Goal: Task Accomplishment & Management: Manage account settings

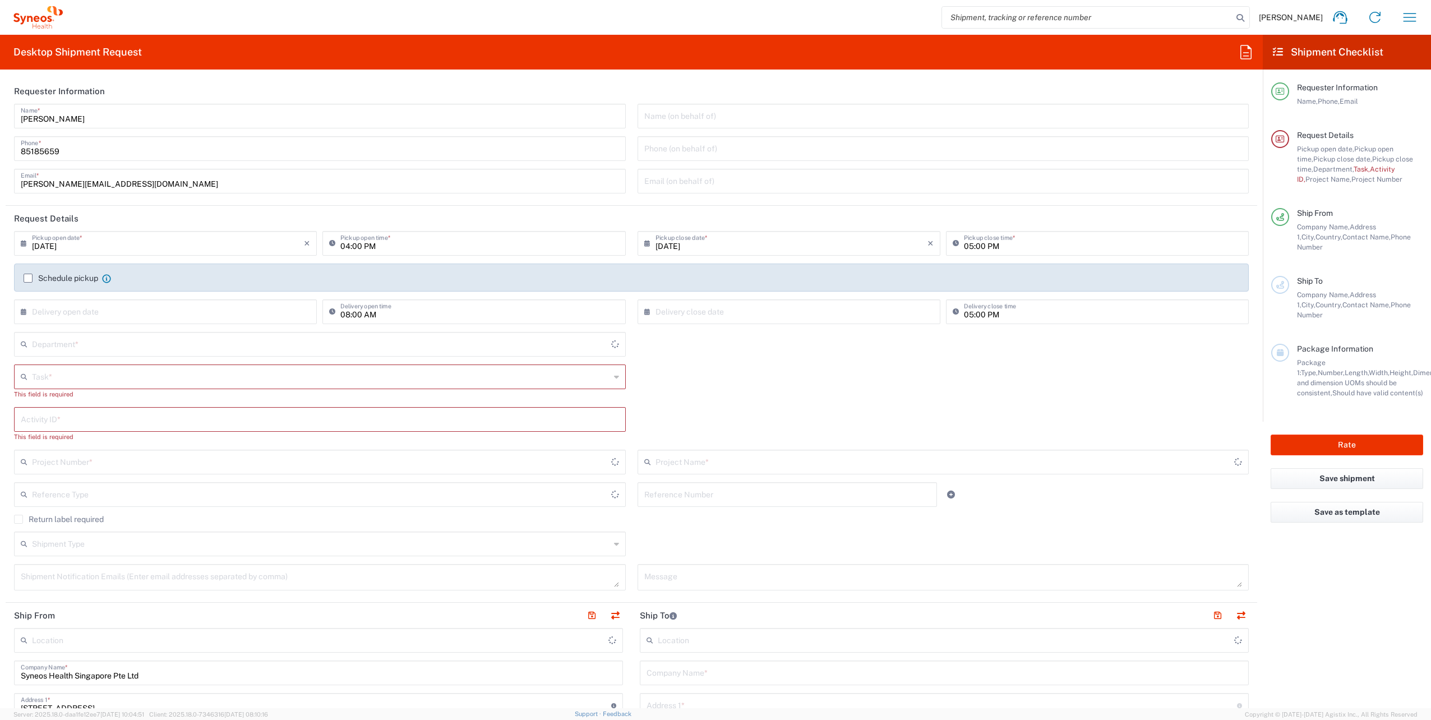
type input "4510"
type input "Singapore"
click at [1411, 20] on icon "button" at bounding box center [1409, 17] width 18 height 18
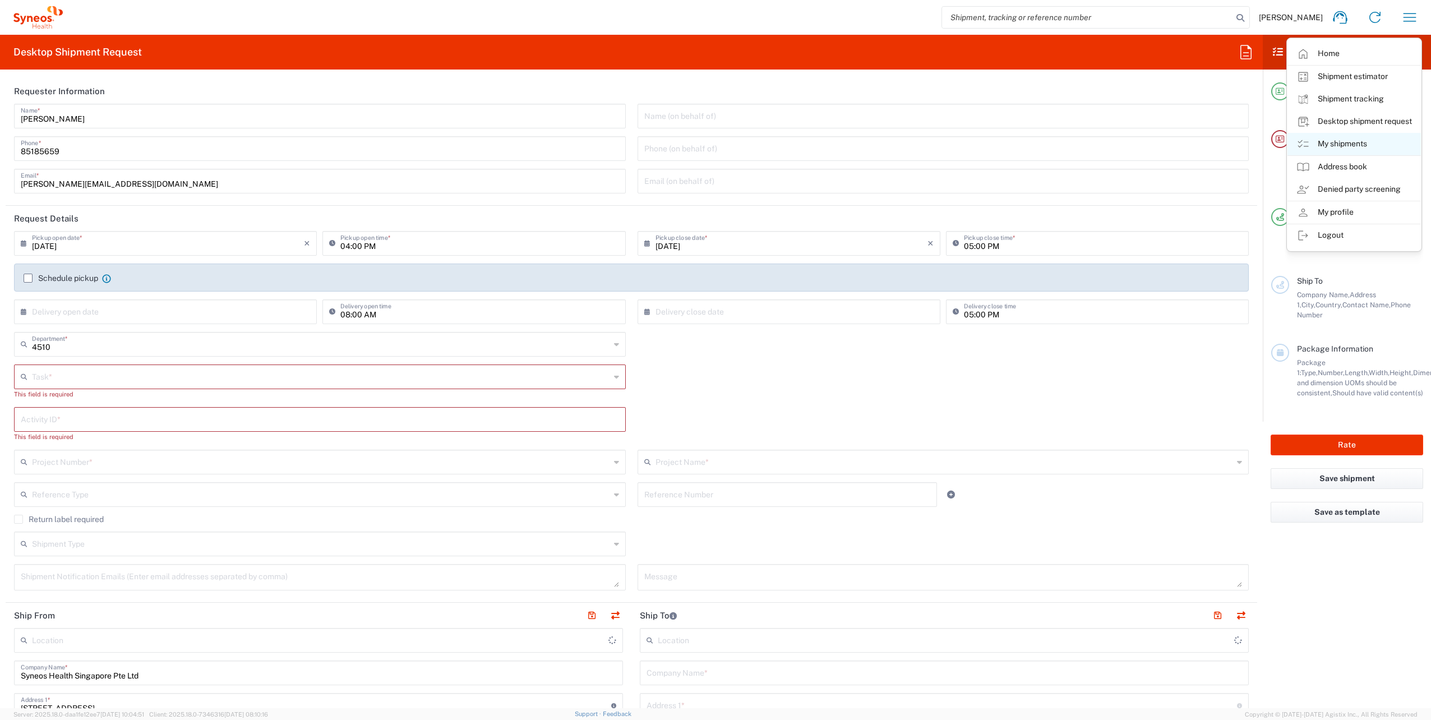
type input "Syneos Health Singapore PteLtd"
click at [1344, 142] on link "My shipments" at bounding box center [1353, 144] width 133 height 22
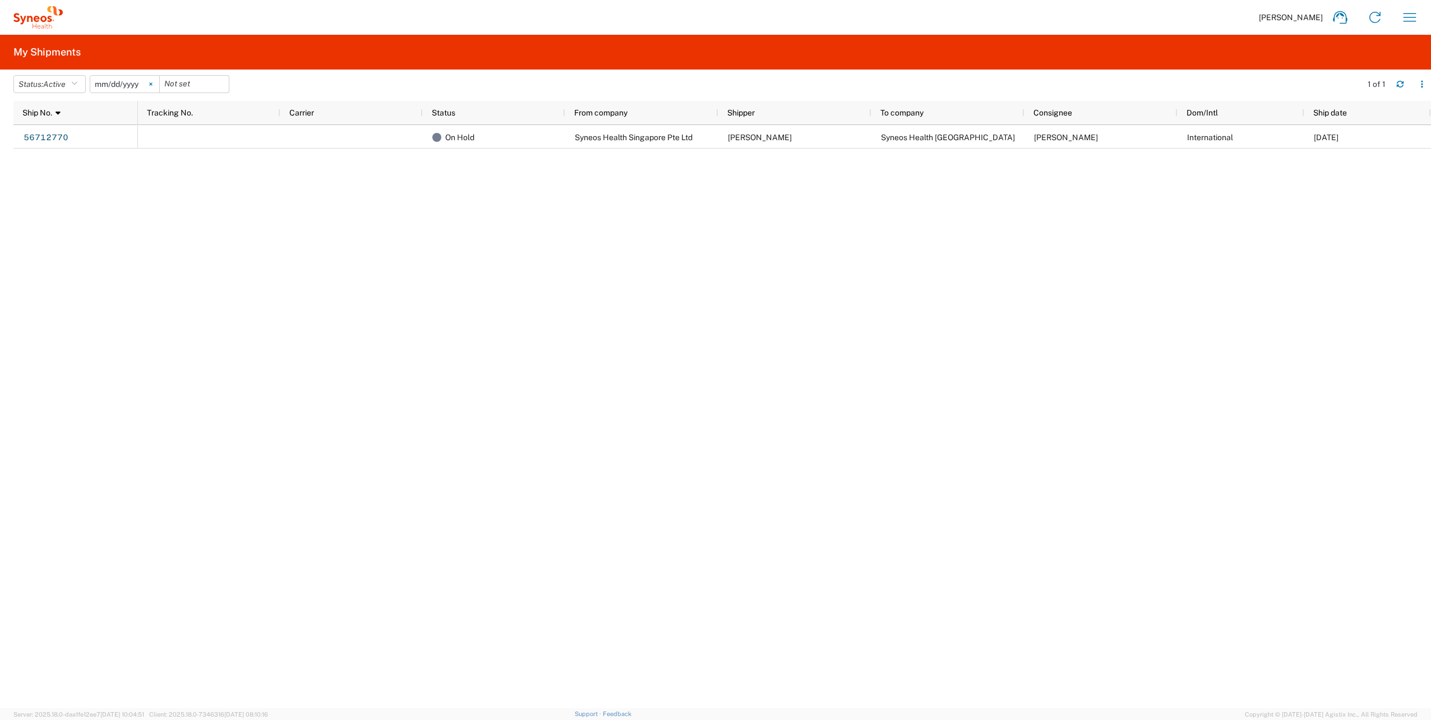
click at [152, 83] on icon at bounding box center [150, 84] width 3 height 3
click at [81, 83] on button "Status: Active" at bounding box center [49, 84] width 72 height 18
click at [33, 142] on span "All" at bounding box center [79, 143] width 131 height 17
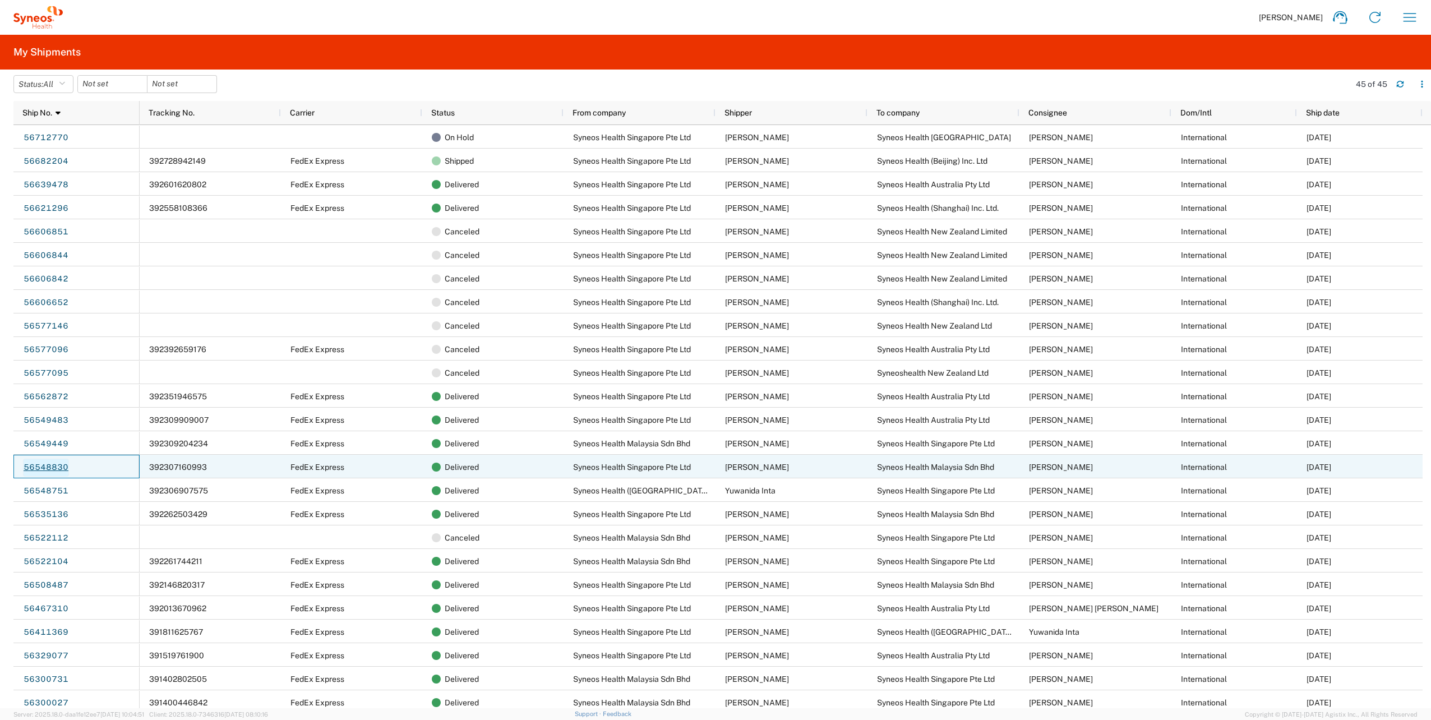
click at [44, 466] on link "56548830" at bounding box center [46, 468] width 46 height 18
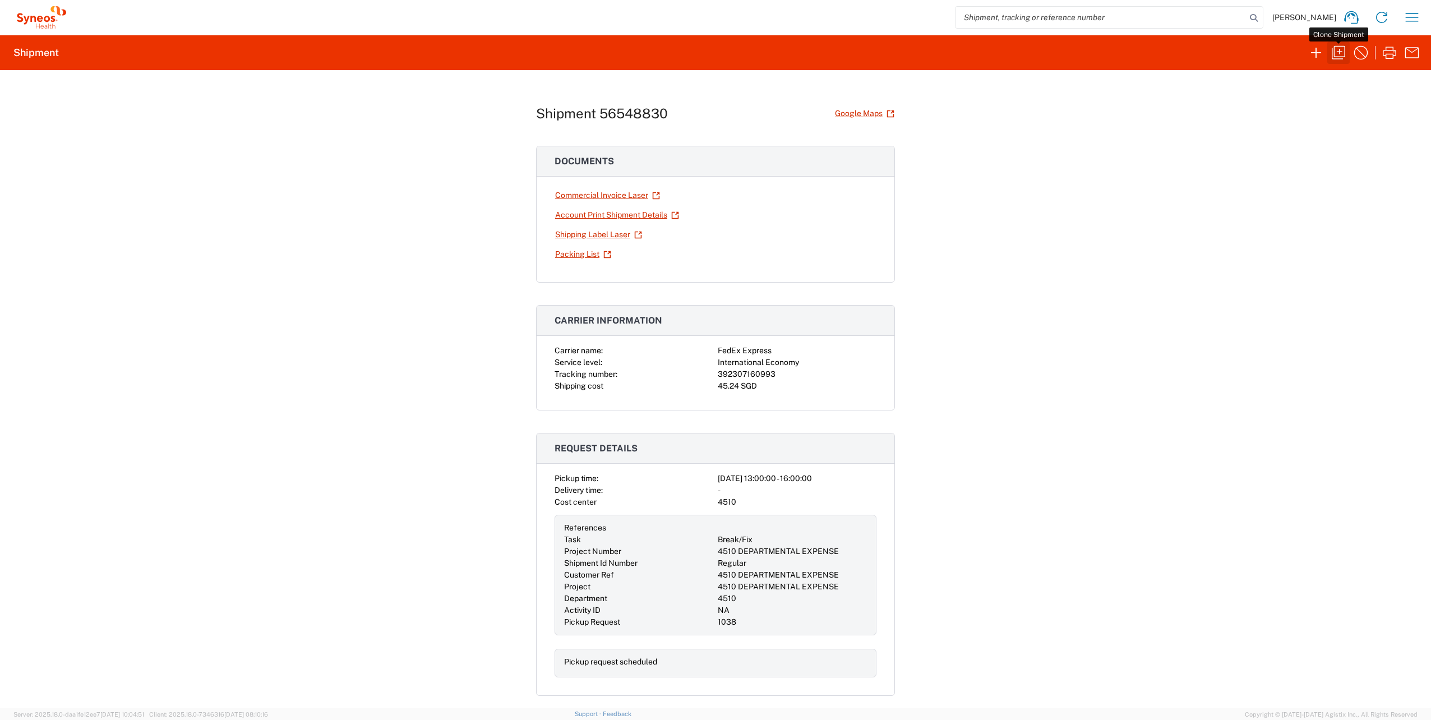
click at [1340, 52] on icon "button" at bounding box center [1338, 53] width 18 height 18
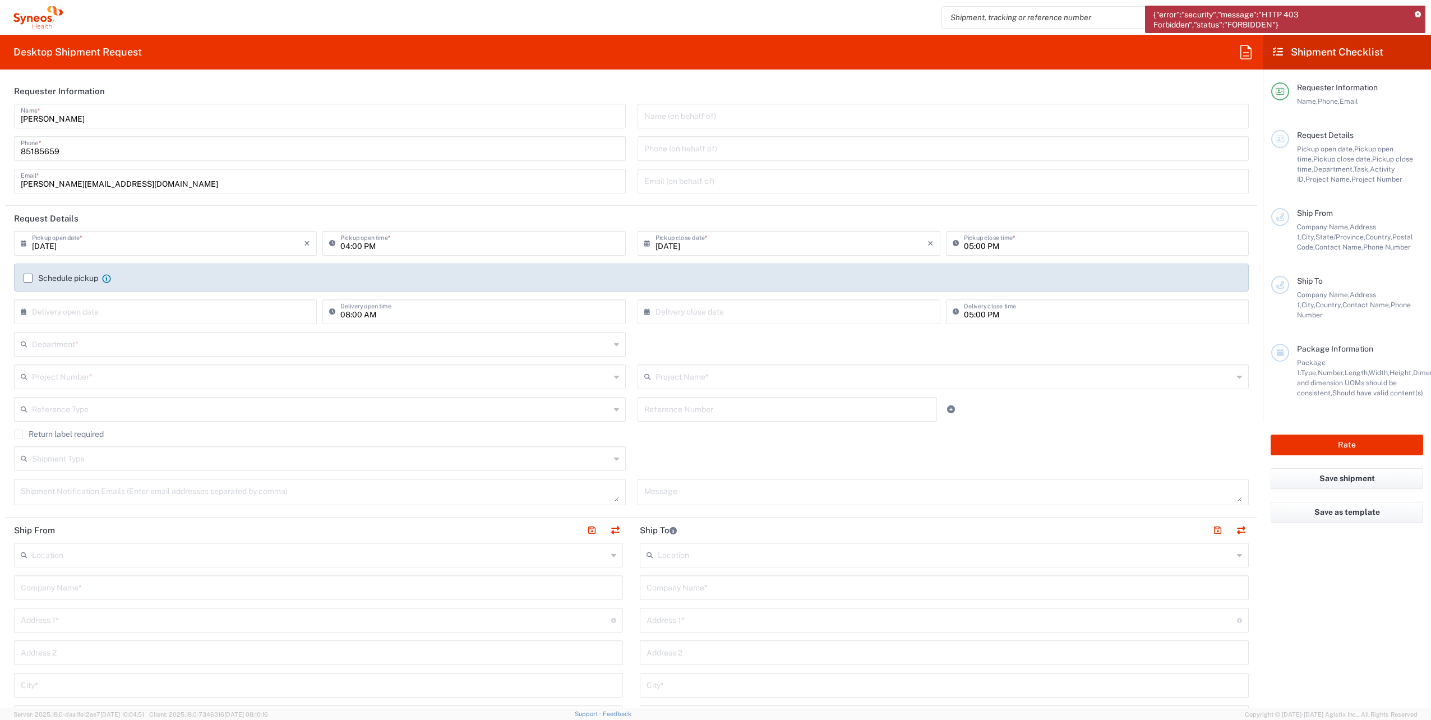
click at [1419, 13] on icon at bounding box center [1417, 15] width 6 height 6
click at [1415, 13] on icon "button" at bounding box center [1409, 17] width 13 height 8
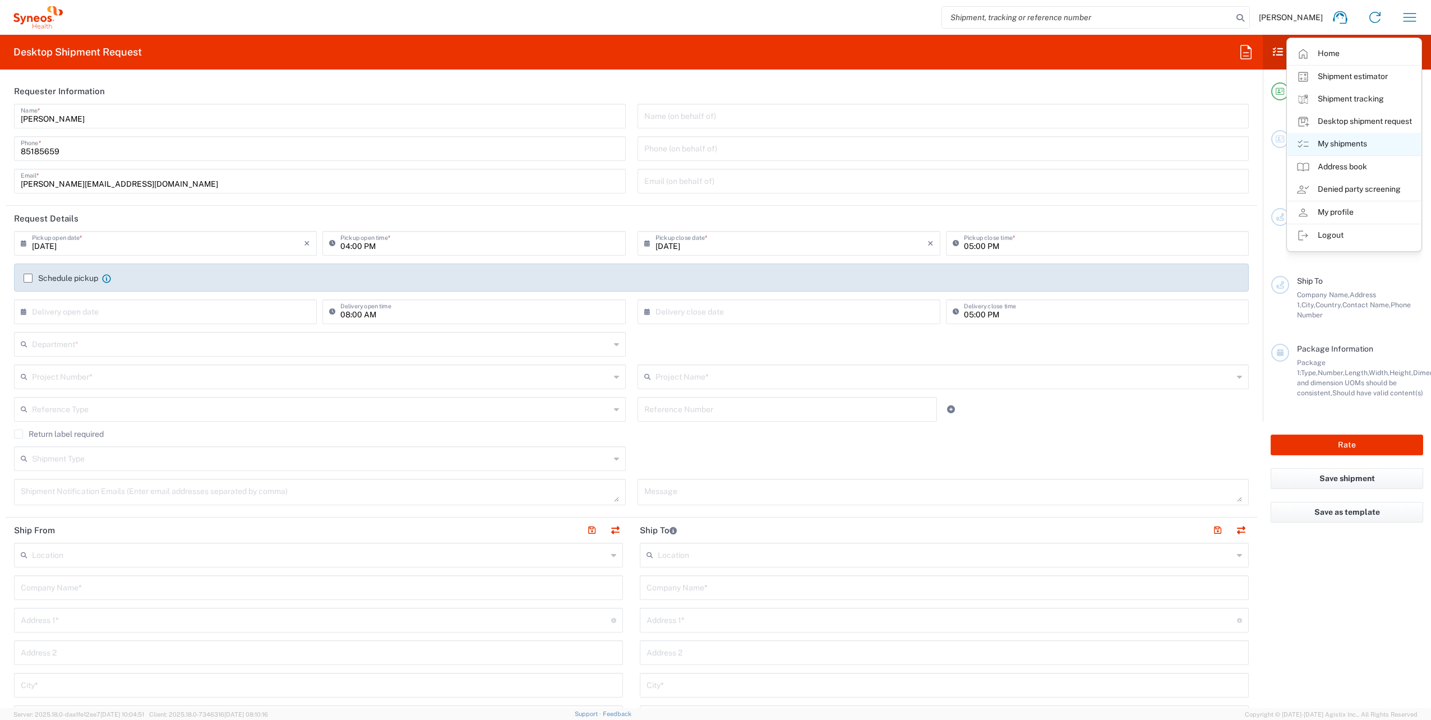
click at [1355, 147] on link "My shipments" at bounding box center [1353, 144] width 133 height 22
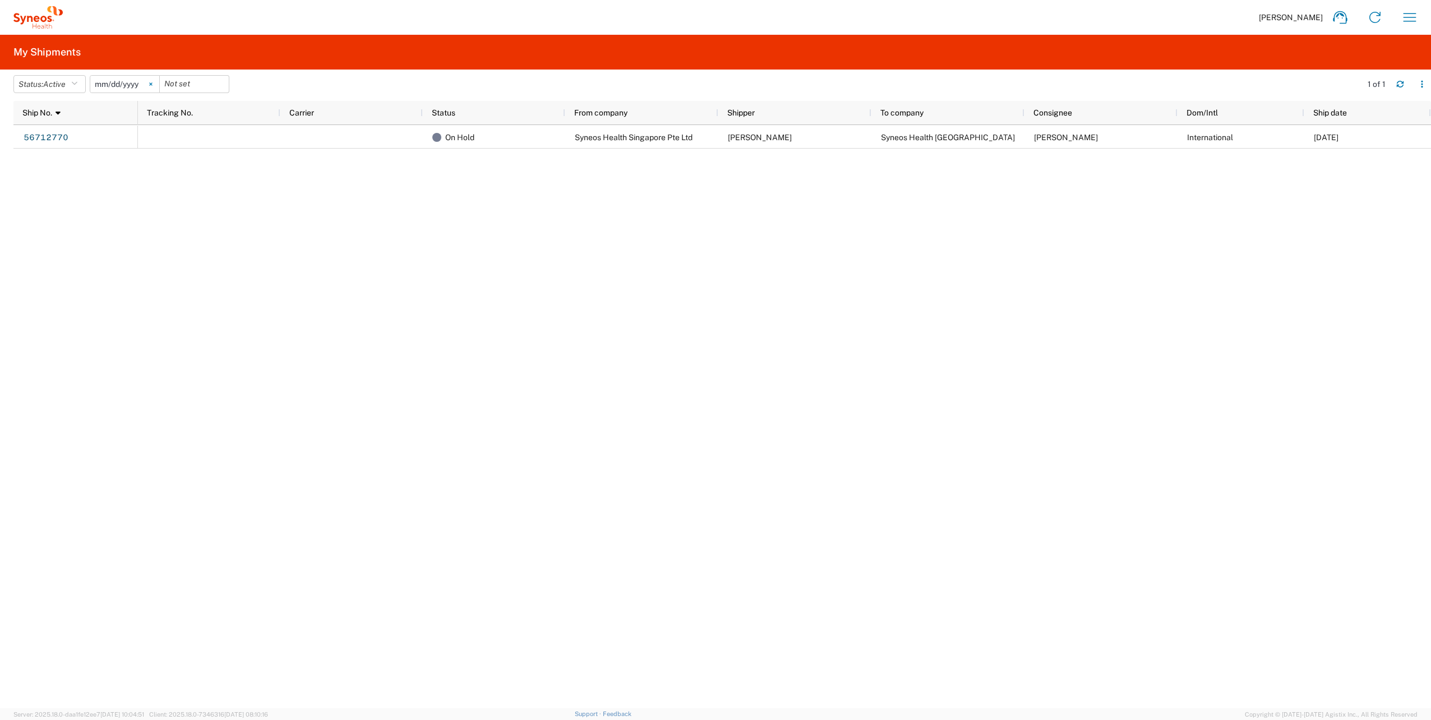
click at [152, 83] on icon at bounding box center [150, 83] width 3 height 3
click at [77, 80] on icon "button" at bounding box center [74, 84] width 6 height 8
click at [53, 140] on span "All" at bounding box center [79, 143] width 131 height 17
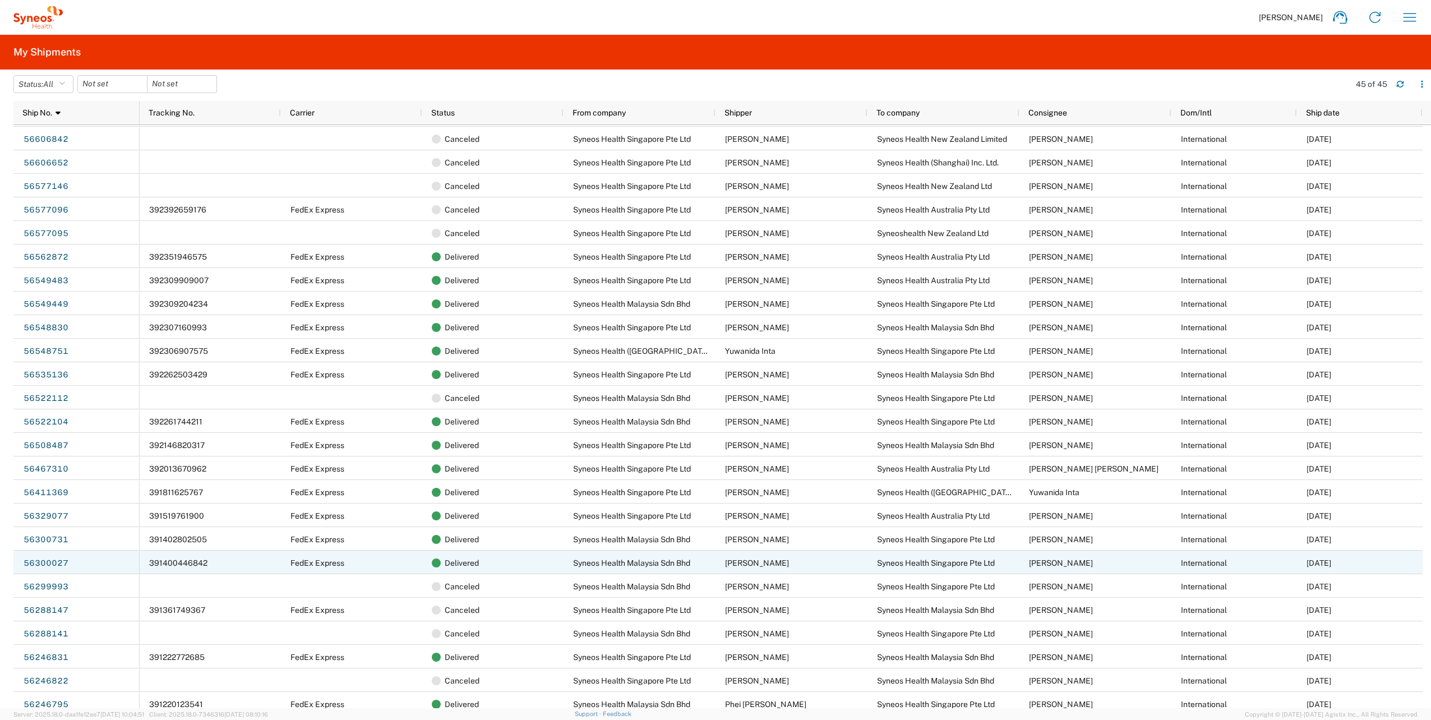
scroll to position [141, 0]
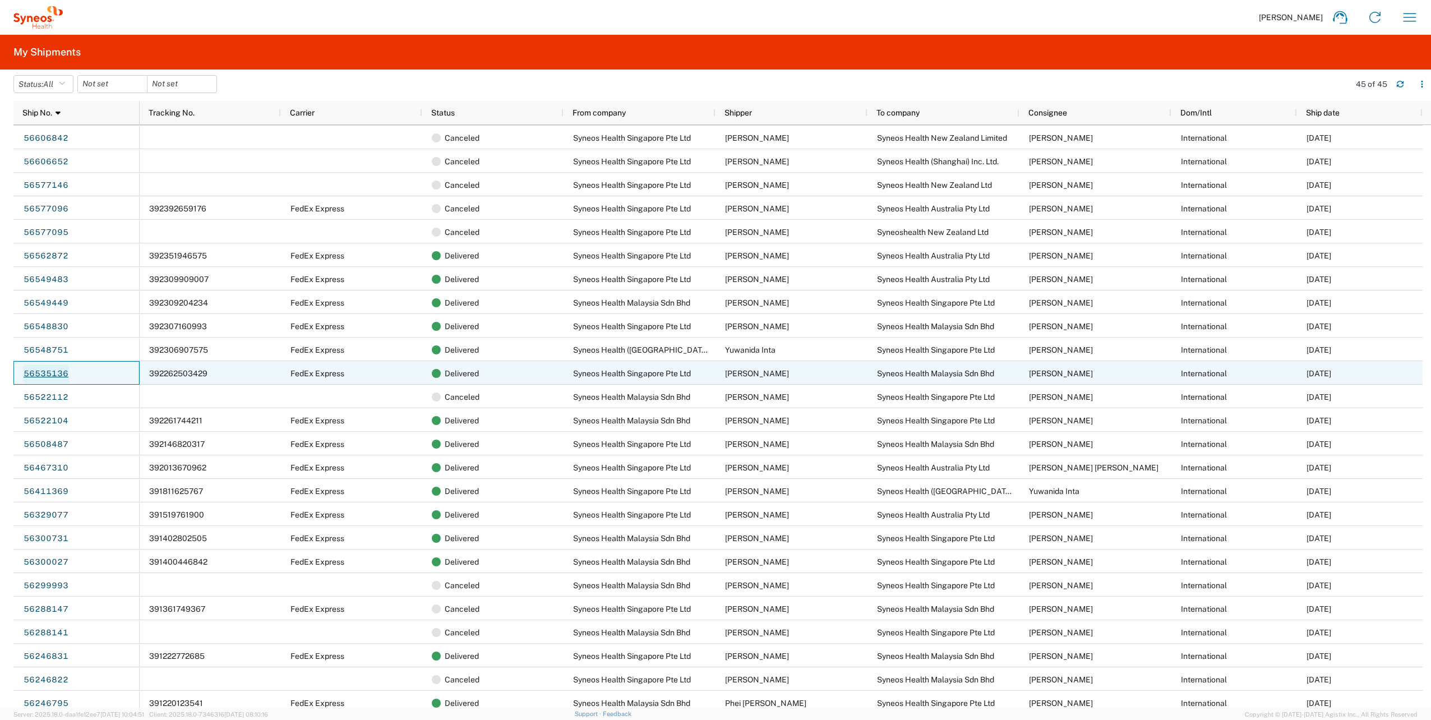
click at [44, 374] on link "56535136" at bounding box center [46, 374] width 46 height 18
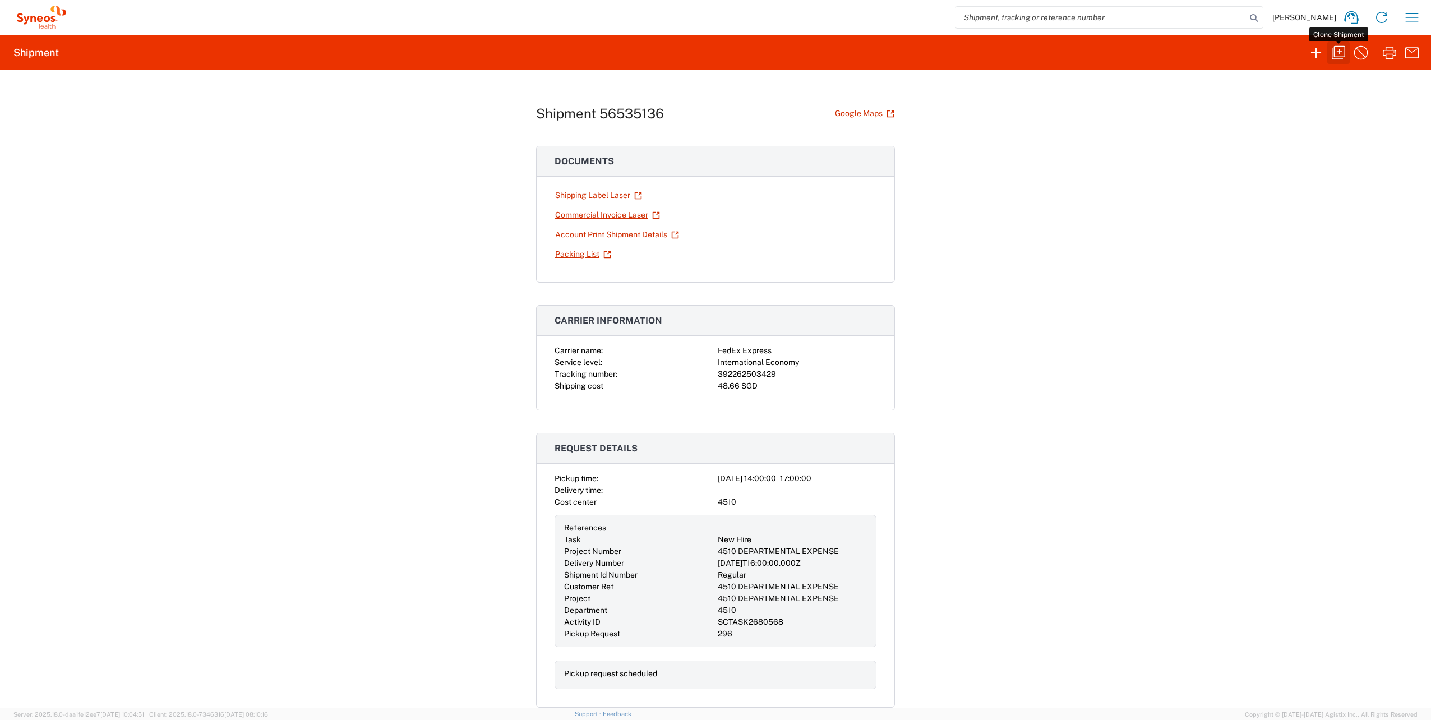
click at [1332, 53] on icon "button" at bounding box center [1338, 53] width 18 height 18
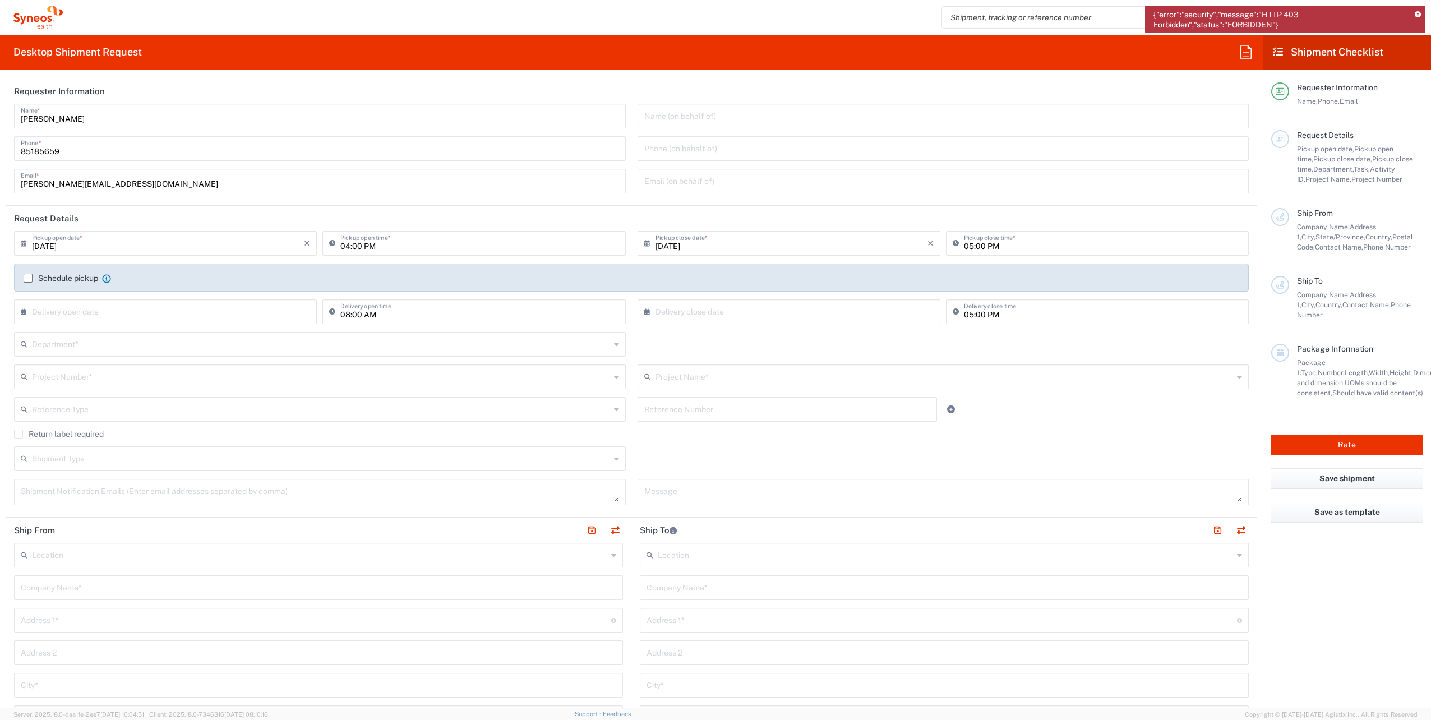
click at [1418, 15] on icon at bounding box center [1417, 15] width 6 height 6
click at [1413, 12] on icon "button" at bounding box center [1409, 17] width 18 height 18
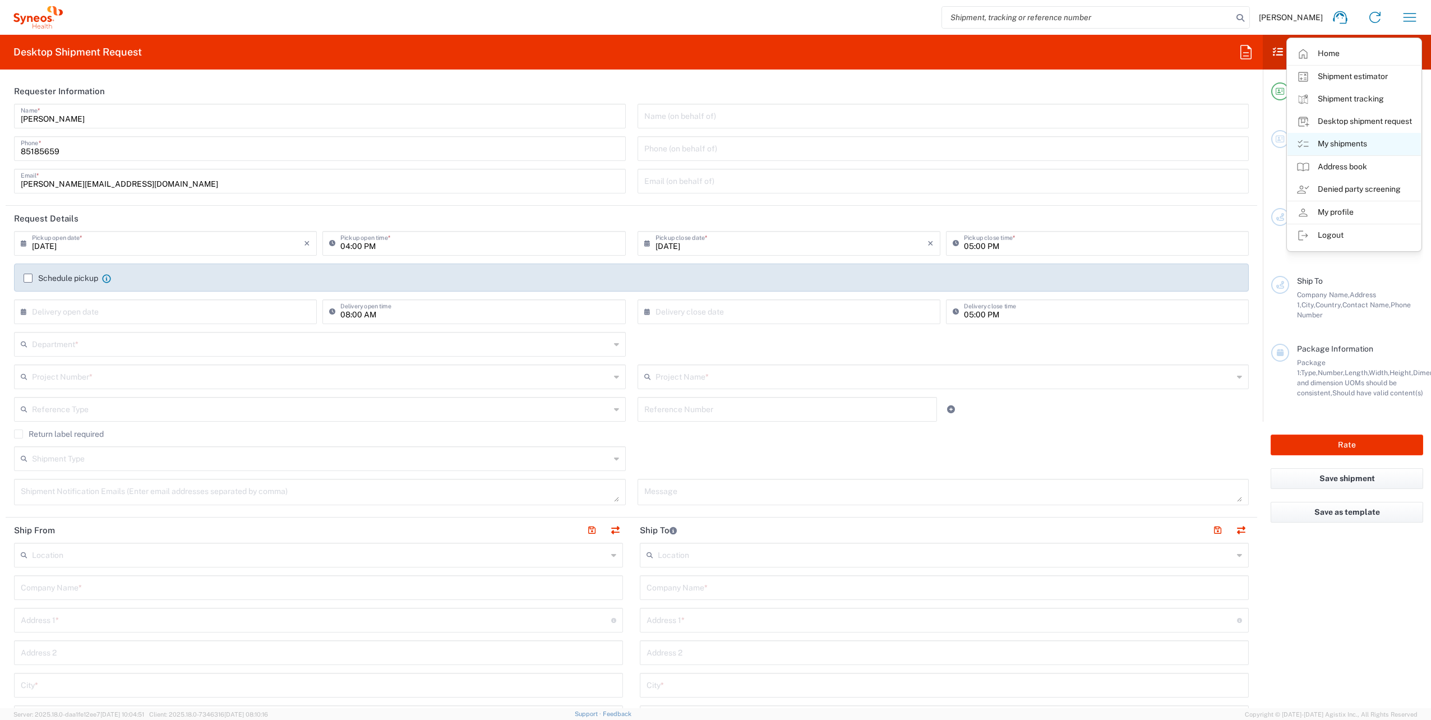
click at [1339, 142] on link "My shipments" at bounding box center [1353, 144] width 133 height 22
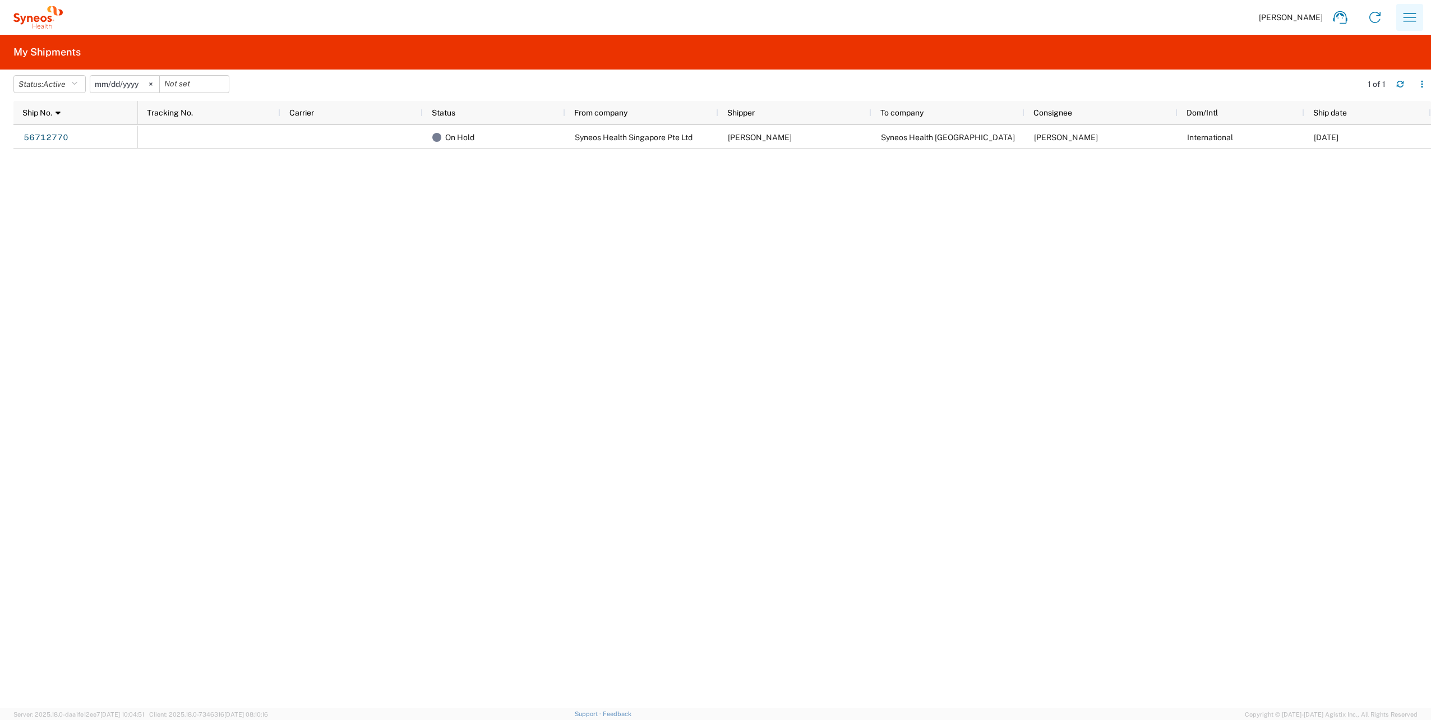
click at [1412, 19] on icon "button" at bounding box center [1409, 17] width 18 height 18
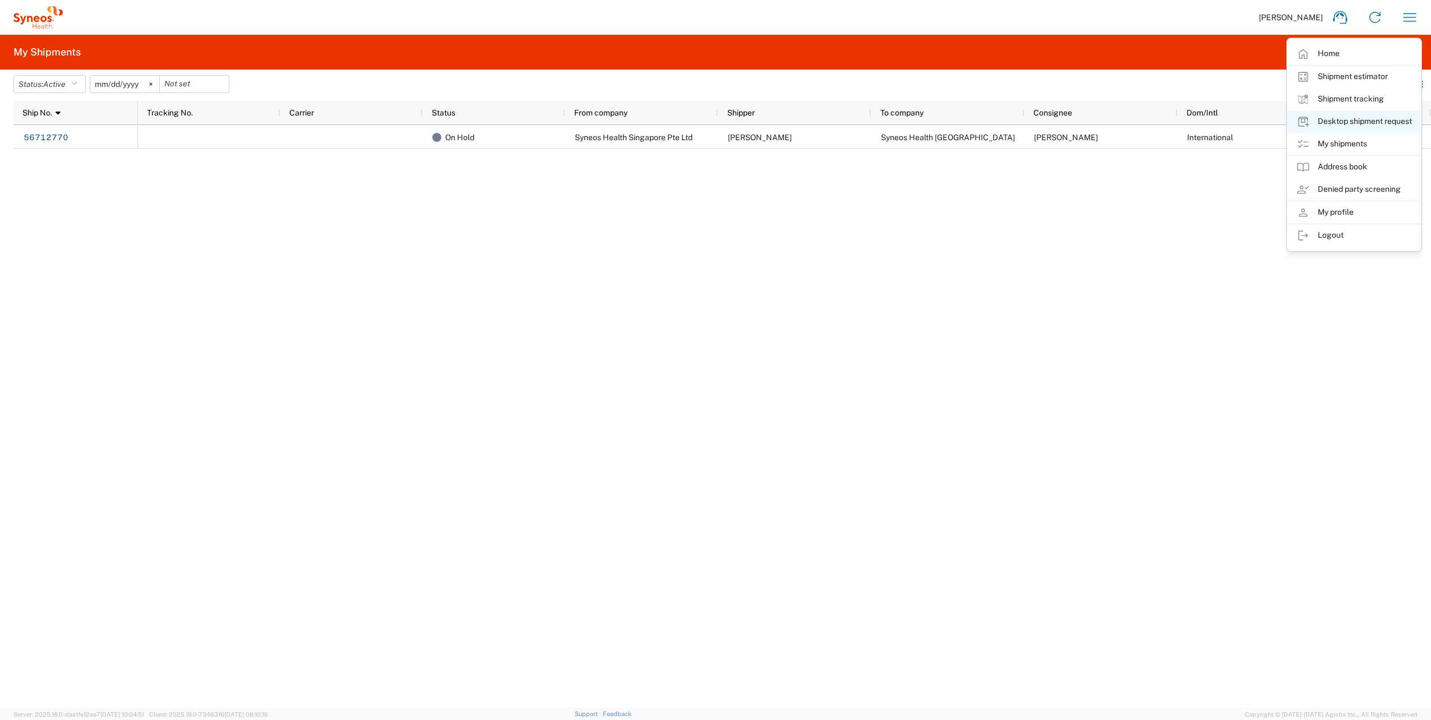
click at [1339, 115] on link "Desktop shipment request" at bounding box center [1353, 121] width 133 height 22
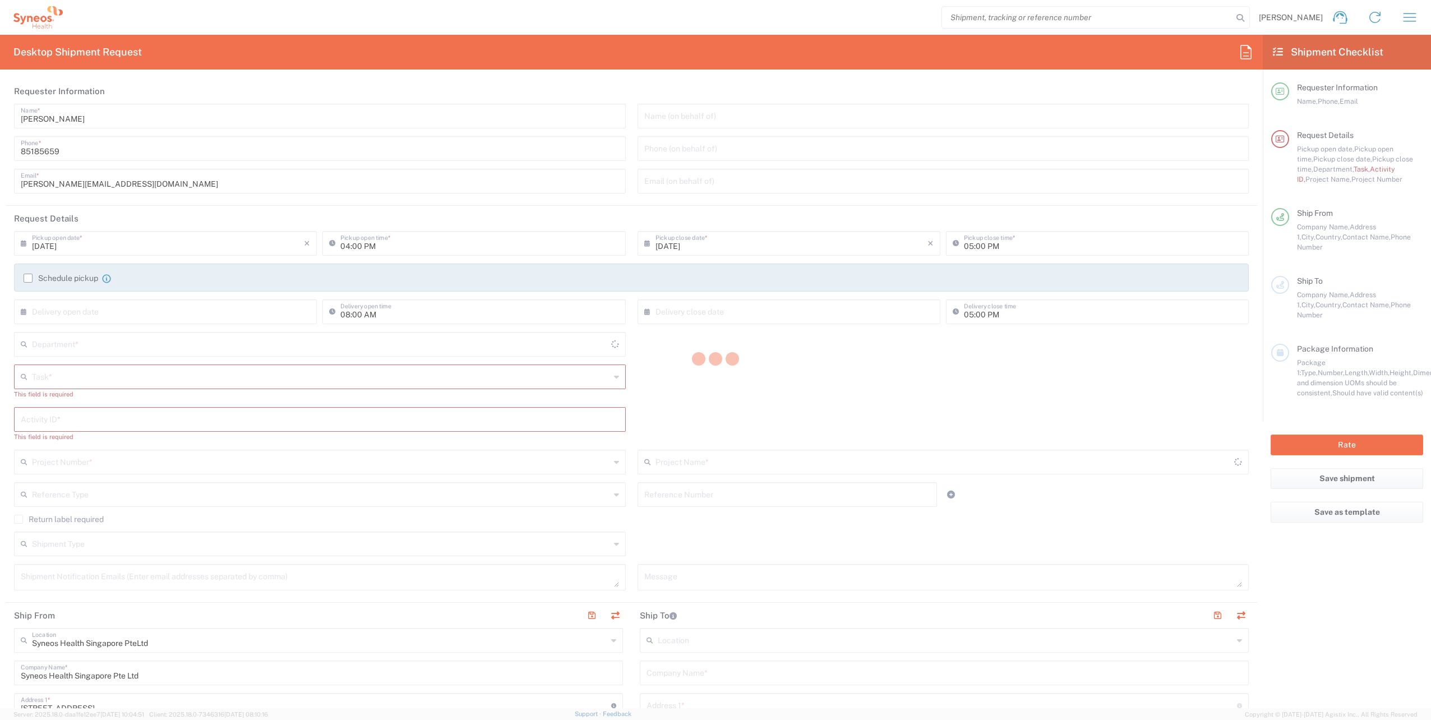
type input "4510"
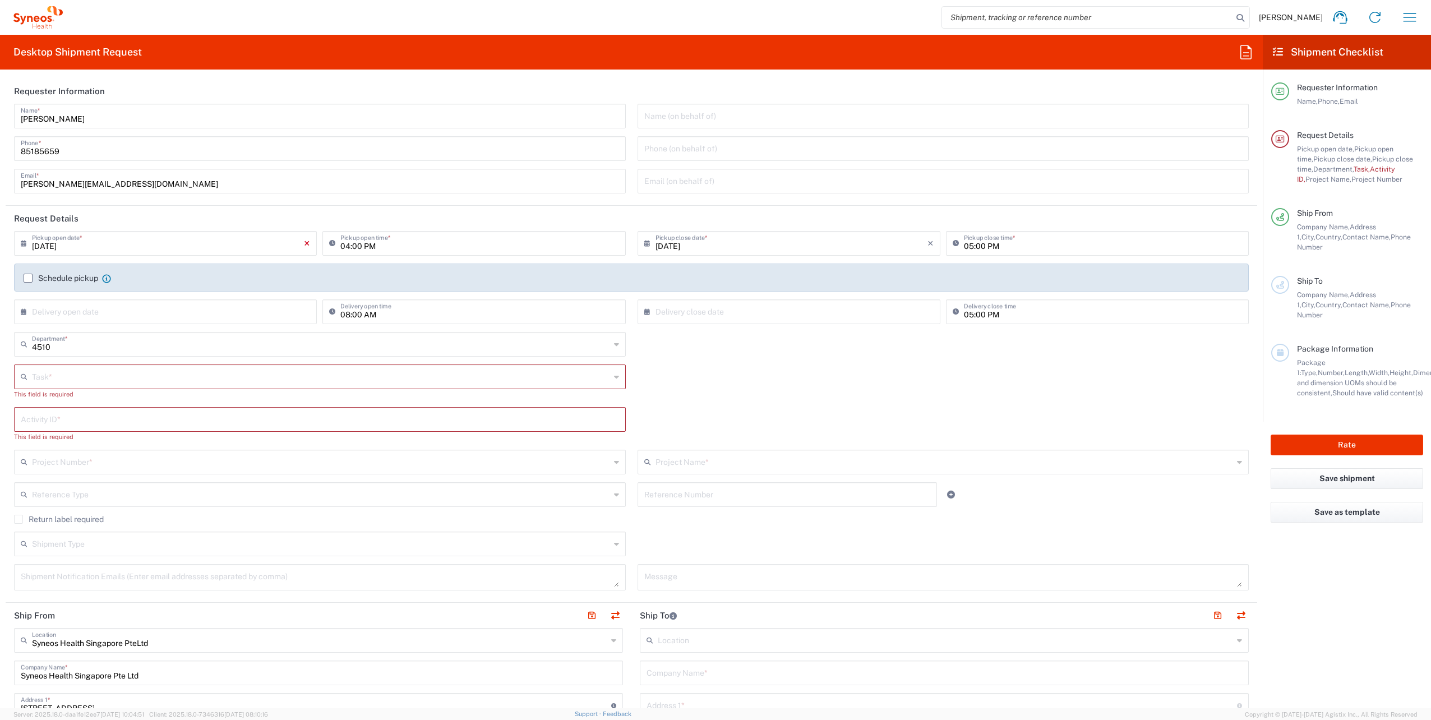
click at [306, 244] on icon "×" at bounding box center [307, 243] width 6 height 18
click at [191, 243] on input "text" at bounding box center [168, 243] width 272 height 20
click at [198, 316] on span "12" at bounding box center [201, 313] width 16 height 16
type input "[DATE]"
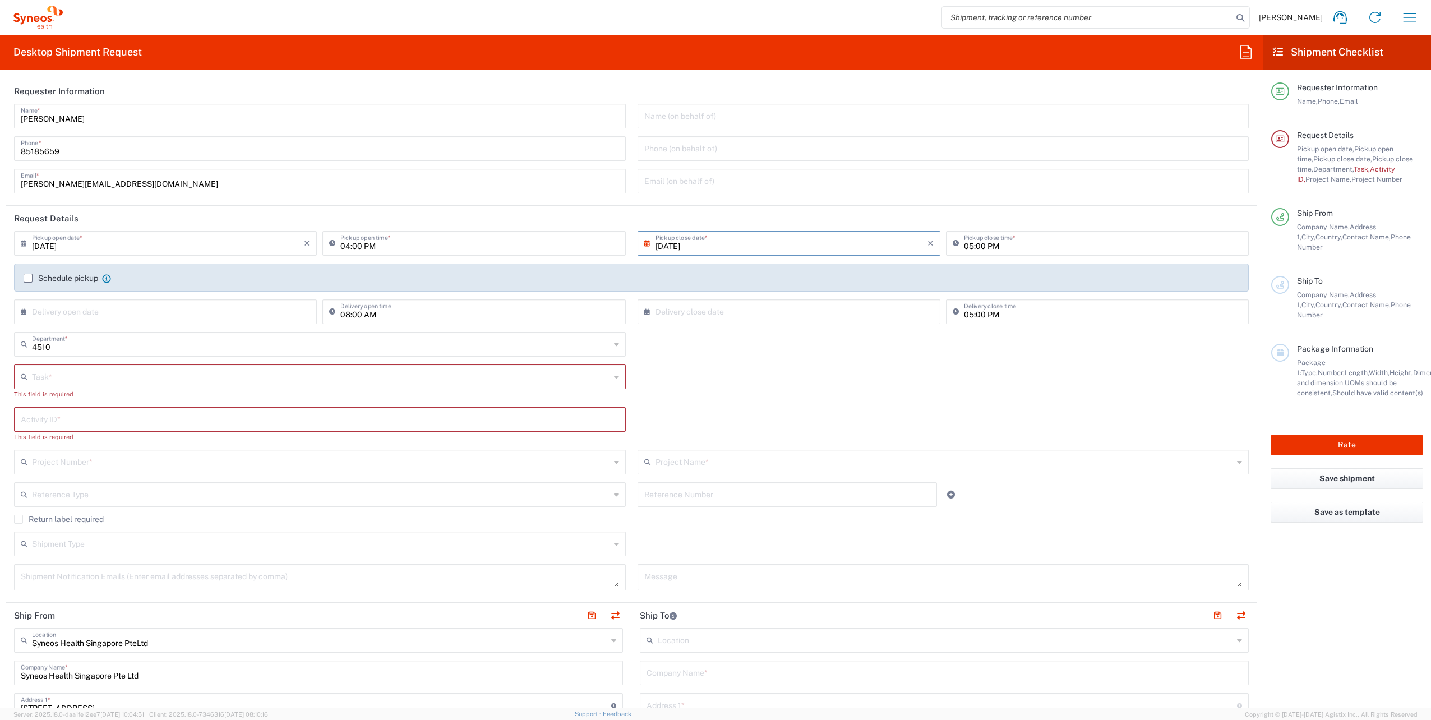
click at [27, 278] on label "Schedule pickup" at bounding box center [61, 278] width 75 height 9
click at [28, 278] on input "Schedule pickup" at bounding box center [28, 278] width 0 height 0
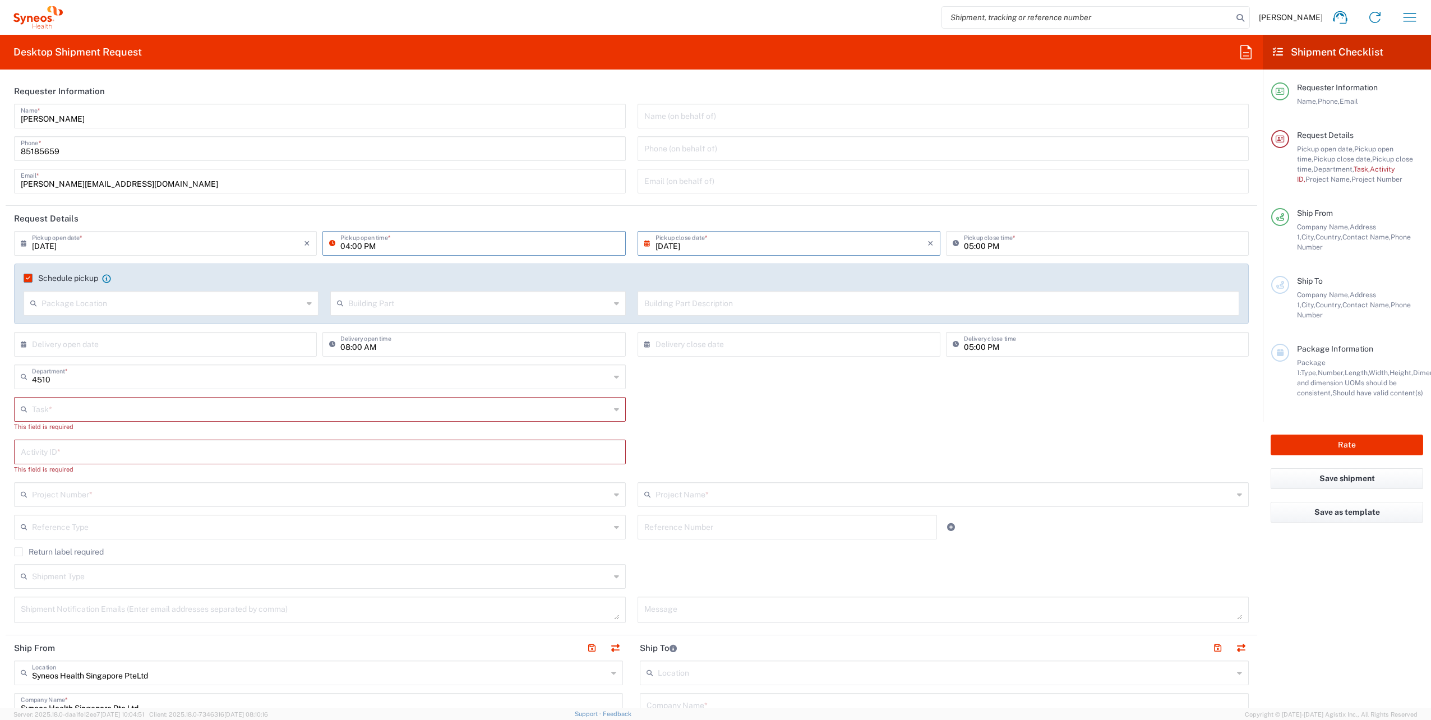
click at [345, 246] on input "04:00 PM" at bounding box center [479, 243] width 278 height 20
type input "01:00 PM"
click at [706, 395] on div "4510 Department * 4510 3000 3100 3109 3110 3111 3112 3125 3130 3135 3136 3150 3…" at bounding box center [631, 380] width 1246 height 33
click at [189, 410] on input "text" at bounding box center [321, 409] width 578 height 20
paste input "SCTASK2695807"
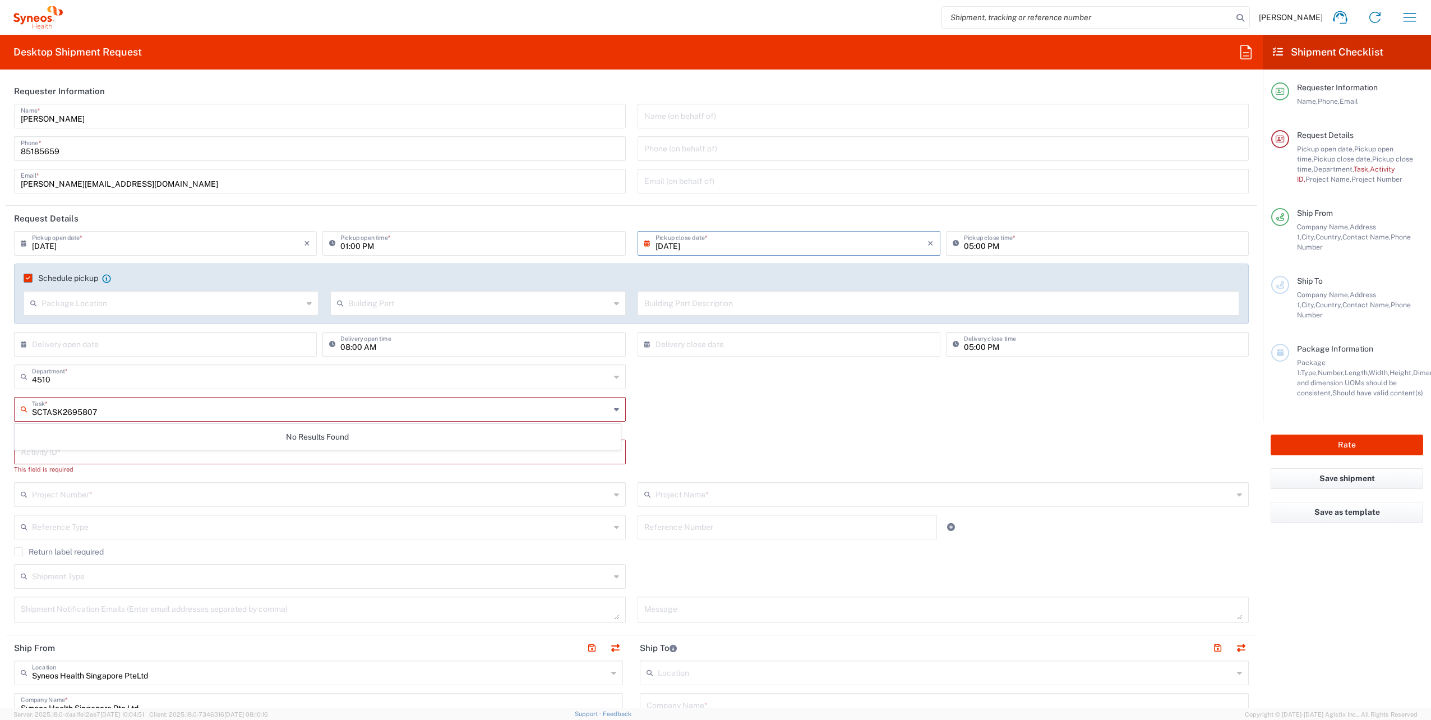
type input "SCTASK2695807"
click at [92, 455] on input "text" at bounding box center [320, 451] width 598 height 20
paste input "SCTASK2695807"
type input "SCTASK2695807"
click at [114, 408] on input "text" at bounding box center [321, 409] width 578 height 20
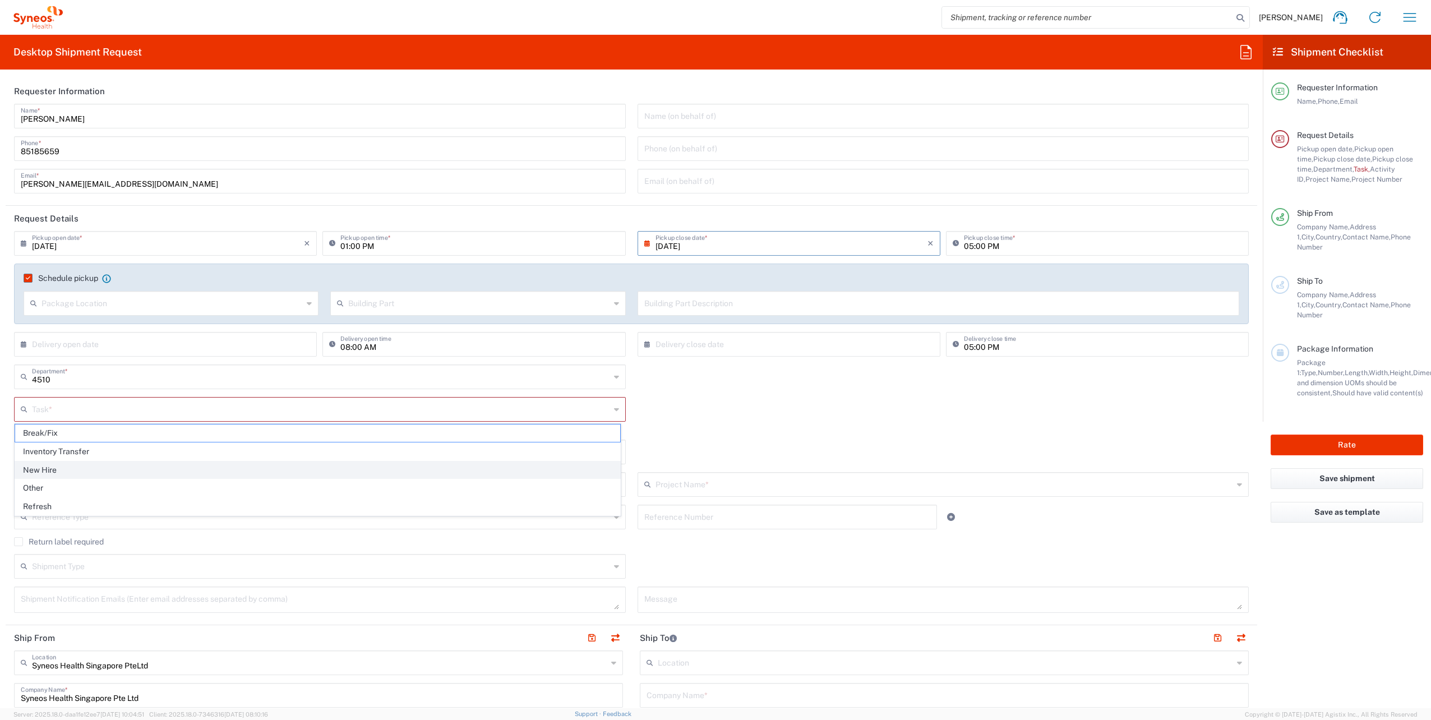
click at [127, 470] on span "New Hire" at bounding box center [317, 469] width 605 height 17
type input "New Hire"
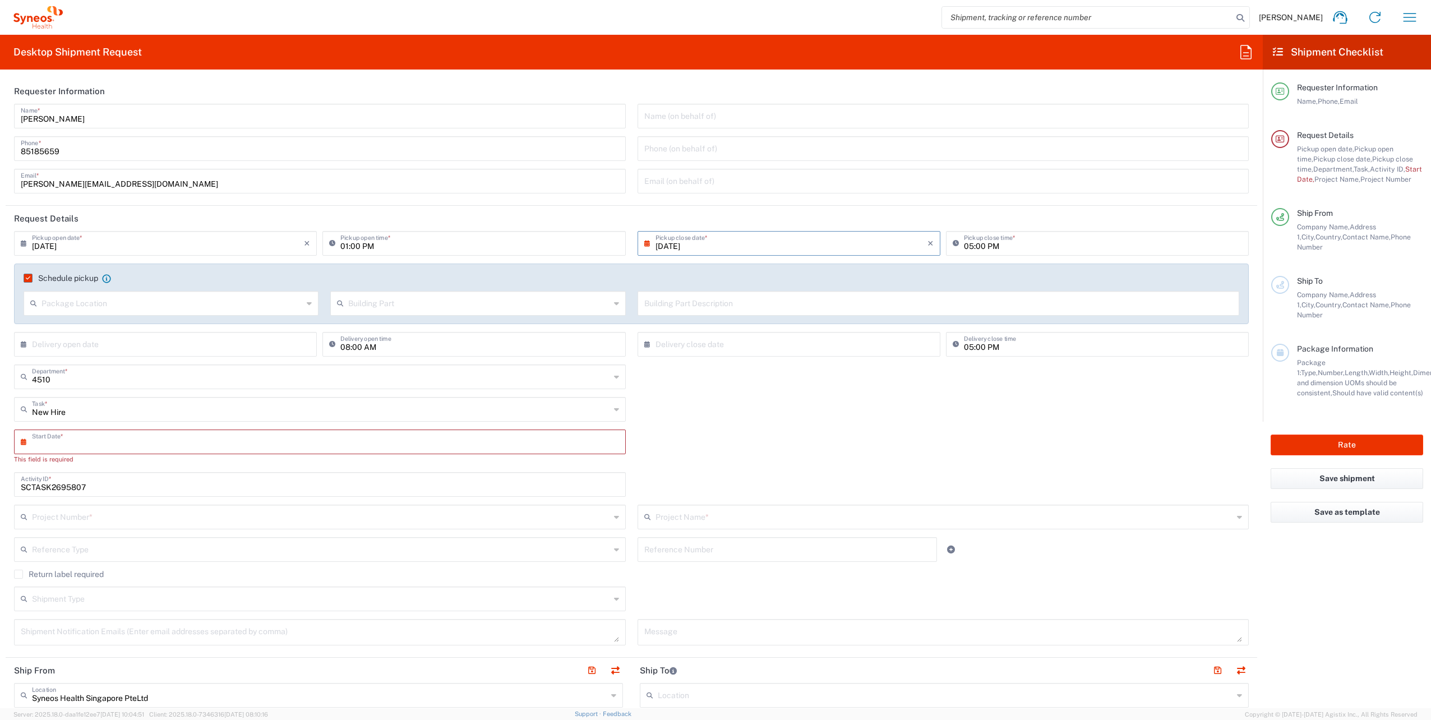
click at [93, 438] on input "text" at bounding box center [322, 441] width 581 height 20
click at [289, 543] on span "22" at bounding box center [288, 543] width 17 height 16
type input "09/22/2025"
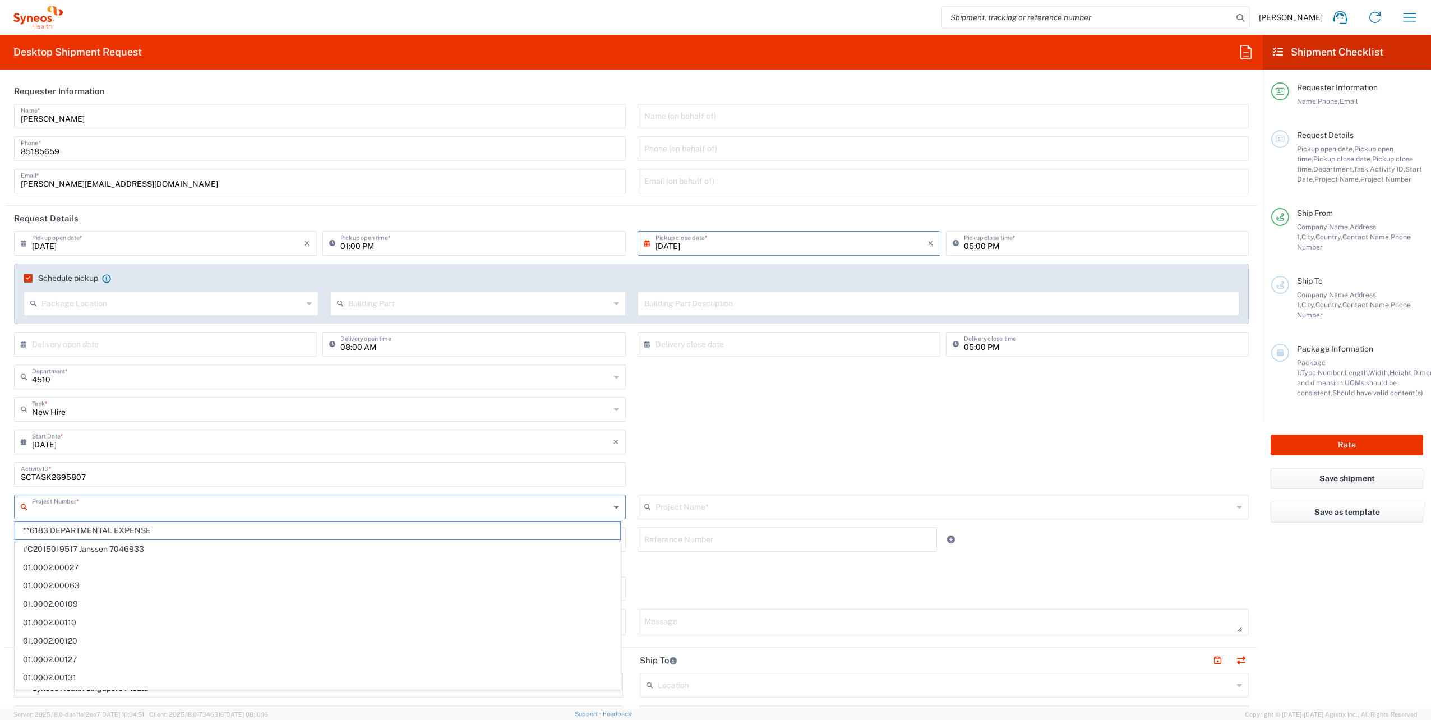
click at [211, 508] on input "text" at bounding box center [321, 506] width 578 height 20
click at [203, 546] on span "4510 DEPARTMENTAL EXPENSE" at bounding box center [317, 548] width 605 height 17
type input "4510 DEPARTMENTAL EXPENSE"
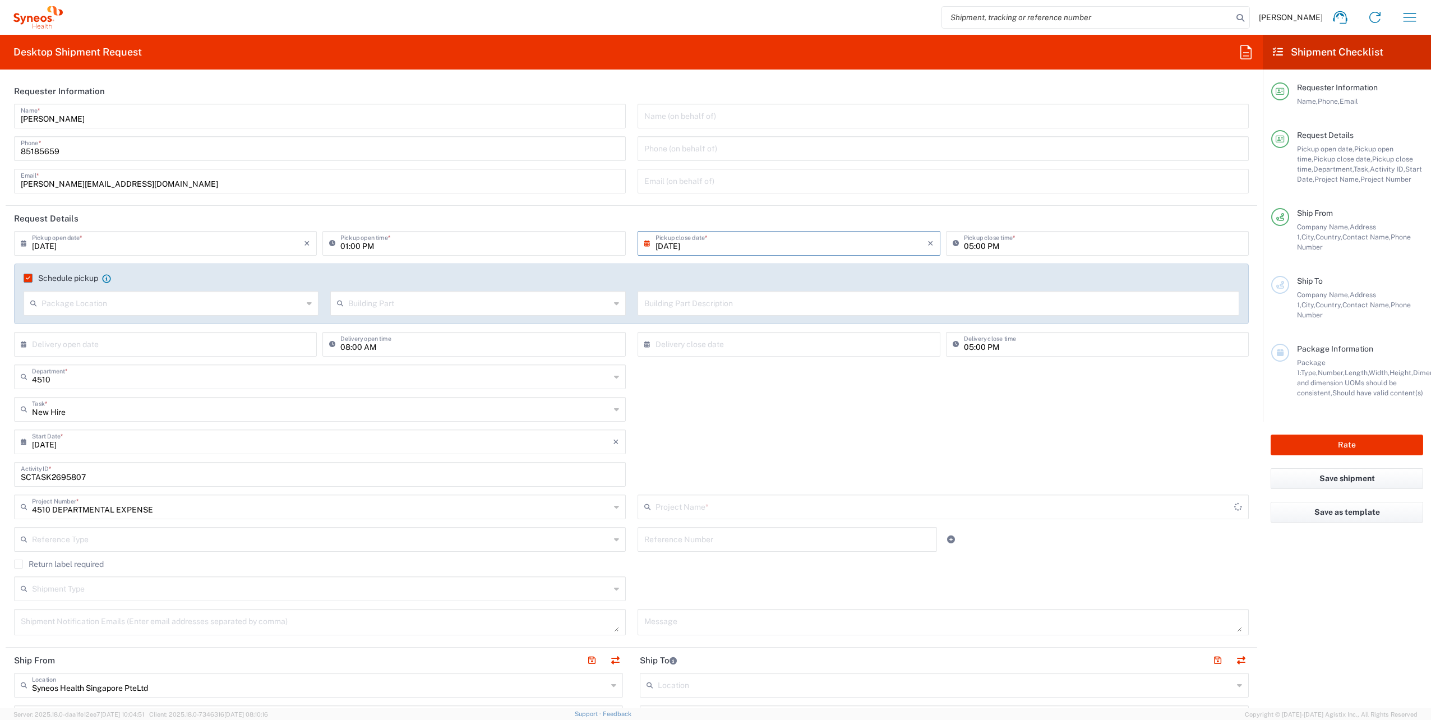
type input "4510 DEPARTMENTAL EXPENSE"
click at [157, 619] on textarea at bounding box center [320, 622] width 598 height 20
paste textarea "joemari.tabios@syneoshealth.com"
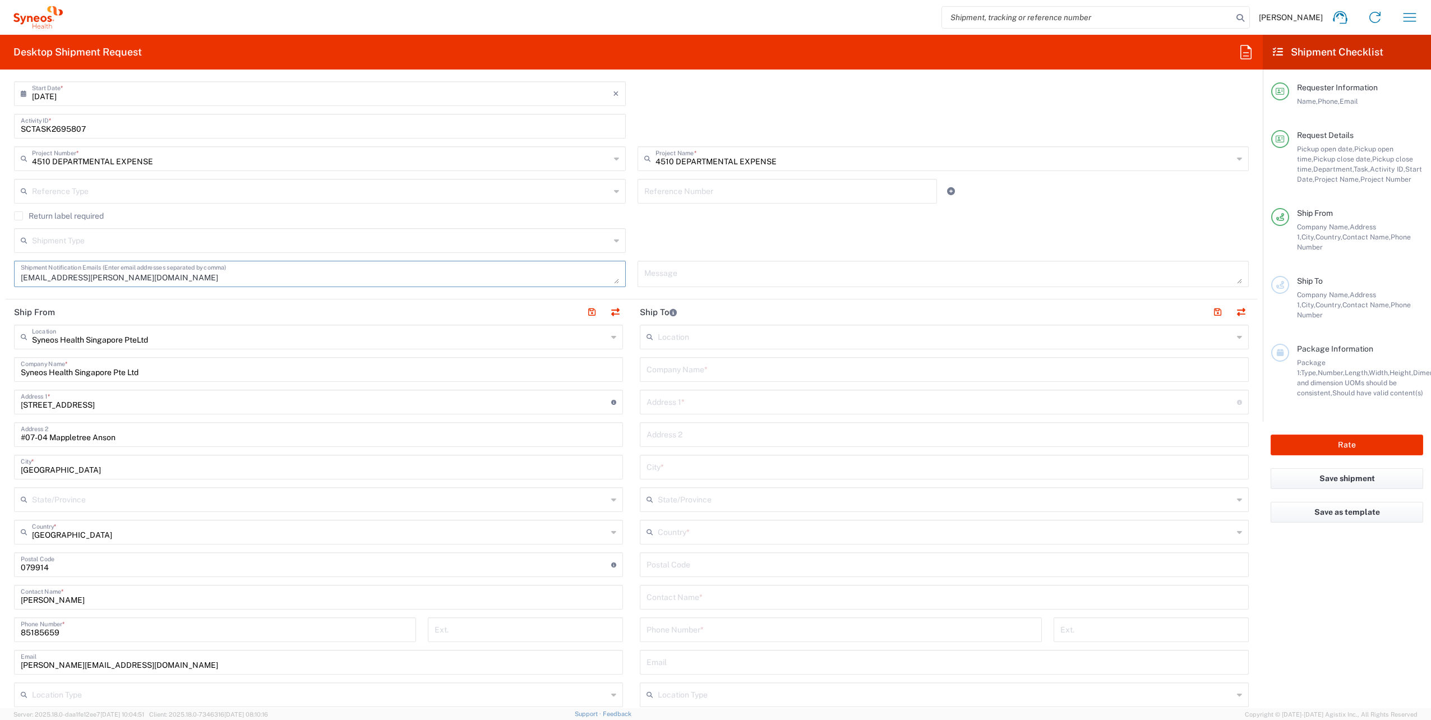
scroll to position [348, 0]
type textarea "joemari.tabios@syneoshealth.com"
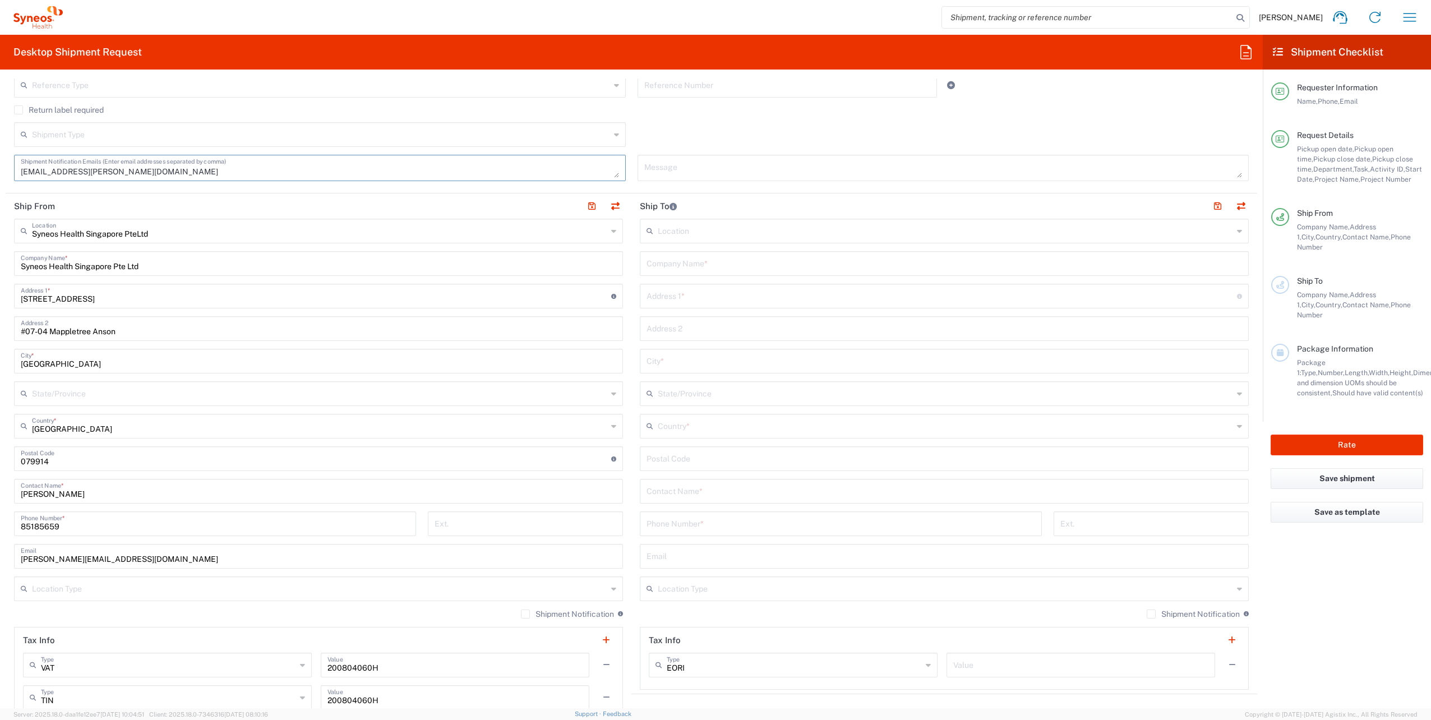
scroll to position [504, 0]
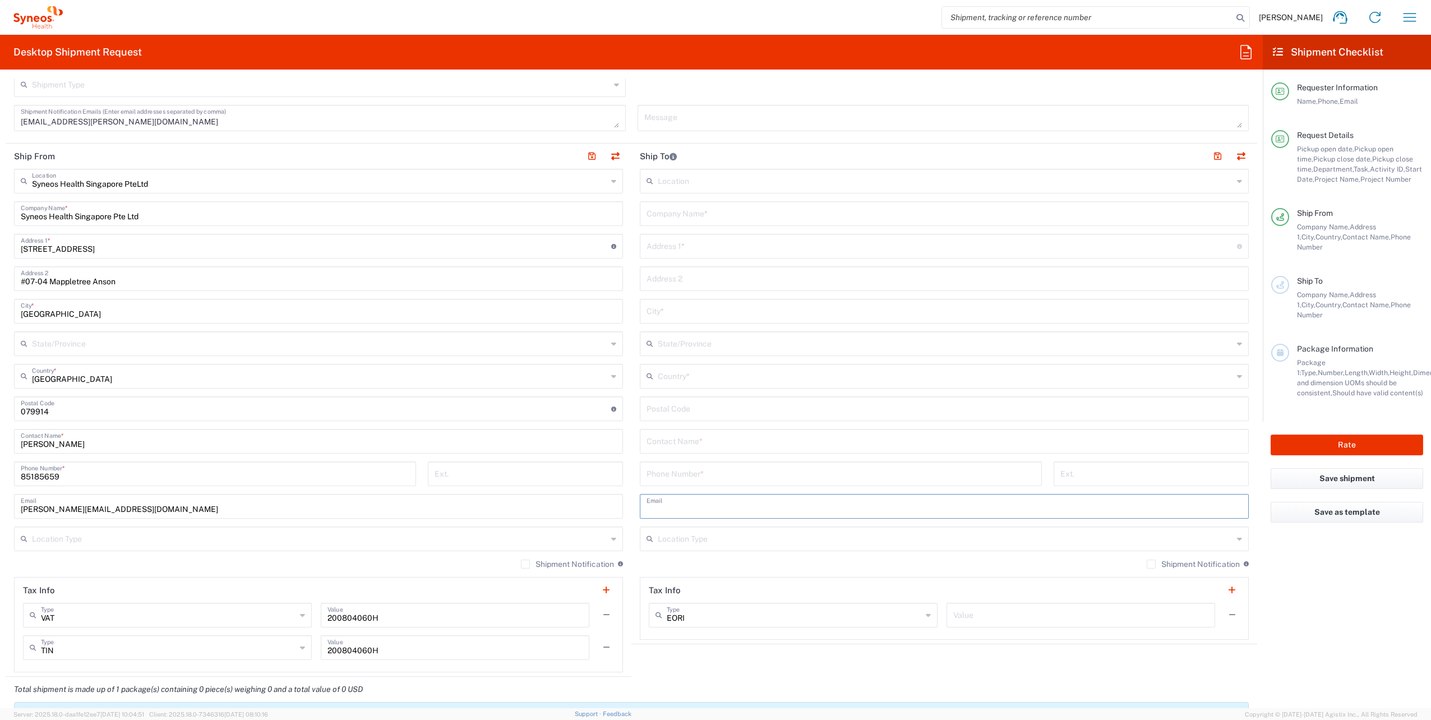
paste input "mogana26@gmail.com"
click at [716, 504] on input "text" at bounding box center [943, 506] width 595 height 20
type input "mogana26@gmail.com"
click at [736, 477] on input "tel" at bounding box center [840, 473] width 389 height 20
paste input "+60 (12) 3770029"
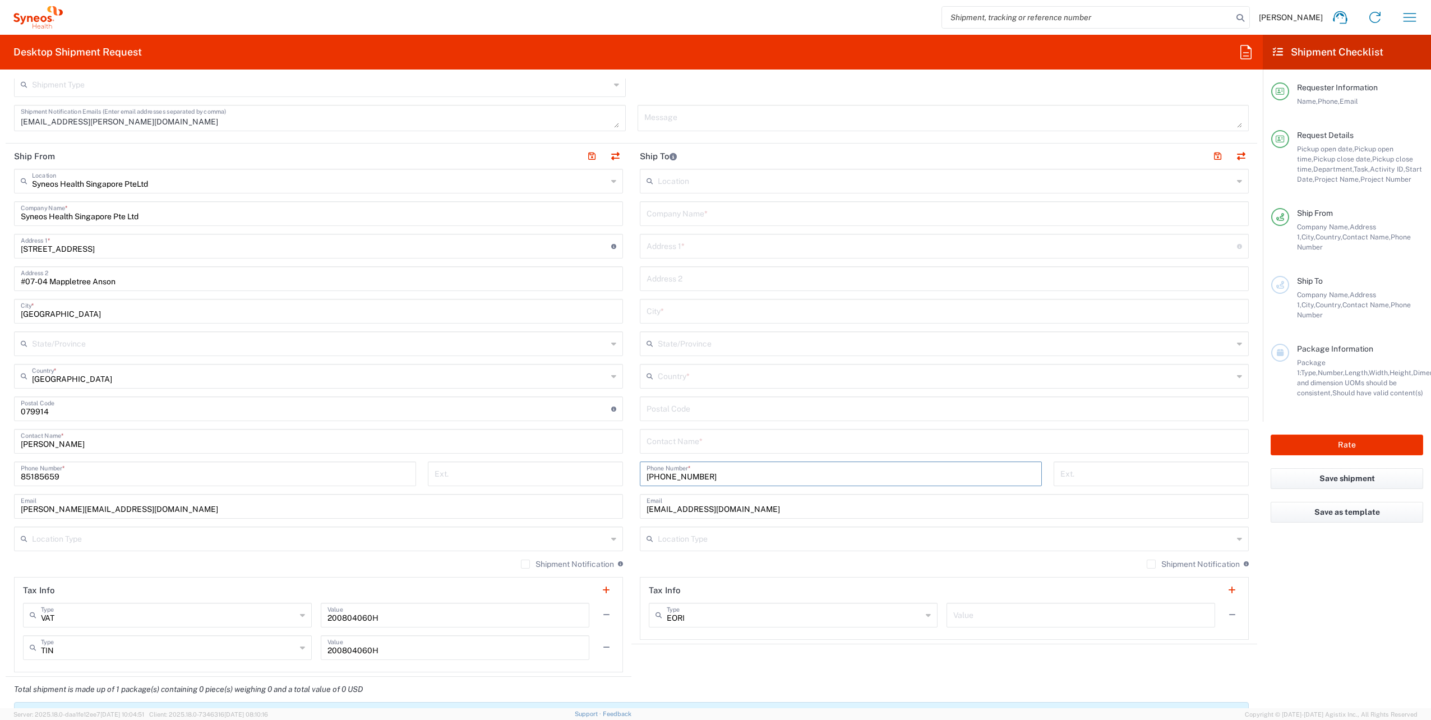
type input "+60 (12) 3770029"
click at [709, 246] on input "text" at bounding box center [941, 245] width 590 height 20
paste input "28,JLN PINGGIRAN USJ ¾, TMN PINGGIRAN USJ 3, SUBANG JAYA"
type input "28,JLN PINGGIRAN USJ ¾, TMN PINGGIRAN USJ 3, SUBANG JAYA"
click at [672, 215] on input "text" at bounding box center [943, 213] width 595 height 20
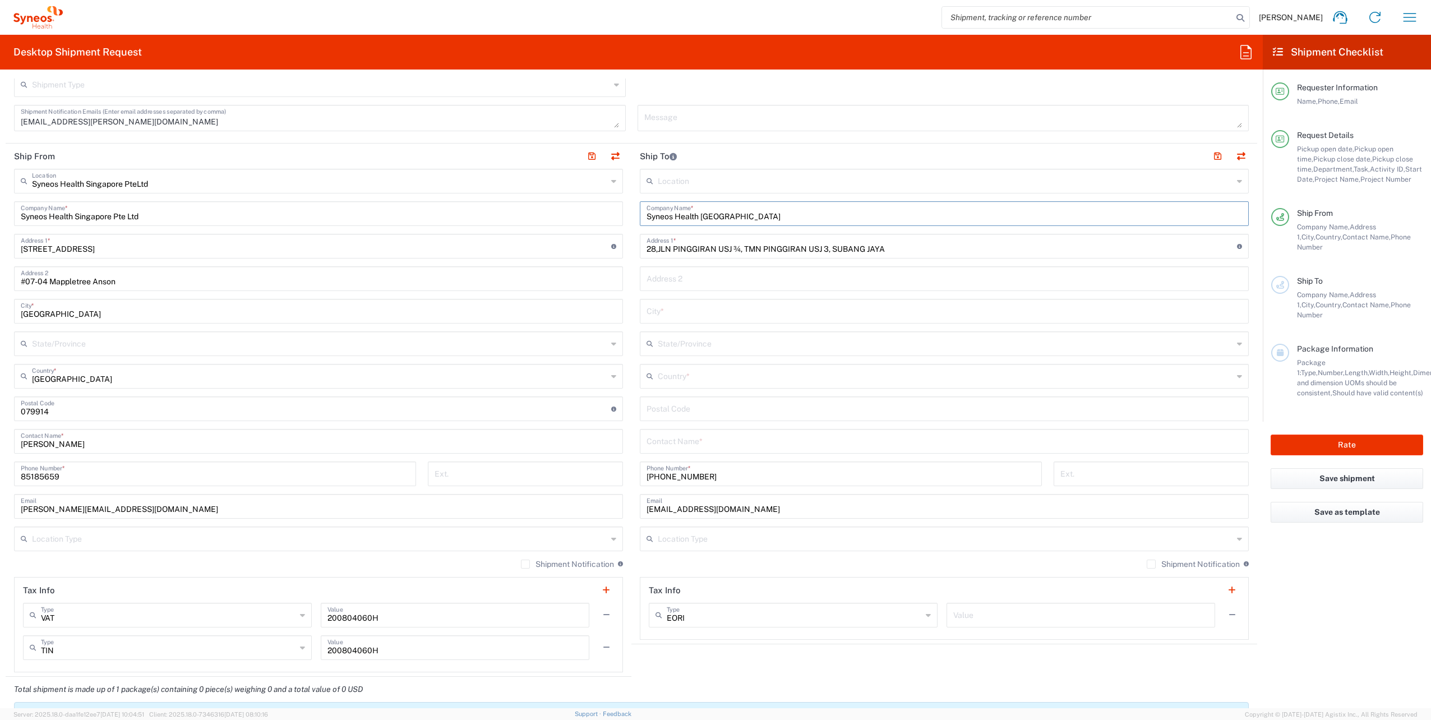
type input "Syneos Health Malaysia"
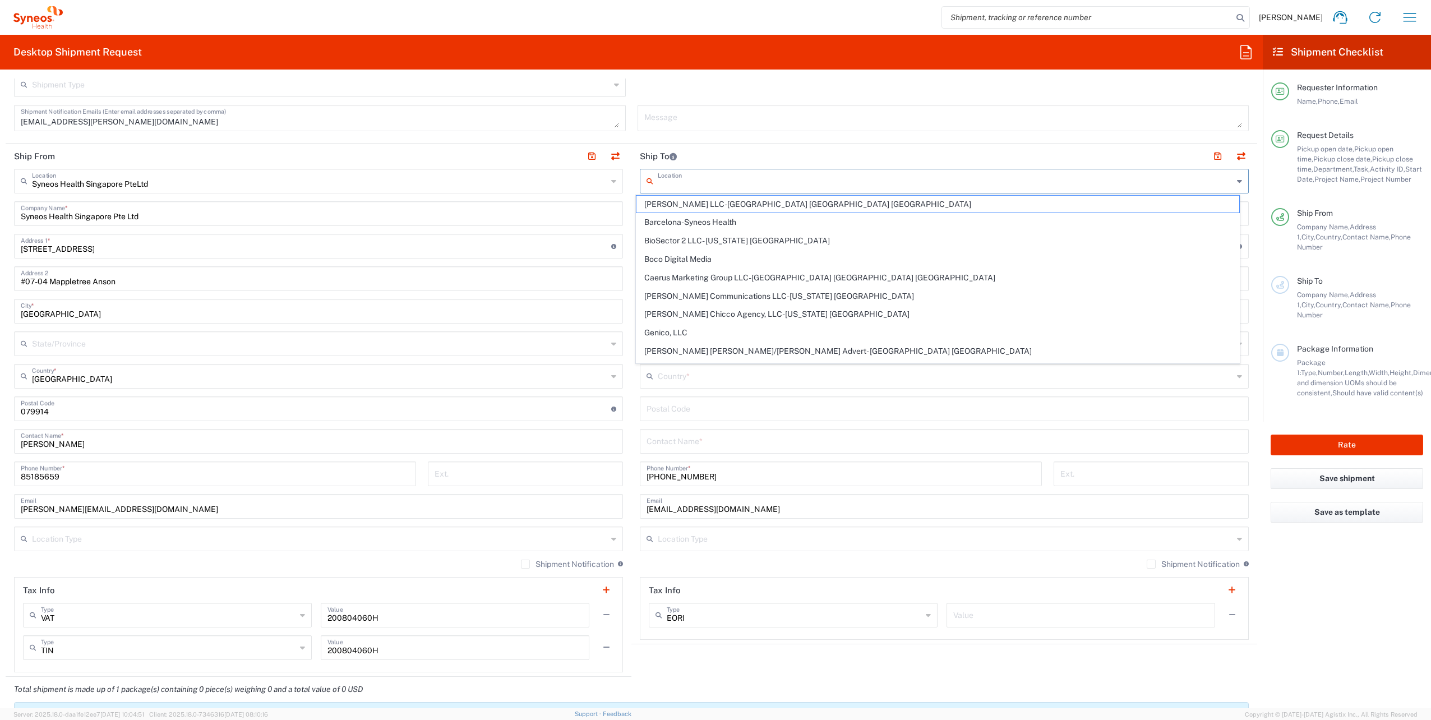
click at [741, 179] on input "text" at bounding box center [945, 180] width 575 height 20
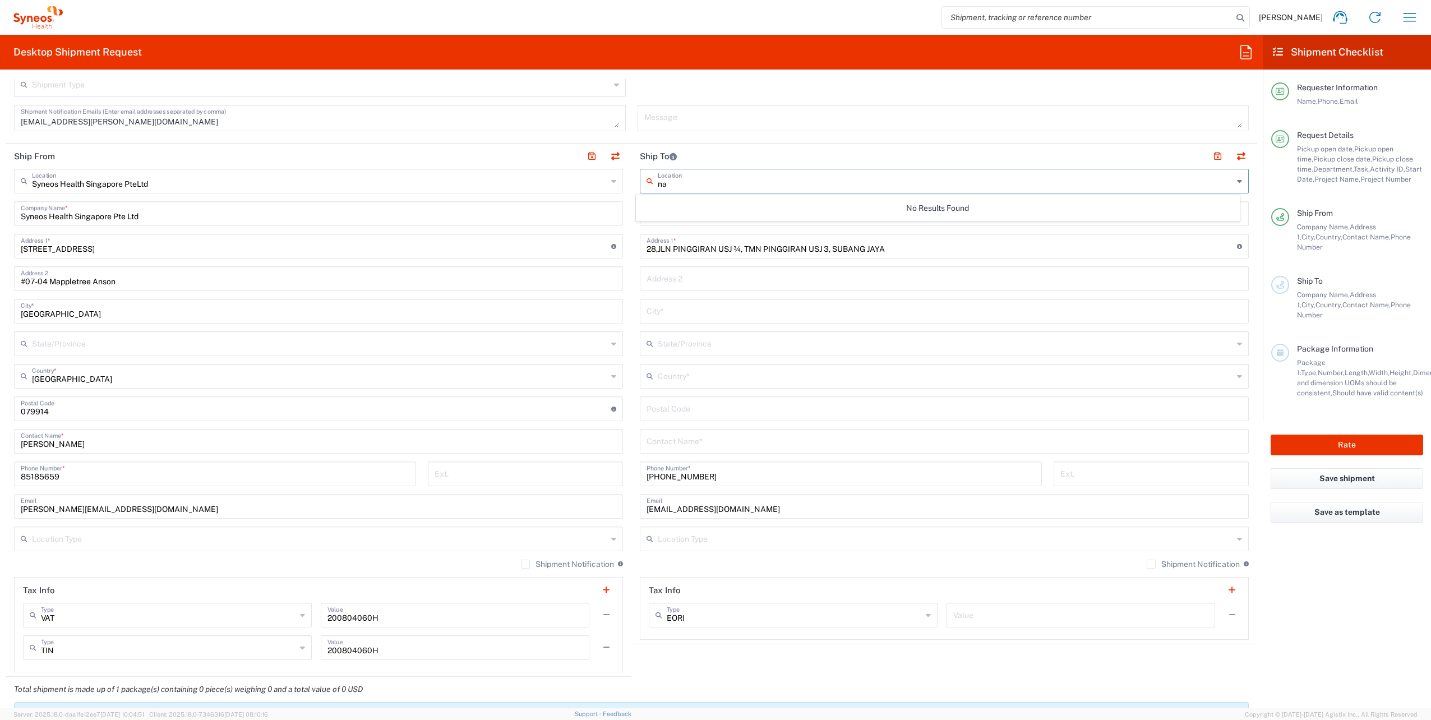
type input "n"
type input "malays"
click at [626, 196] on main "Syneos Health Singapore PteLtd Location Syneos Health Singapore PteLtd Addison …" at bounding box center [319, 420] width 626 height 503
click at [754, 214] on input "Syneos Health Malaysia" at bounding box center [943, 213] width 595 height 20
type input "Syneos Health Malaysia Sdn Bhd"
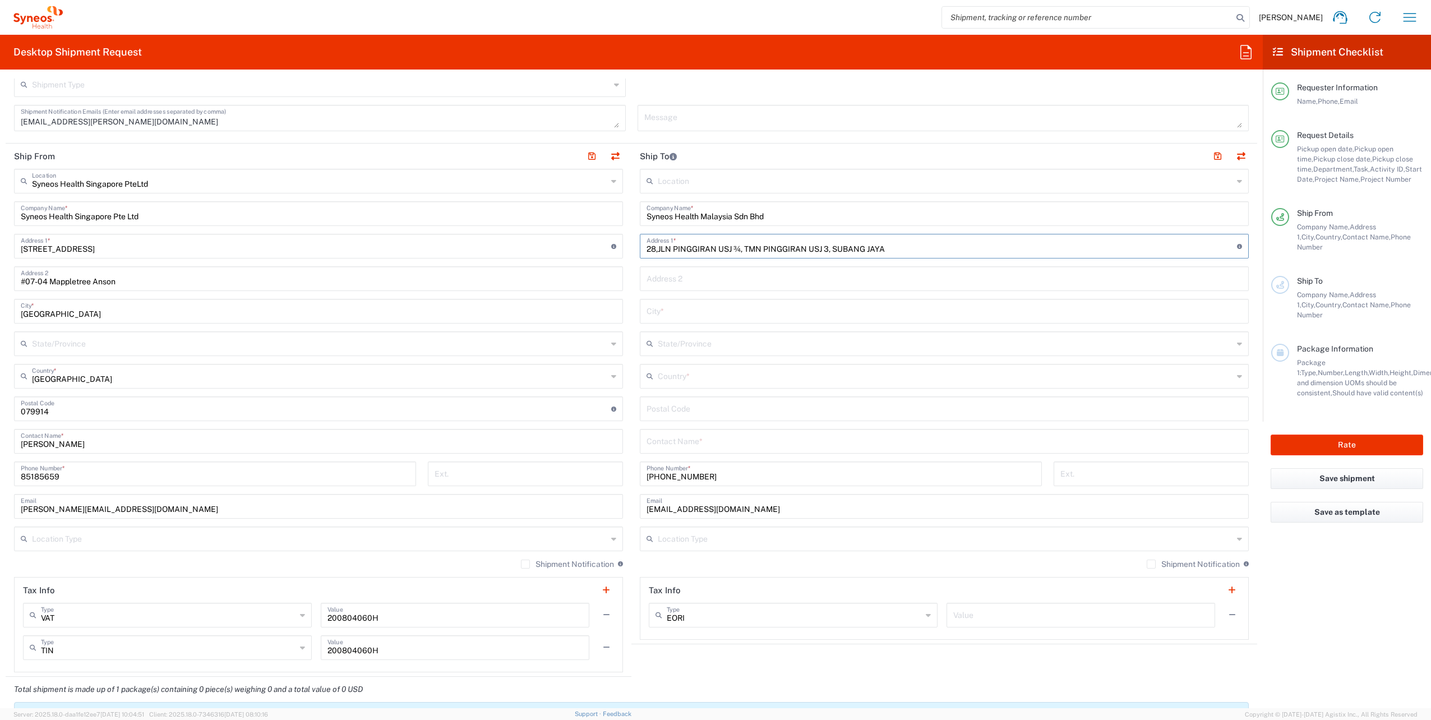
drag, startPoint x: 742, startPoint y: 247, endPoint x: 832, endPoint y: 255, distance: 90.0
click at [832, 255] on div "28,JLN PINGGIRAN USJ ¾, TMN PINGGIRAN USJ 3, SUBANG JAYA Address 1 * For cross …" at bounding box center [944, 246] width 609 height 25
type input "28,JLN PINGGIRAN USJ ¾, SUBANG JAYA"
click at [681, 276] on input "text" at bounding box center [943, 278] width 595 height 20
paste input "TMN PINGGIRAN USJ 3,"
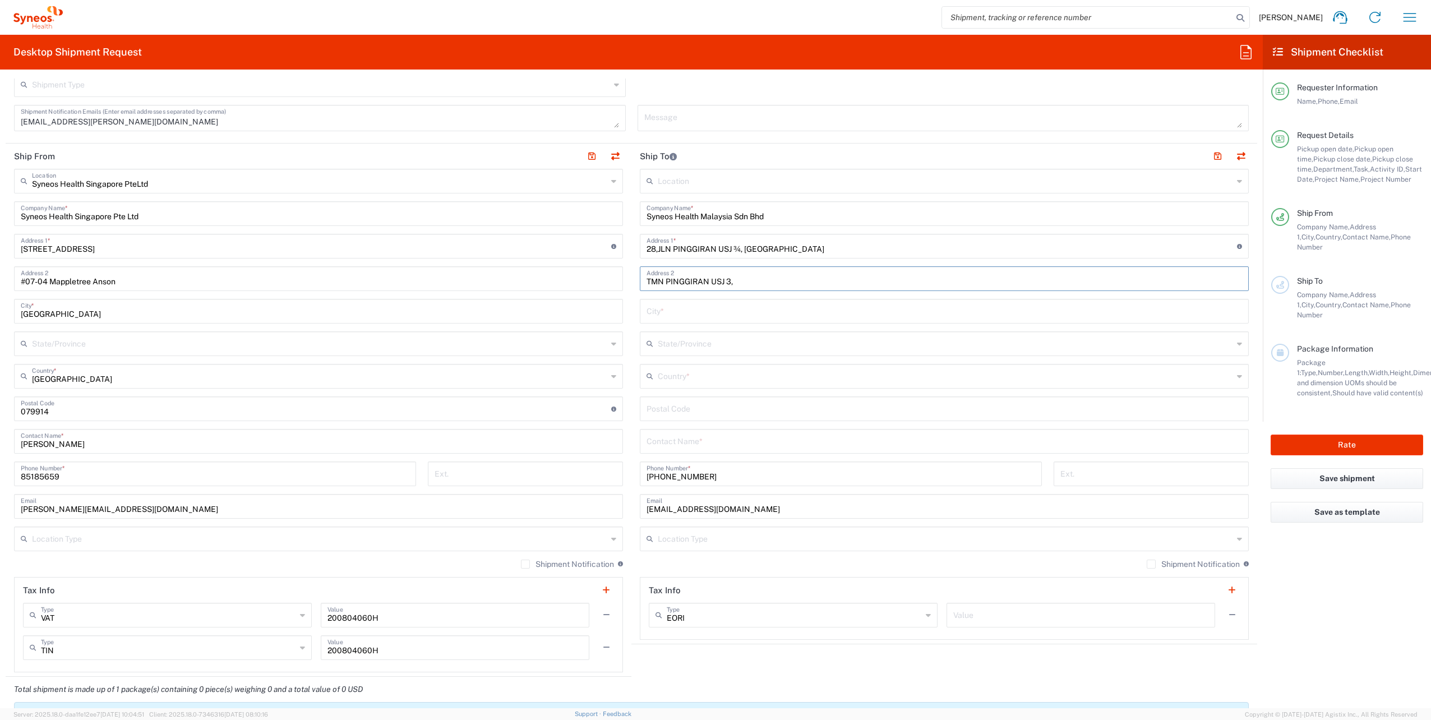
type input "TMN PINGGIRAN USJ 3,"
click at [709, 304] on input "text" at bounding box center [943, 310] width 595 height 20
type input "s"
click at [741, 343] on input "text" at bounding box center [945, 353] width 575 height 20
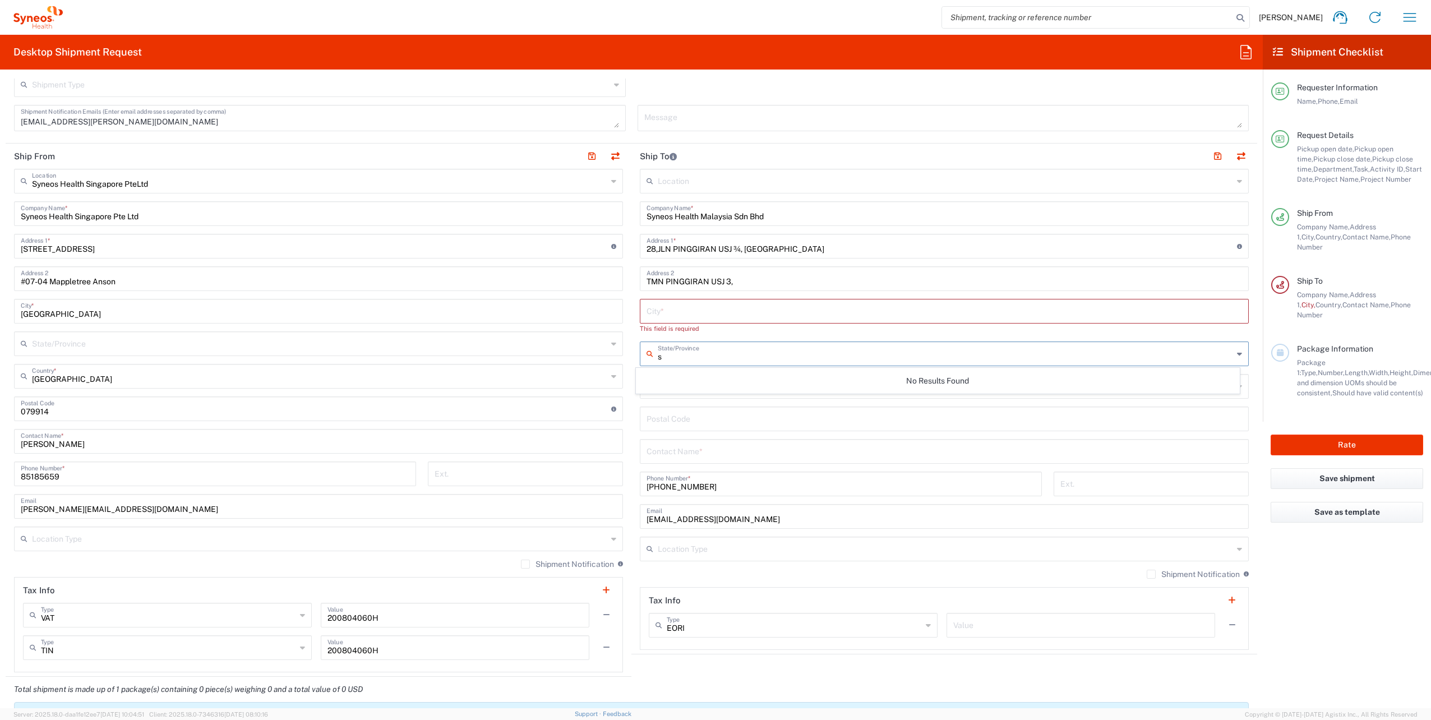
type input "se"
click at [700, 313] on input "text" at bounding box center [943, 310] width 595 height 20
type input "s"
click at [695, 352] on input "text" at bounding box center [945, 353] width 575 height 20
type input "Selangor"
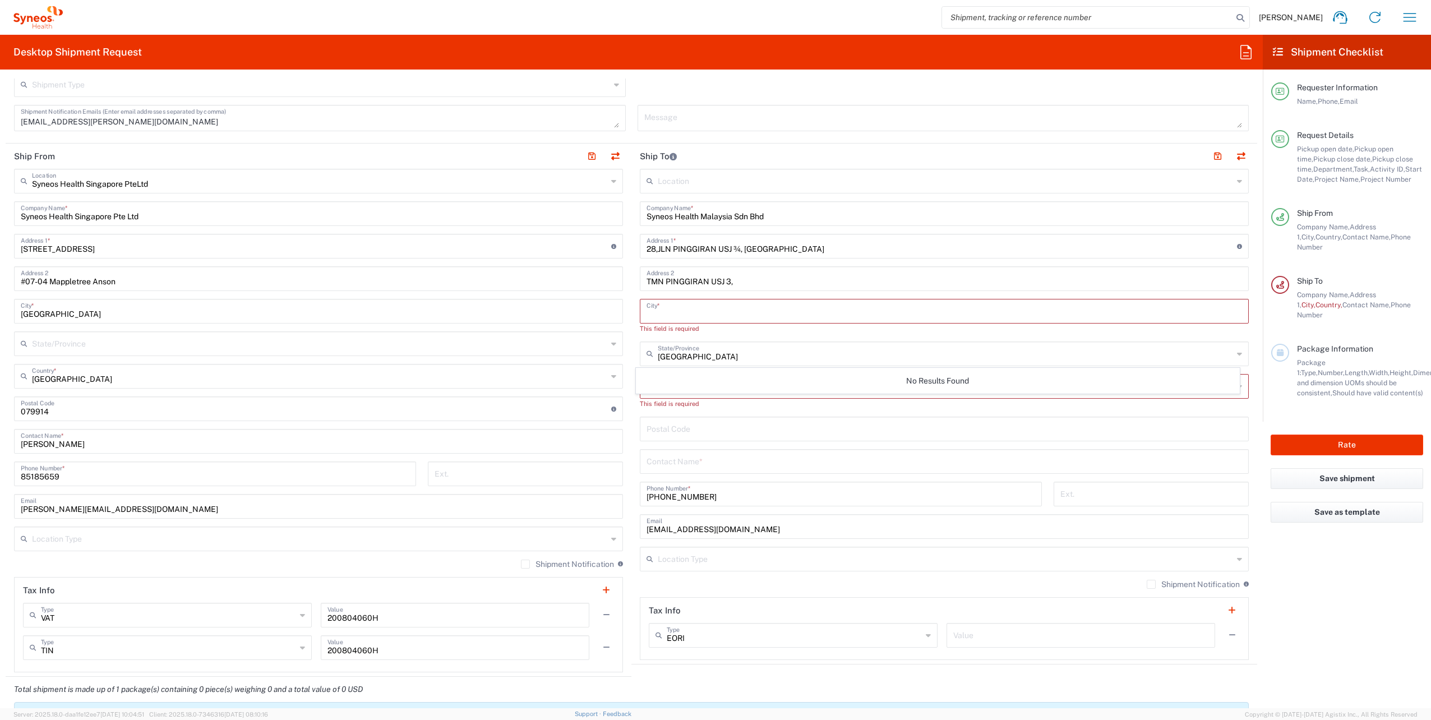
click at [669, 308] on input "text" at bounding box center [943, 310] width 595 height 20
drag, startPoint x: 742, startPoint y: 246, endPoint x: 826, endPoint y: 249, distance: 84.2
click at [826, 249] on input "28,JLN PINGGIRAN USJ ¾, SUBANG JAYA" at bounding box center [941, 245] width 590 height 20
type input "28,JLN PINGGIRAN USJ ¾,"
click at [693, 311] on input "text" at bounding box center [943, 310] width 595 height 20
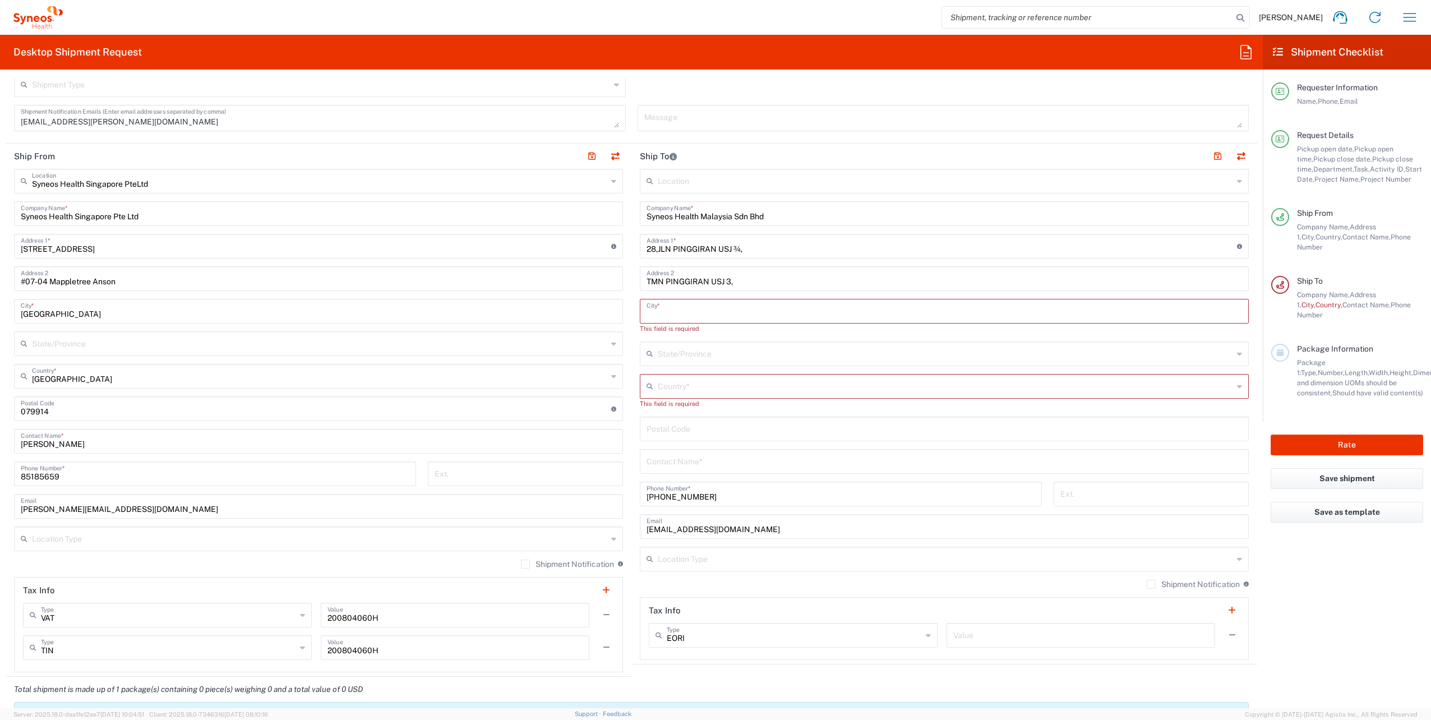
paste input "SUBANG JAYA"
type input "SUBANG JAYA"
click at [714, 372] on input "text" at bounding box center [945, 376] width 575 height 20
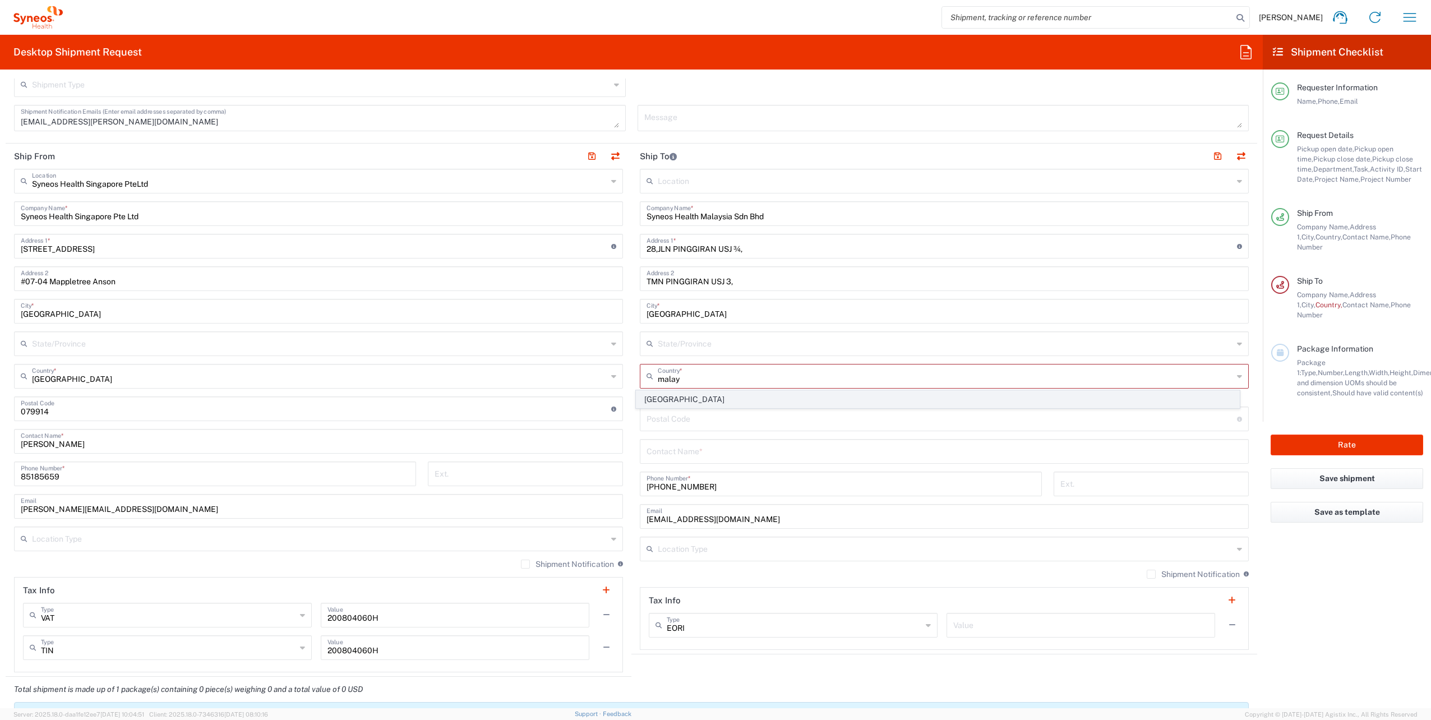
click at [662, 397] on span "Malaysia" at bounding box center [937, 399] width 602 height 17
type input "Malaysia"
type input "Sender/Shipper"
type input "Delivery Duty Paid"
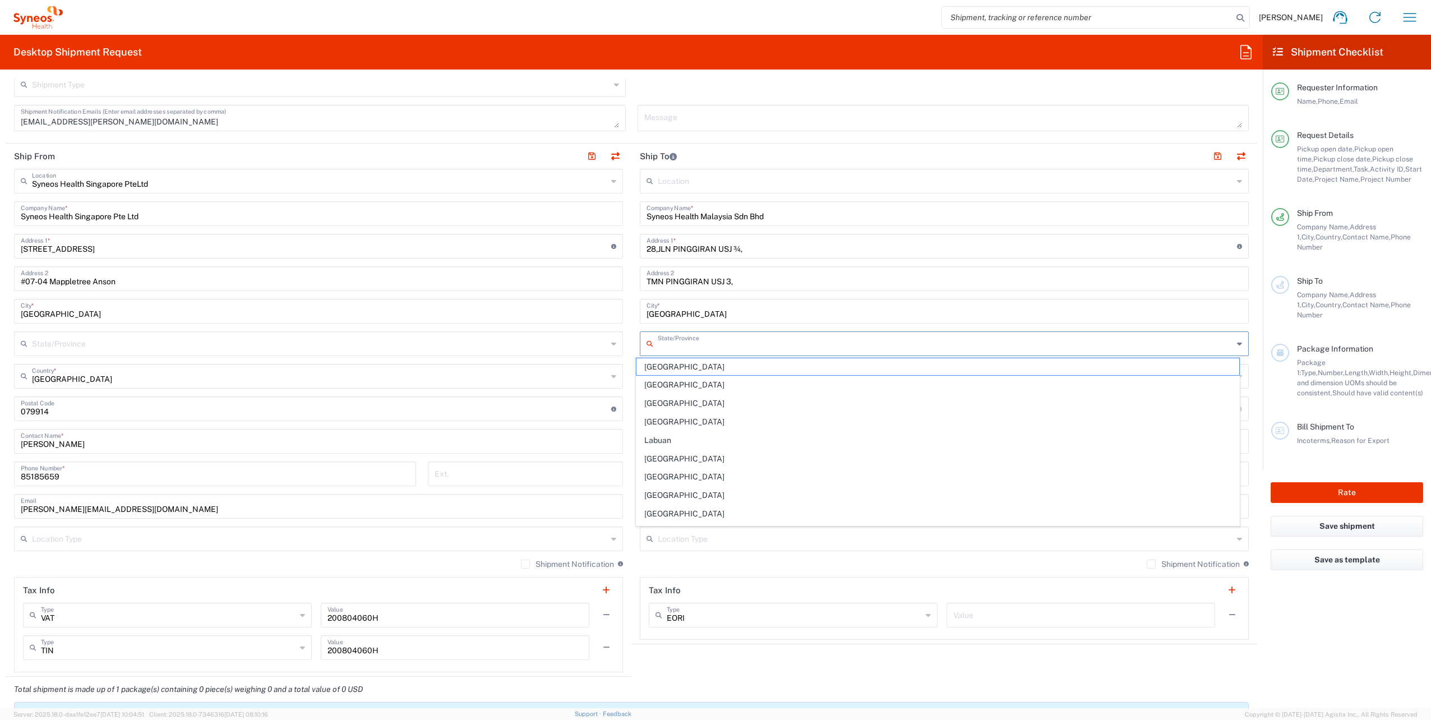
click at [687, 343] on input "text" at bounding box center [945, 343] width 575 height 20
click at [662, 385] on span "Selangor" at bounding box center [937, 384] width 602 height 17
type input "Selangor"
click at [715, 443] on input "text" at bounding box center [943, 441] width 595 height 20
click at [682, 407] on input "undefined" at bounding box center [941, 408] width 590 height 20
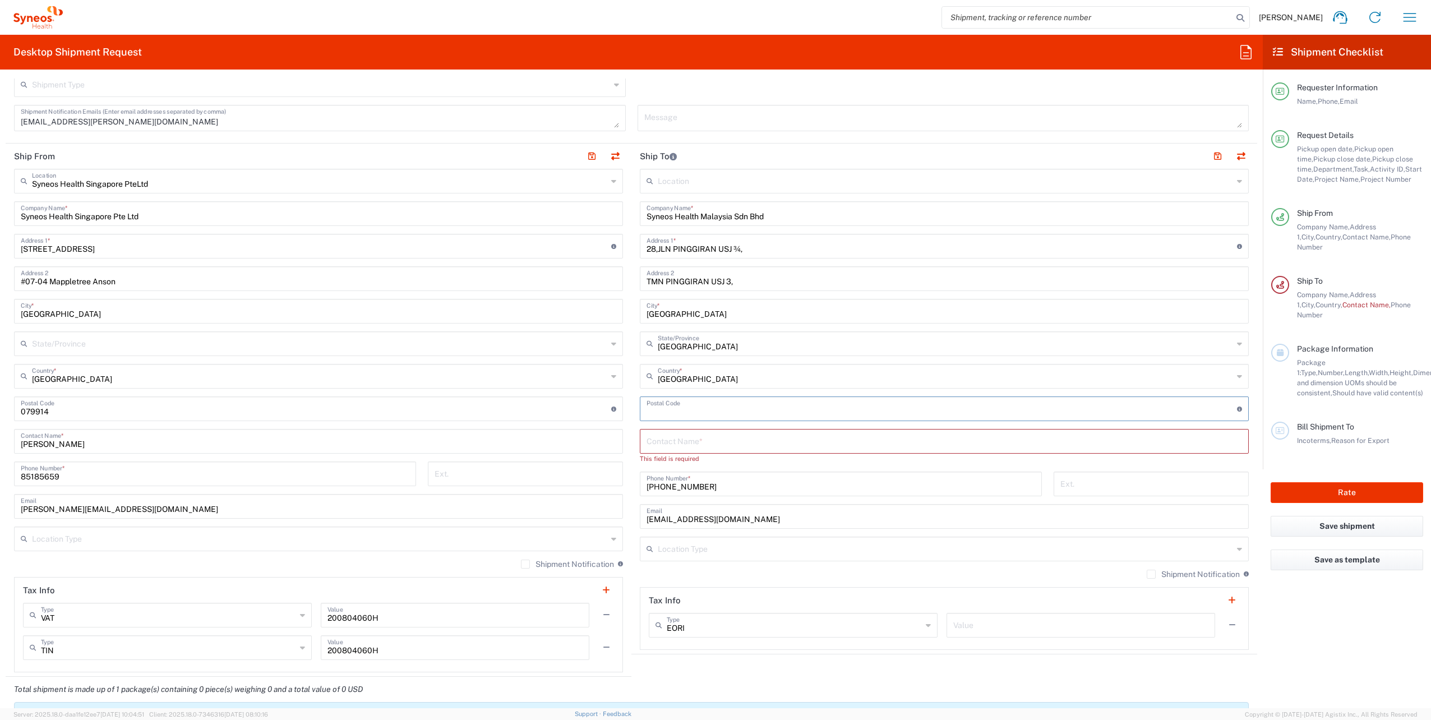
paste input "46700"
type input "46700"
click at [730, 443] on input "text" at bounding box center [943, 441] width 595 height 20
click at [669, 438] on input "text" at bounding box center [943, 441] width 595 height 20
paste input "46700"
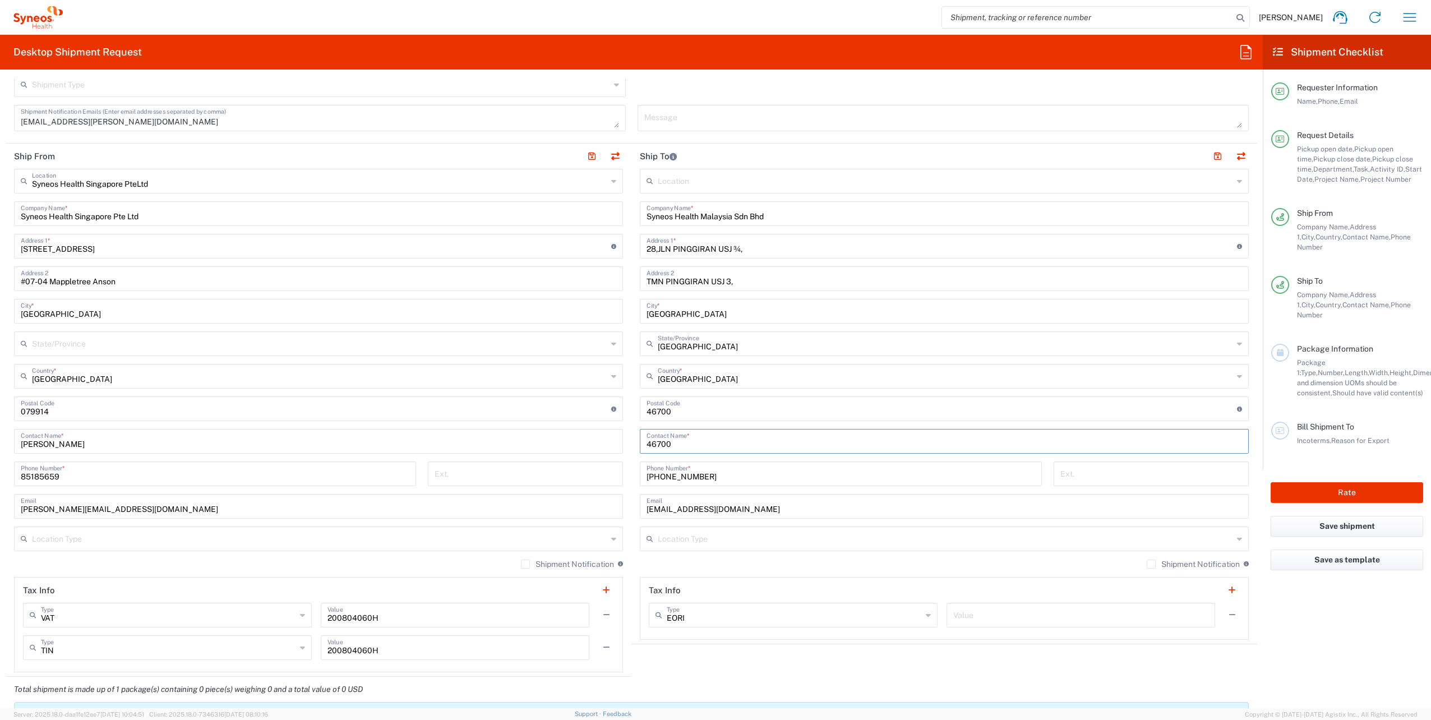
type input "46700"
click at [586, 539] on input "text" at bounding box center [319, 538] width 575 height 20
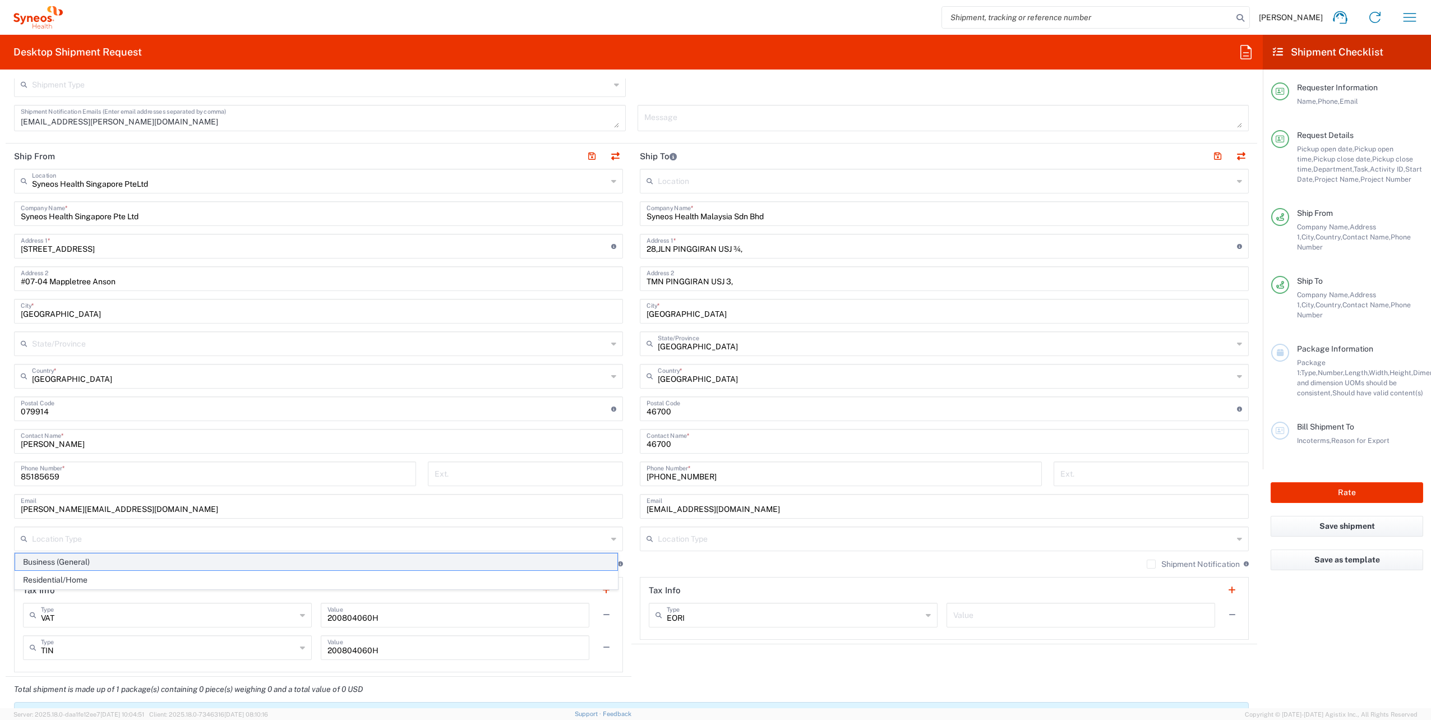
click at [443, 563] on span "Business (General)" at bounding box center [316, 561] width 602 height 17
type input "Business (General)"
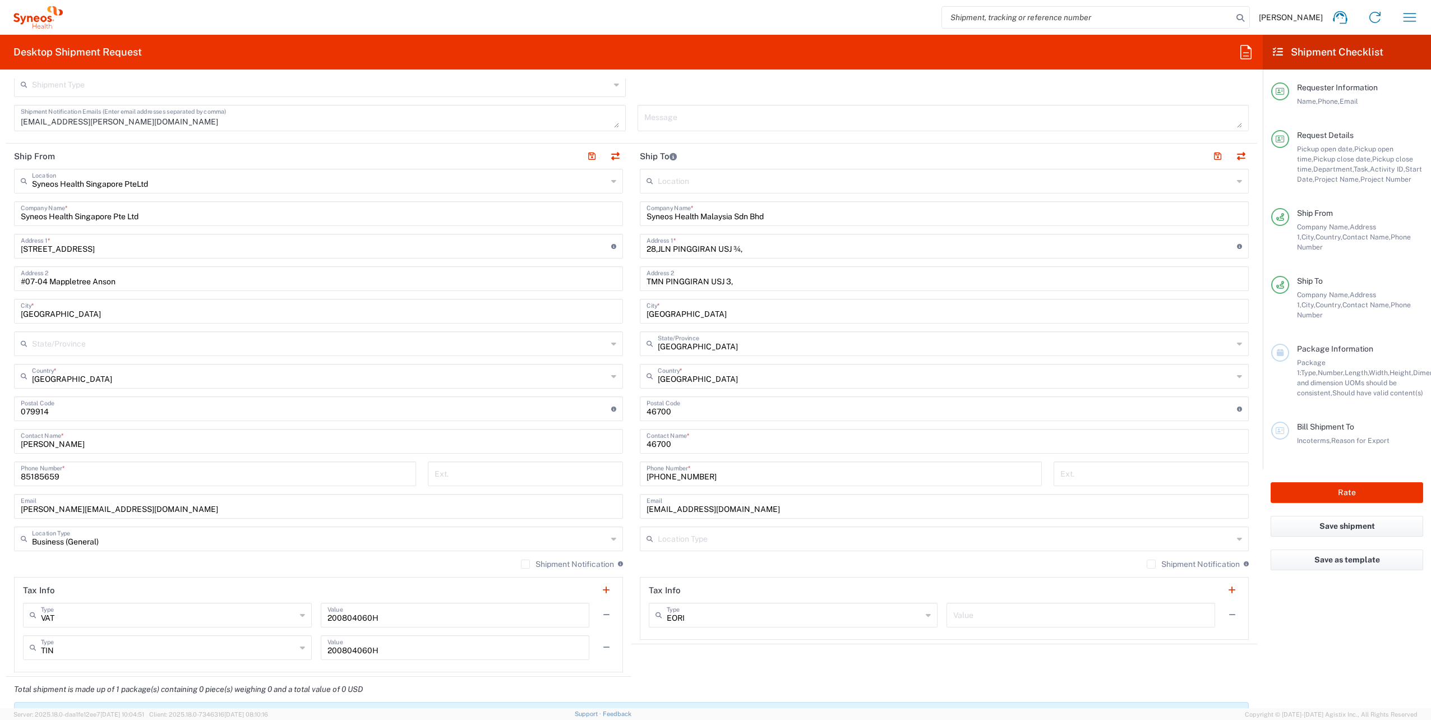
click at [521, 562] on label "Shipment Notification" at bounding box center [567, 564] width 93 height 9
click at [525, 564] on input "Shipment Notification" at bounding box center [525, 564] width 0 height 0
click at [719, 536] on input "text" at bounding box center [945, 538] width 575 height 20
click at [741, 576] on span "Residential/Home" at bounding box center [937, 579] width 602 height 17
type input "Residential/Home"
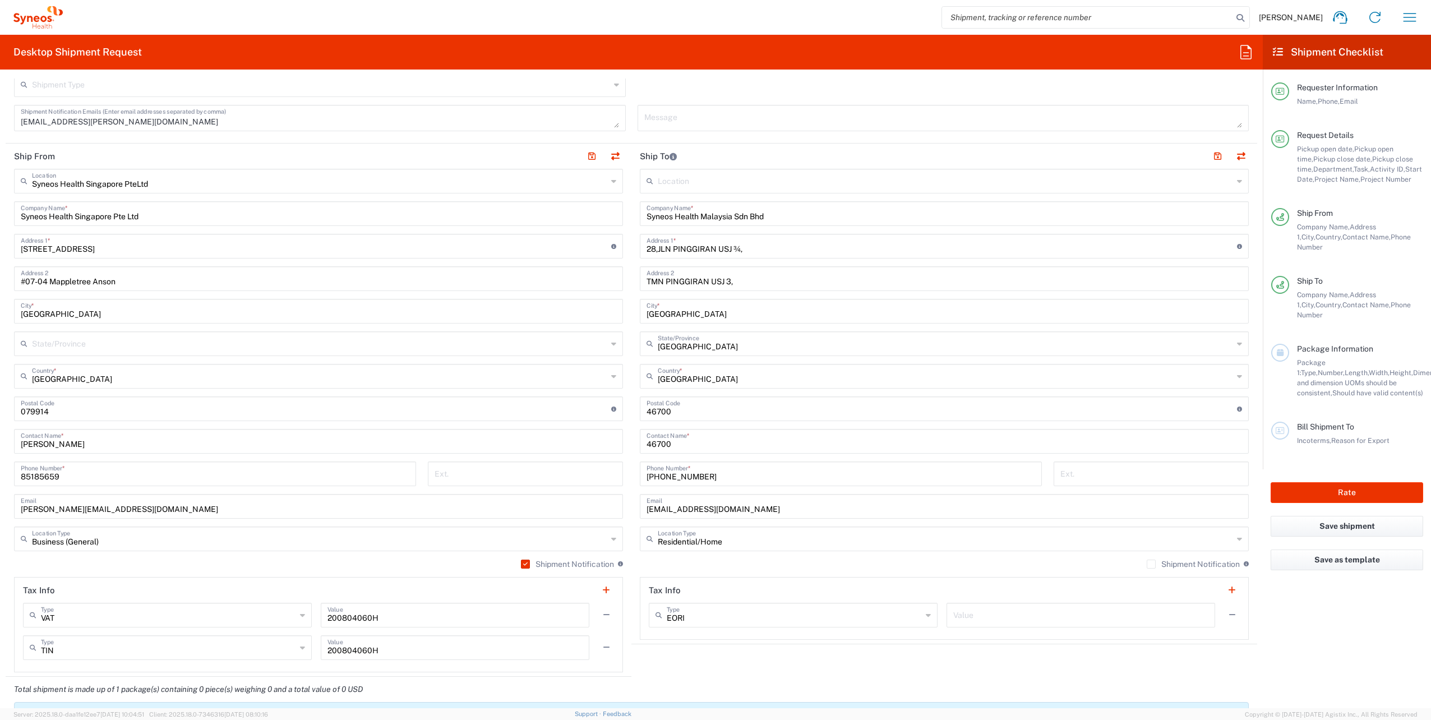
click at [1148, 562] on label "Shipment Notification" at bounding box center [1192, 564] width 93 height 9
click at [1151, 564] on input "Shipment Notification" at bounding box center [1151, 564] width 0 height 0
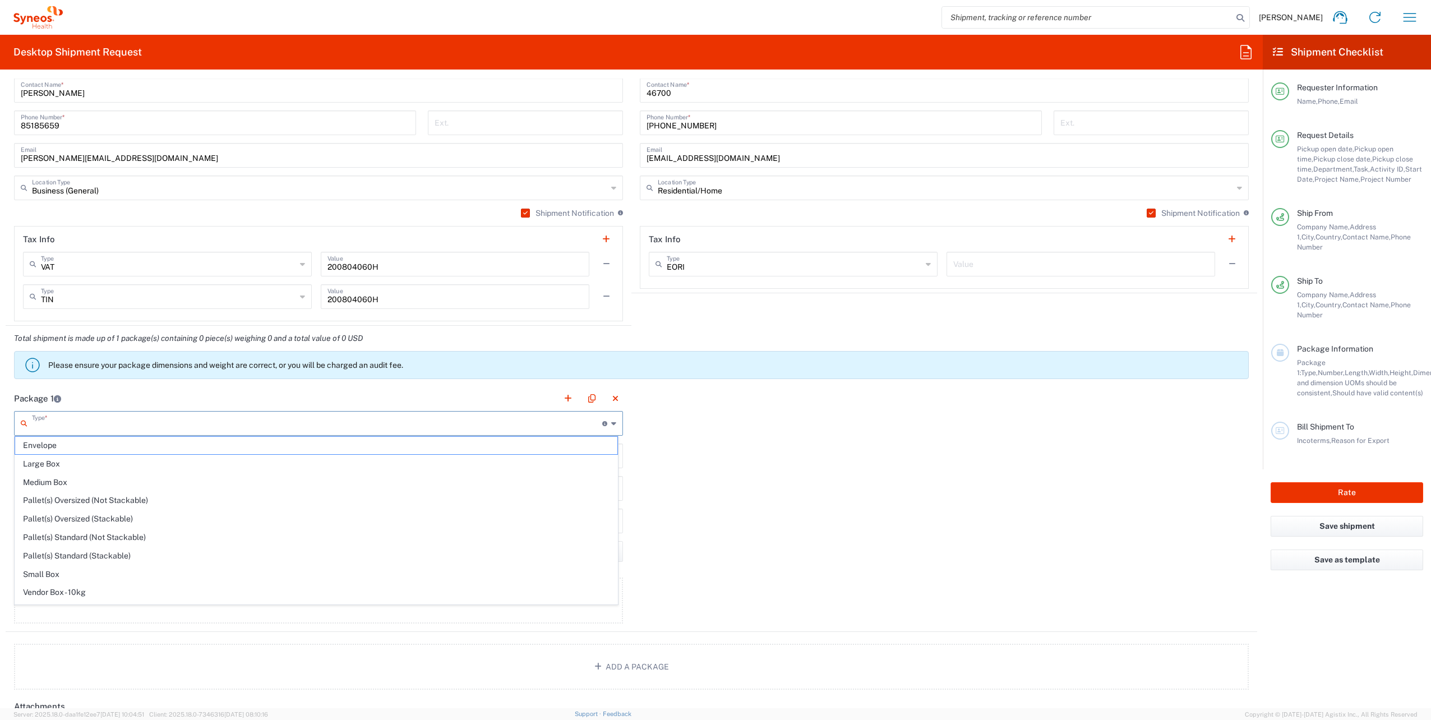
click at [392, 422] on input "text" at bounding box center [317, 423] width 570 height 20
click at [313, 595] on span "Your Packaging" at bounding box center [316, 599] width 602 height 17
type input "Your Packaging"
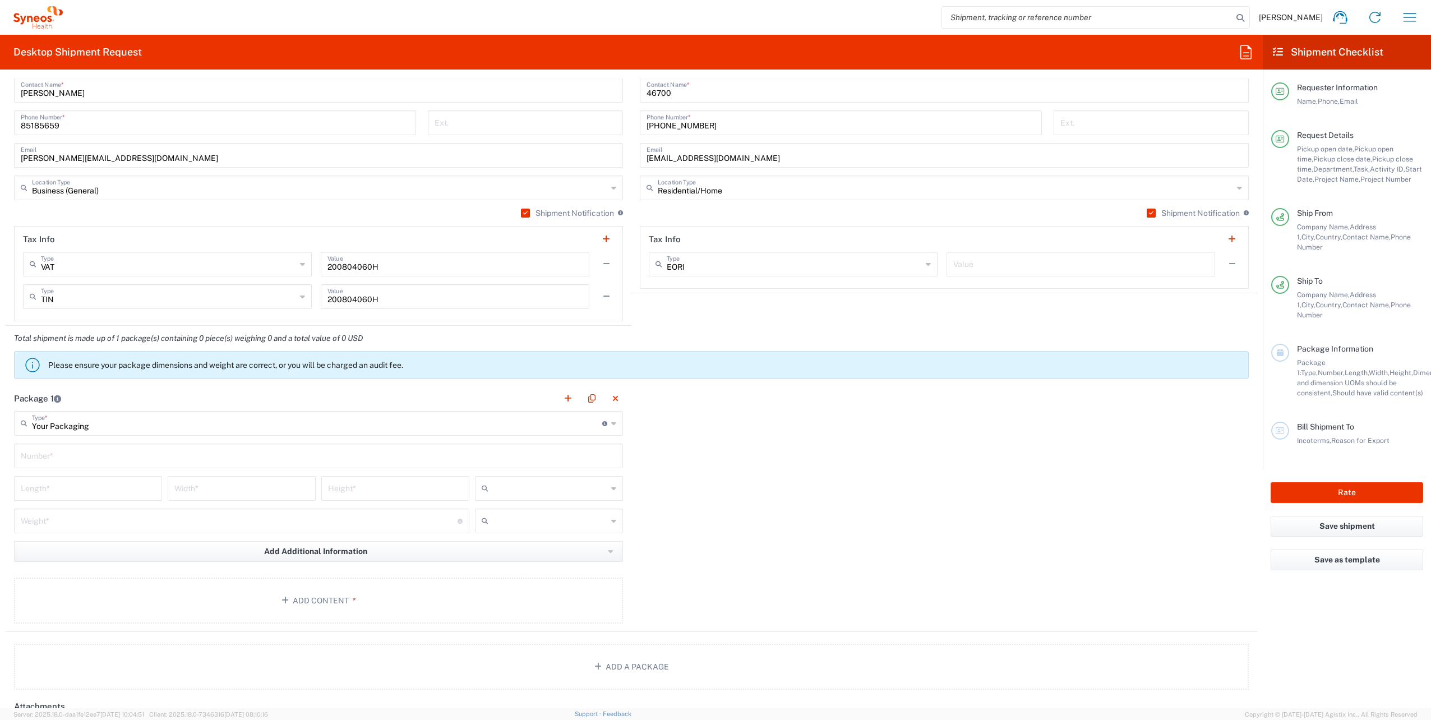
click at [158, 463] on div "Number *" at bounding box center [318, 455] width 609 height 25
click at [191, 460] on input "text" at bounding box center [318, 455] width 595 height 20
type input "1"
click at [529, 494] on input "text" at bounding box center [550, 488] width 114 height 18
click at [529, 510] on span "cm" at bounding box center [545, 510] width 145 height 17
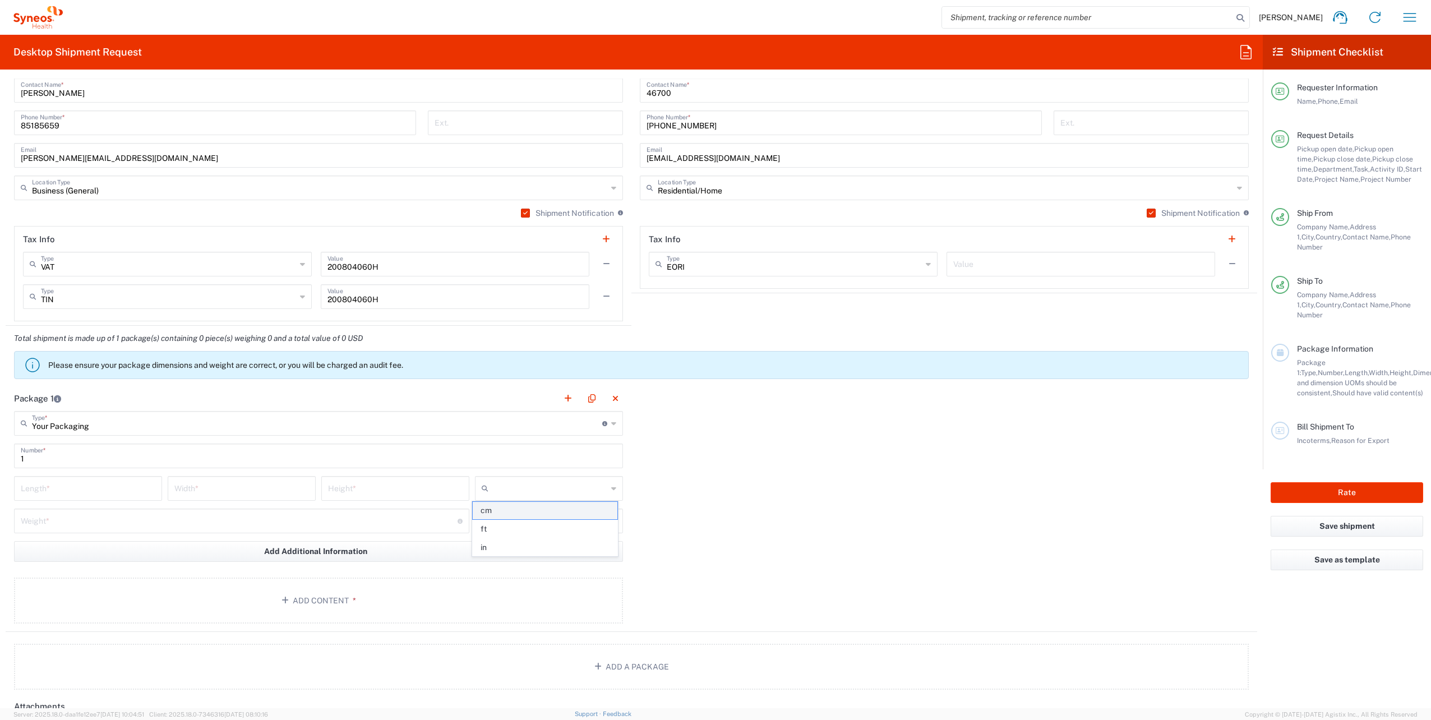
type input "cm"
click at [531, 519] on input "text" at bounding box center [550, 521] width 114 height 18
click at [528, 543] on span "kgs" at bounding box center [545, 542] width 145 height 17
type input "kgs"
click at [77, 488] on input "number" at bounding box center [88, 488] width 135 height 20
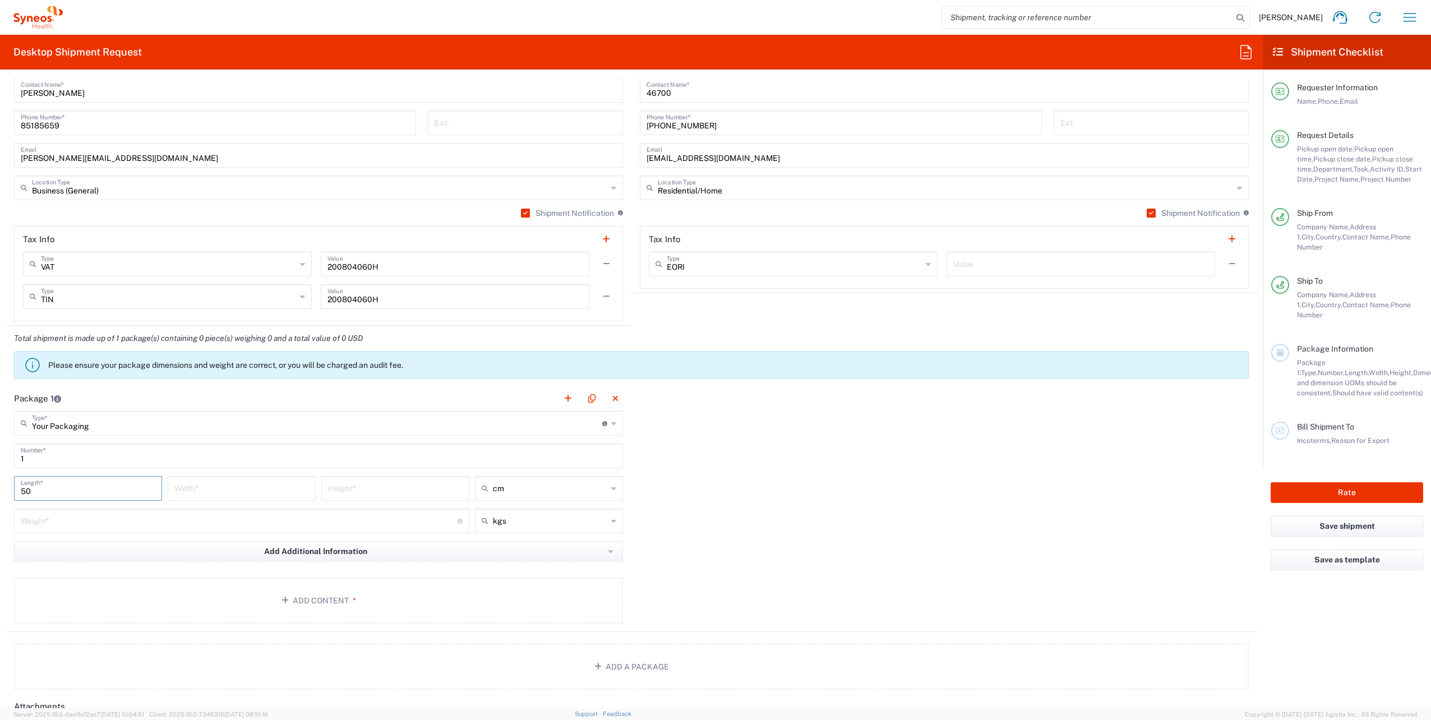
type input "50"
click at [202, 484] on input "number" at bounding box center [241, 488] width 135 height 20
type input "40"
click at [360, 485] on input "number" at bounding box center [395, 488] width 135 height 20
type input "8"
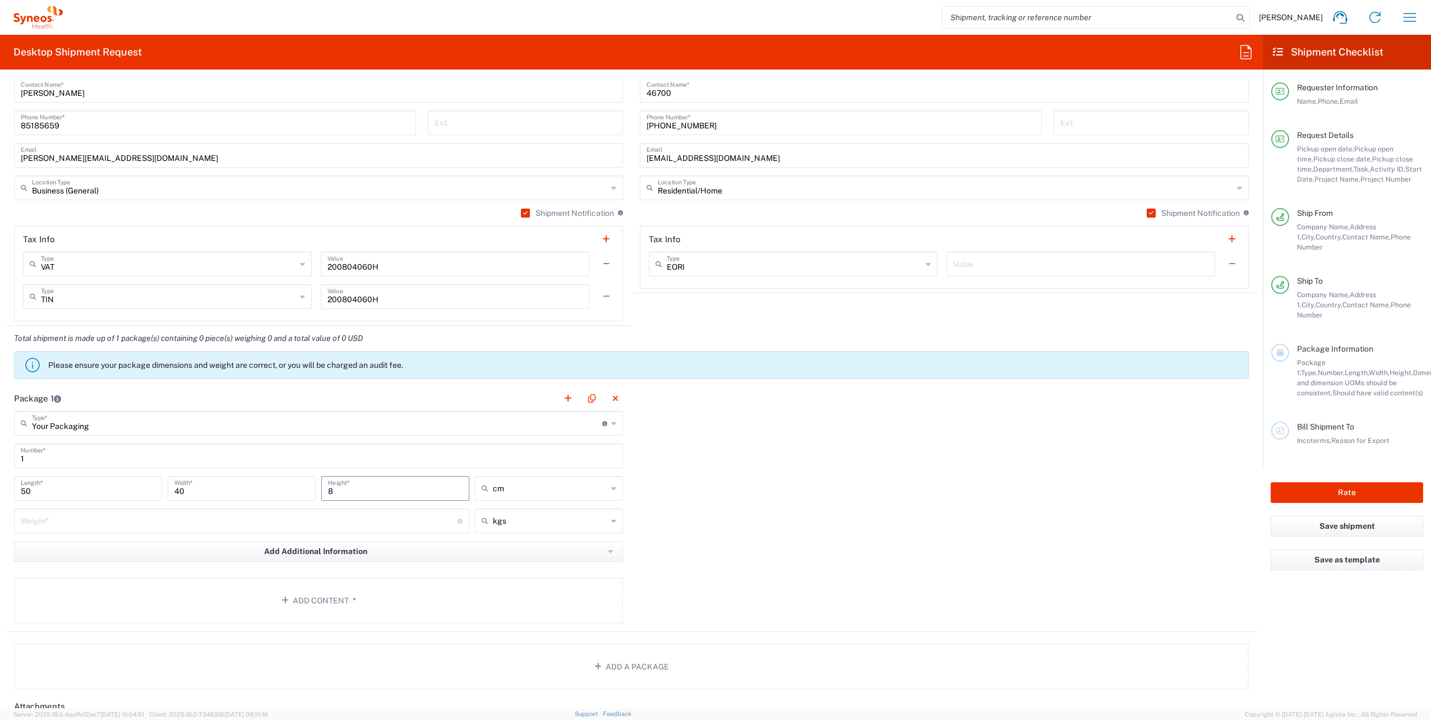
click at [374, 525] on input "number" at bounding box center [239, 520] width 437 height 20
type input "2.5"
click at [649, 549] on div "Package 1 Your Packaging Type * Material used to package goods Envelope Large B…" at bounding box center [631, 509] width 1251 height 246
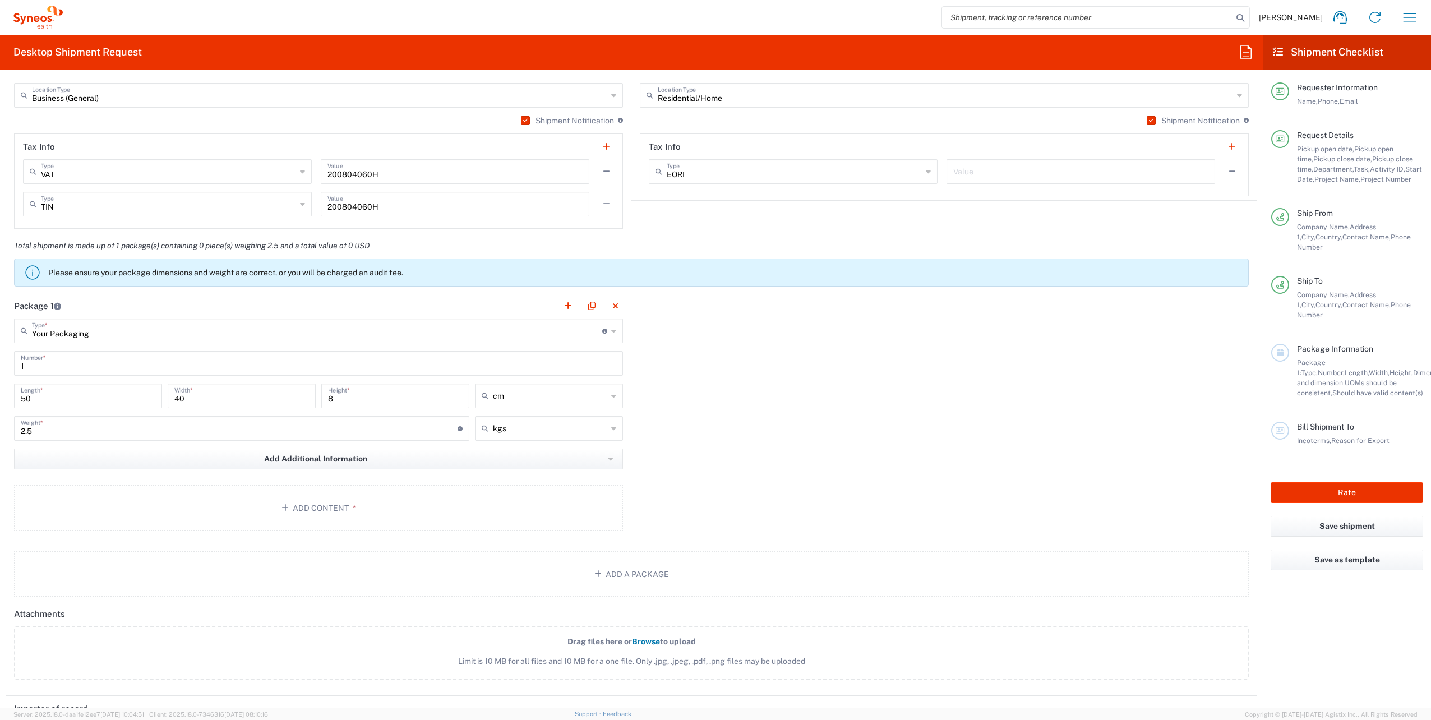
scroll to position [950, 0]
click at [390, 507] on button "Add Content *" at bounding box center [318, 506] width 609 height 46
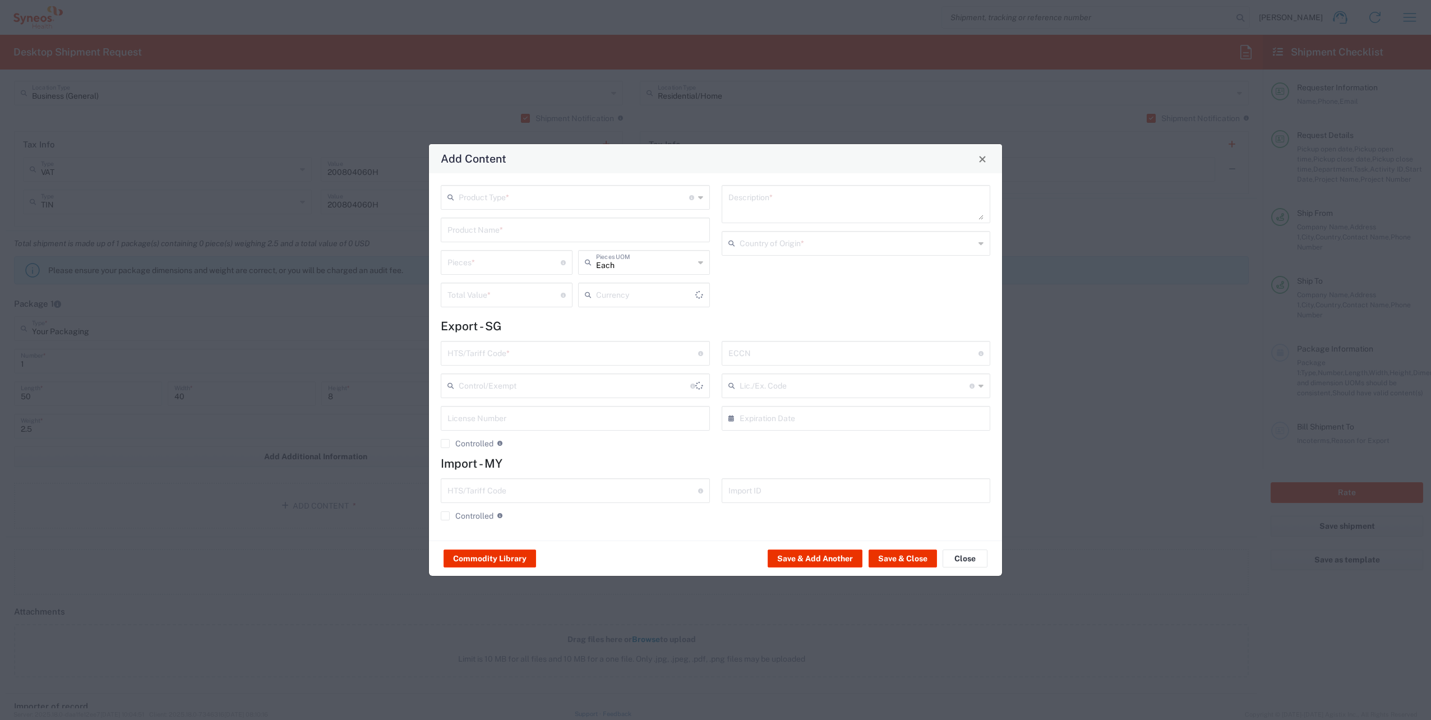
type input "US Dollar"
click at [503, 200] on input "text" at bounding box center [574, 197] width 230 height 20
click at [512, 241] on span "General Commodity" at bounding box center [575, 240] width 267 height 17
type input "General Commodity"
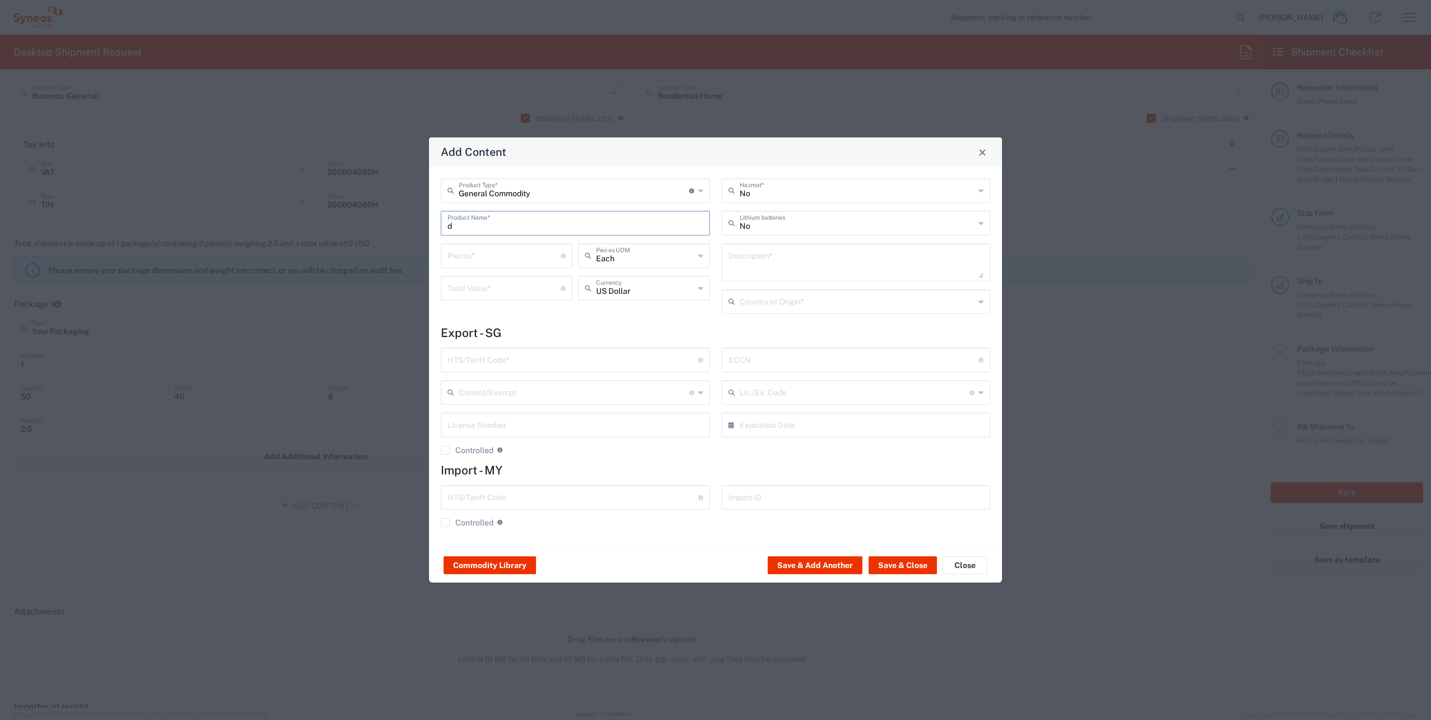
click at [513, 224] on input "d" at bounding box center [575, 222] width 256 height 20
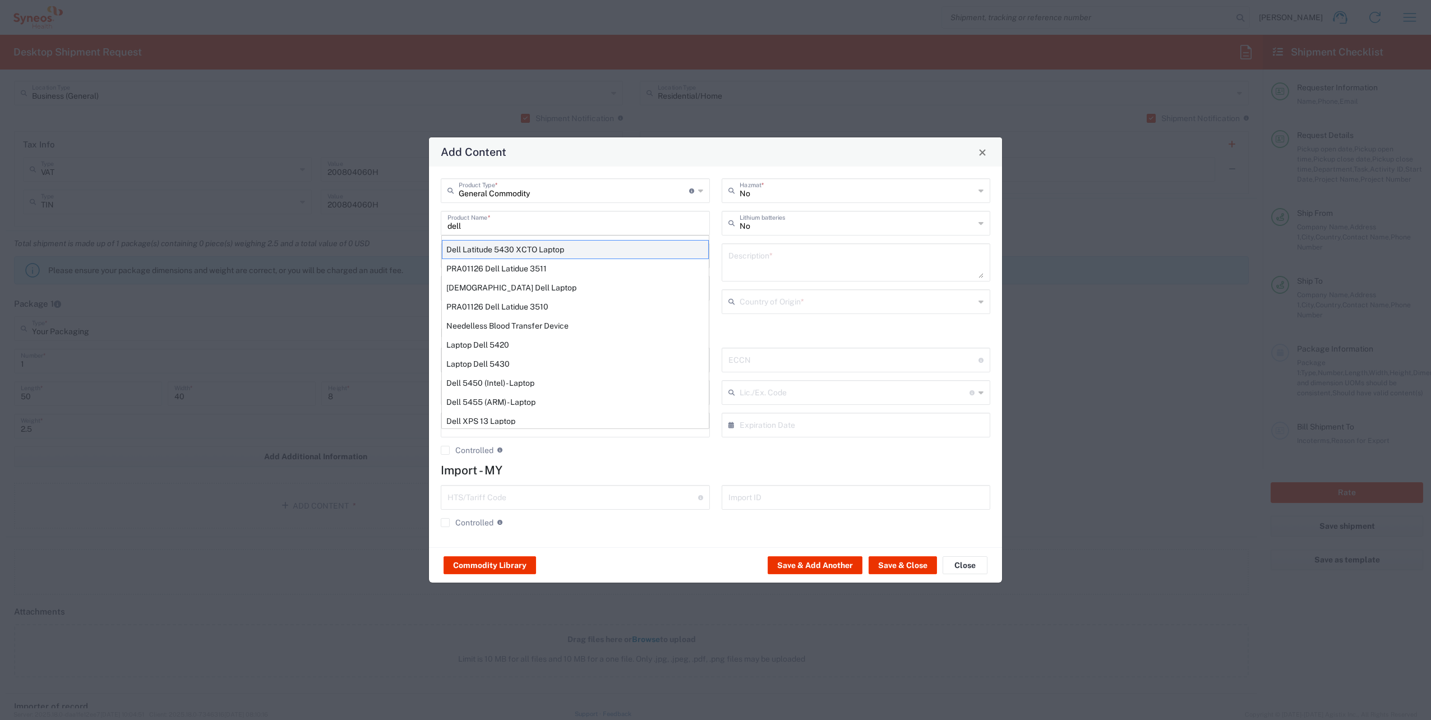
click at [529, 246] on div "Dell Latitude 5430 XCTO Laptop" at bounding box center [575, 249] width 267 height 19
type input "Dell Latitude 5430 XCTO Laptop"
type input "1"
type textarea "BaseIntel Core i7-1265U vProÂ® Processor - 14" 16 GB RAM - 512 GB SSD"
type input "China"
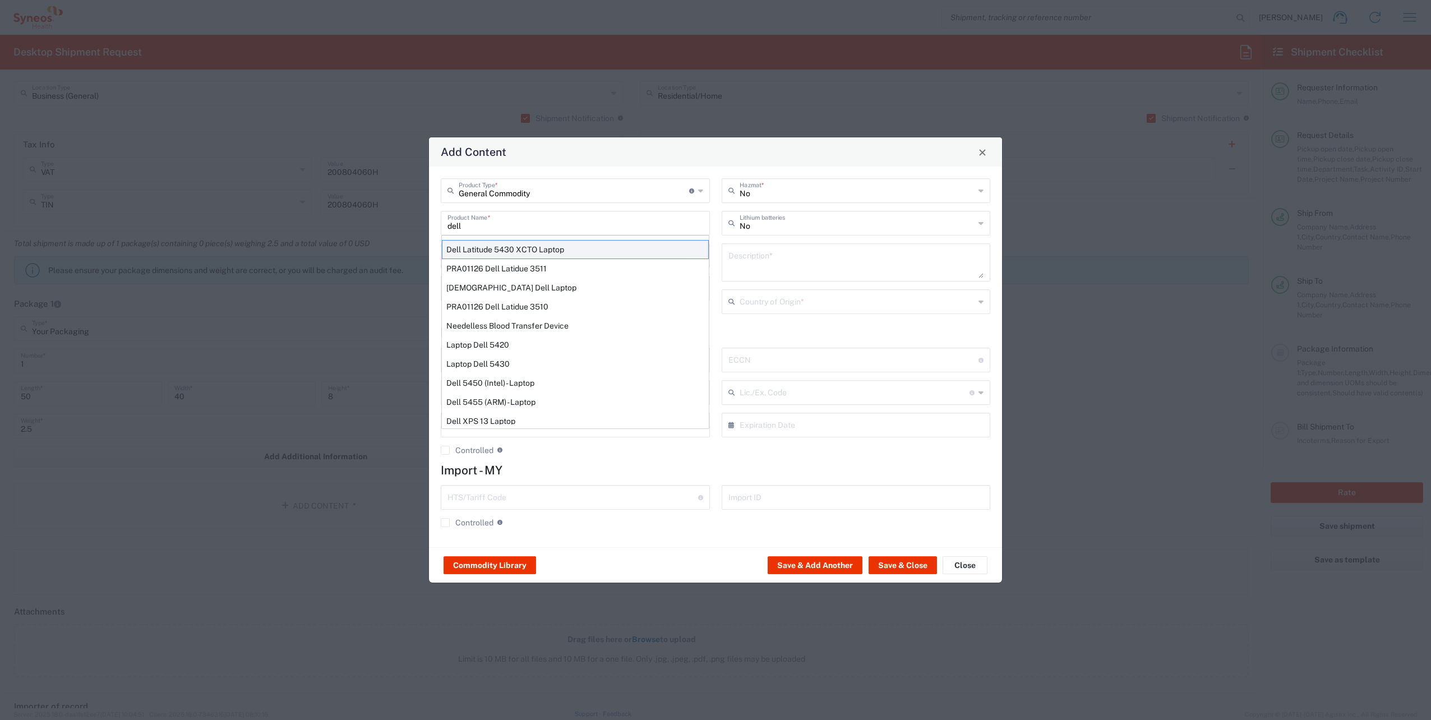
type input "8471300100"
type input "BIS"
type input "5A992.c"
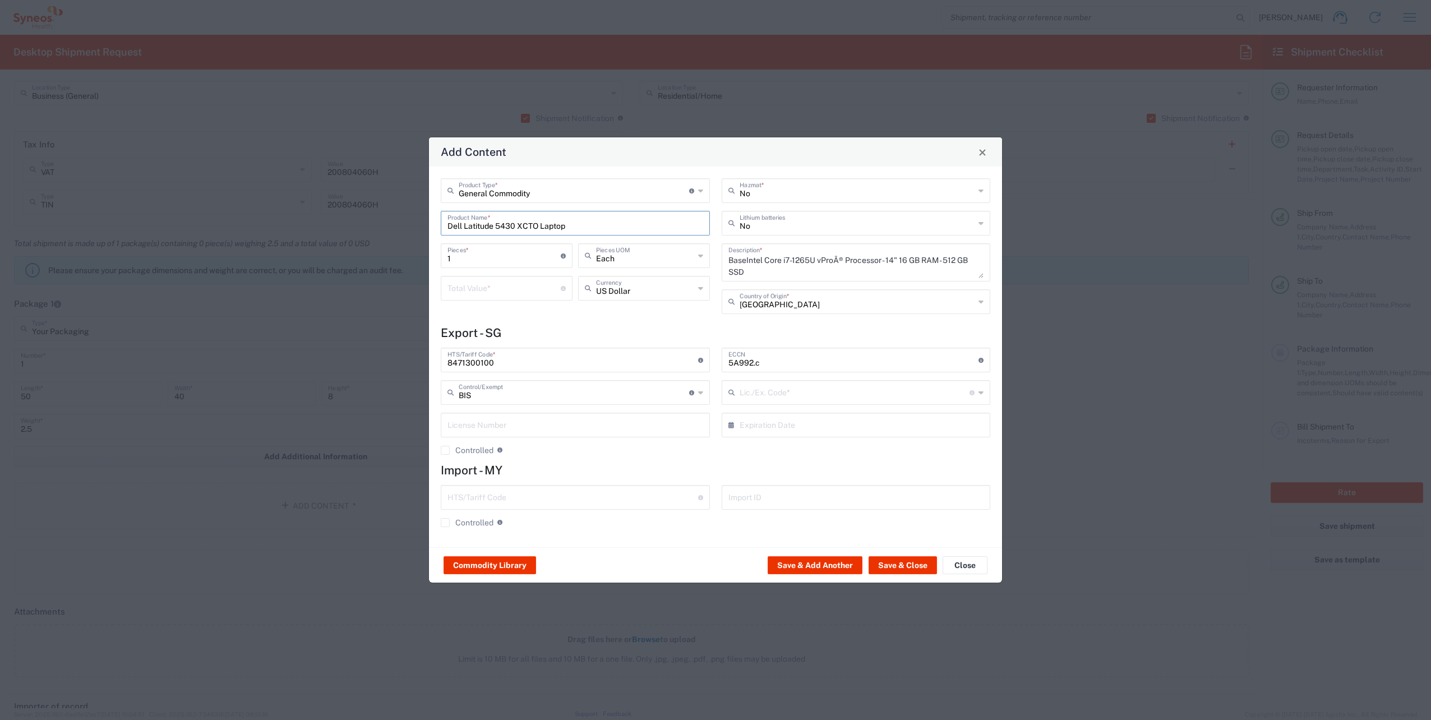
type input "NLR - No License Required"
click at [500, 287] on input "number" at bounding box center [503, 288] width 113 height 20
type input "200"
click at [908, 561] on button "Save & Close" at bounding box center [902, 565] width 68 height 18
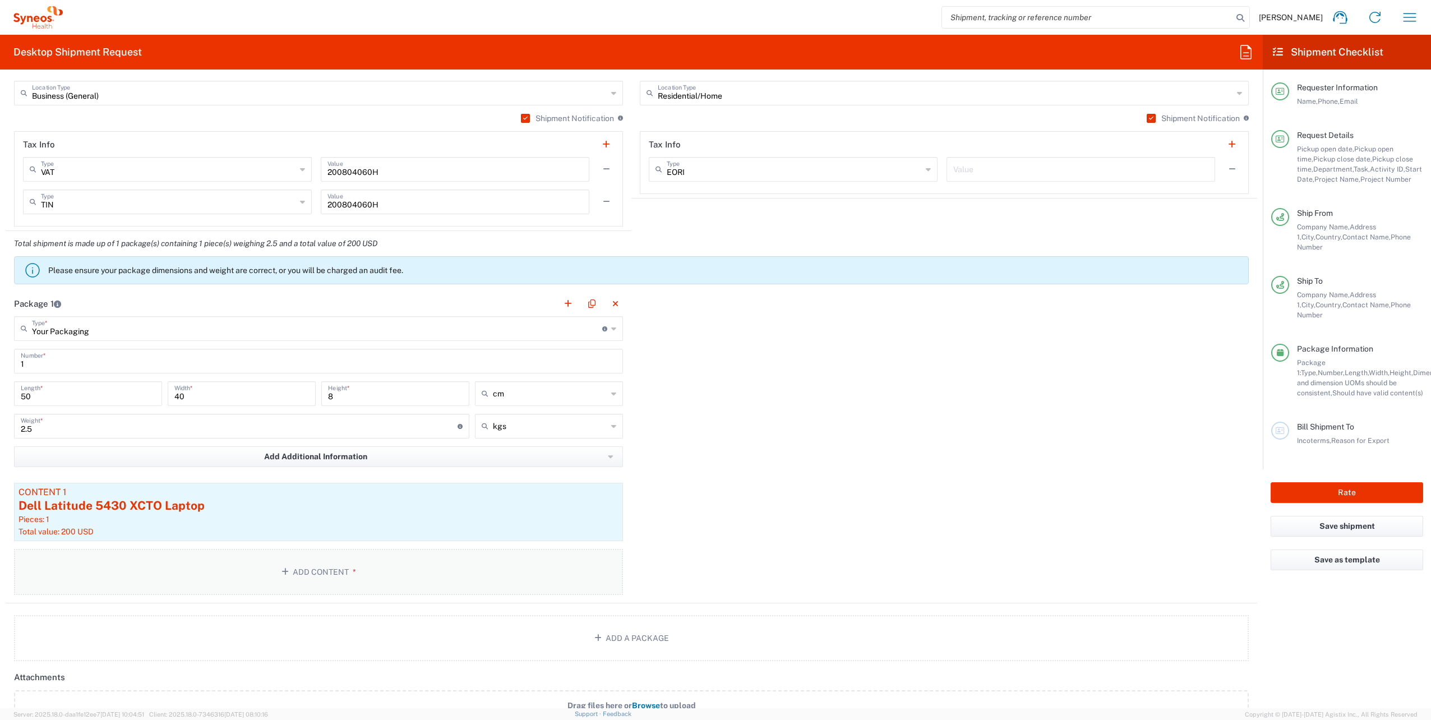
click at [359, 556] on button "Add Content *" at bounding box center [318, 572] width 609 height 46
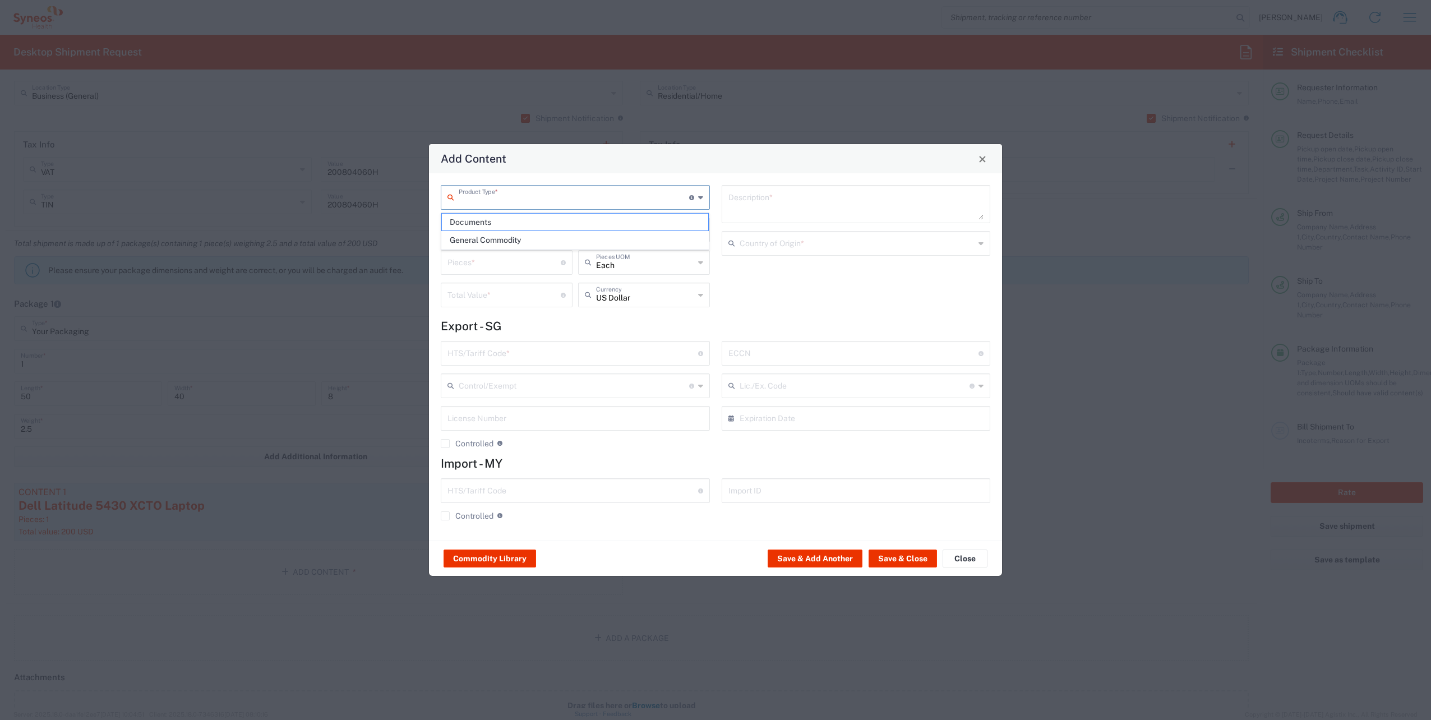
click at [516, 196] on input "text" at bounding box center [574, 197] width 230 height 20
click at [504, 235] on span "General Commodity" at bounding box center [575, 240] width 267 height 17
type input "General Commodity"
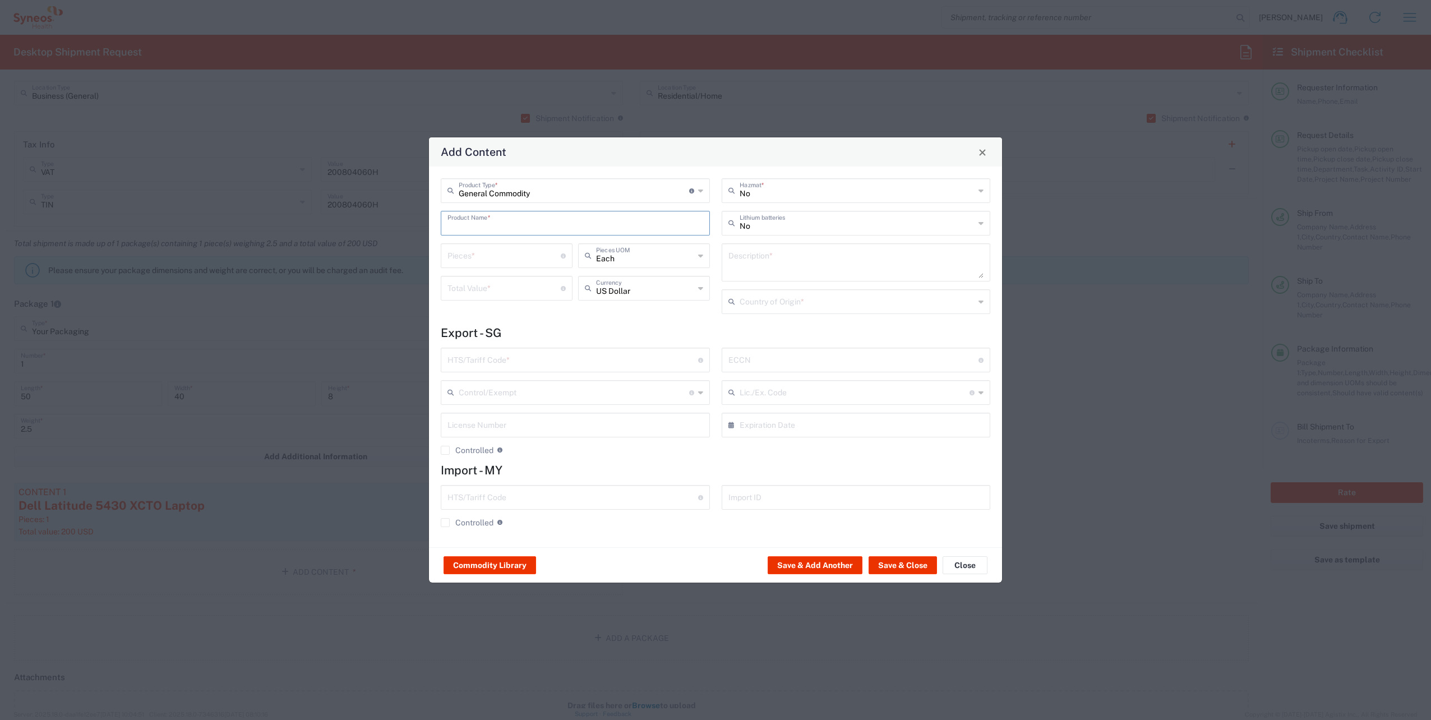
click at [492, 228] on input "text" at bounding box center [575, 222] width 256 height 20
click at [510, 268] on div "USB Headset Logitech" at bounding box center [575, 268] width 267 height 19
type input "USB Headset Logitech"
type textarea "Logitech H570e Wired Headset, Mono Headphones with Noise-Cancelling Microphone,…"
type input "China"
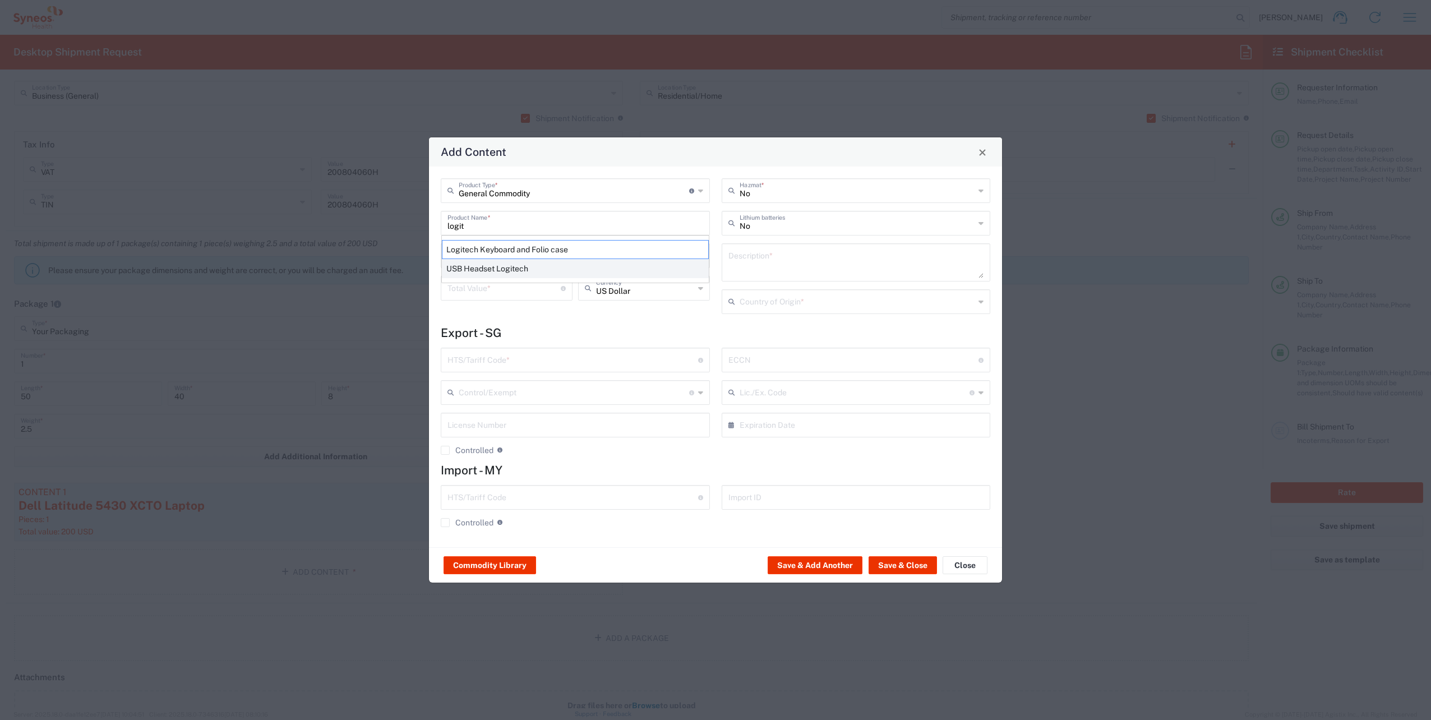
type input "8517.62.0090"
type input "BIS"
type input "EAR99"
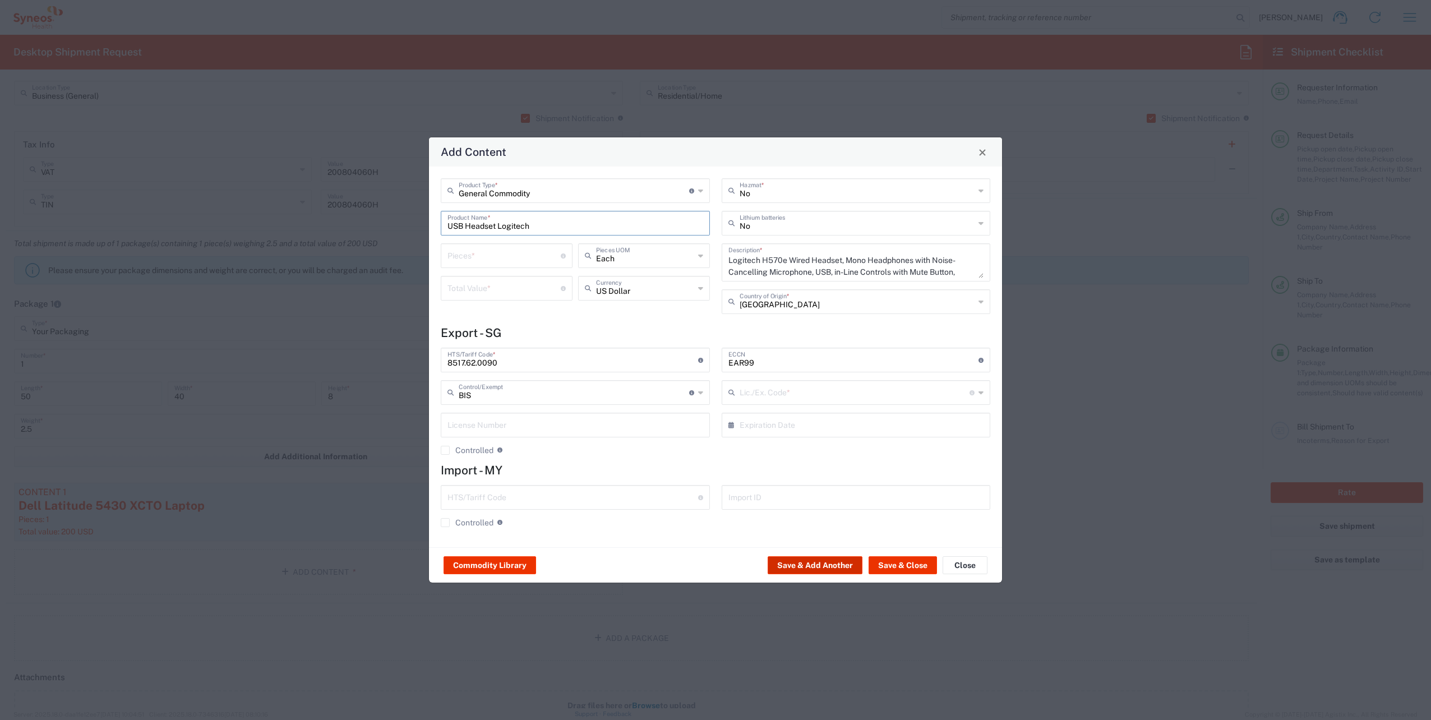
type input "NLR - No License Required"
click at [514, 258] on input "number" at bounding box center [503, 255] width 113 height 20
type input "1"
click at [516, 287] on input "number" at bounding box center [503, 288] width 113 height 20
type input "25"
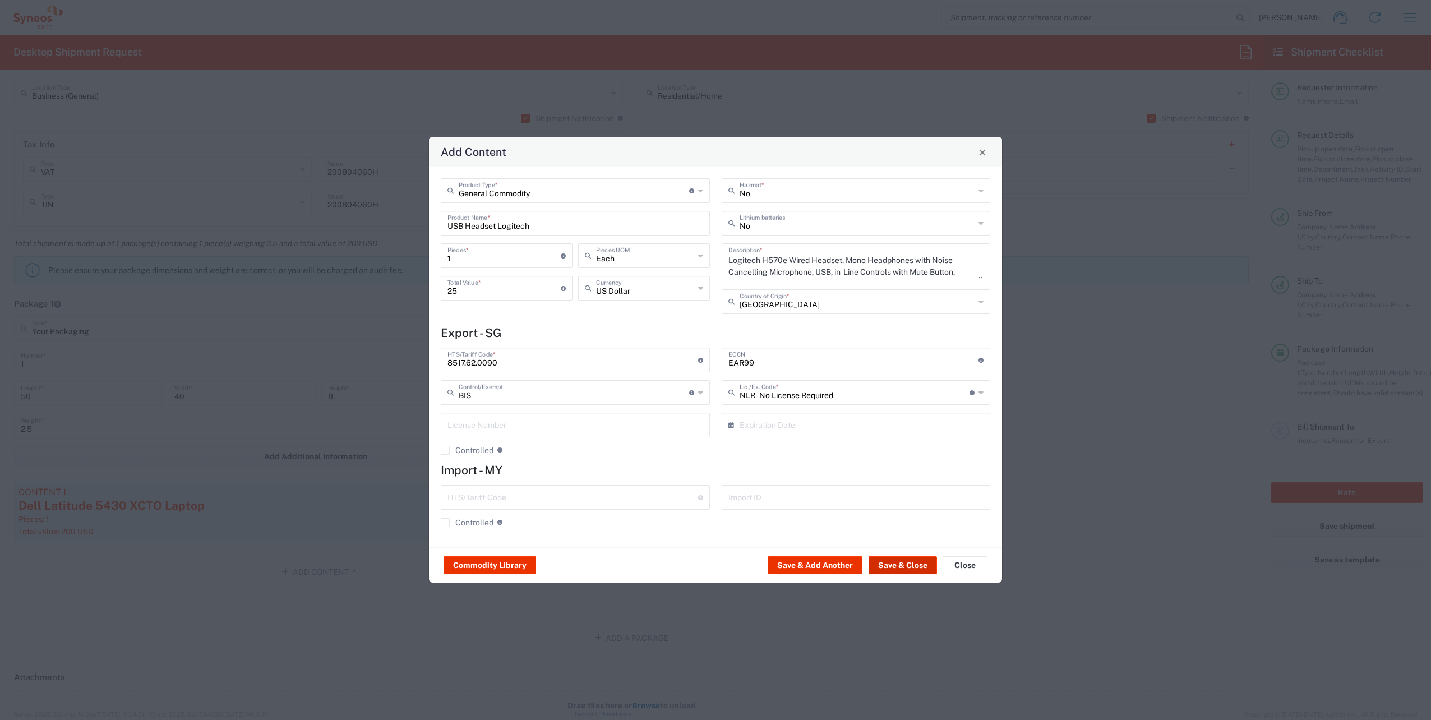
click at [907, 565] on button "Save & Close" at bounding box center [902, 565] width 68 height 18
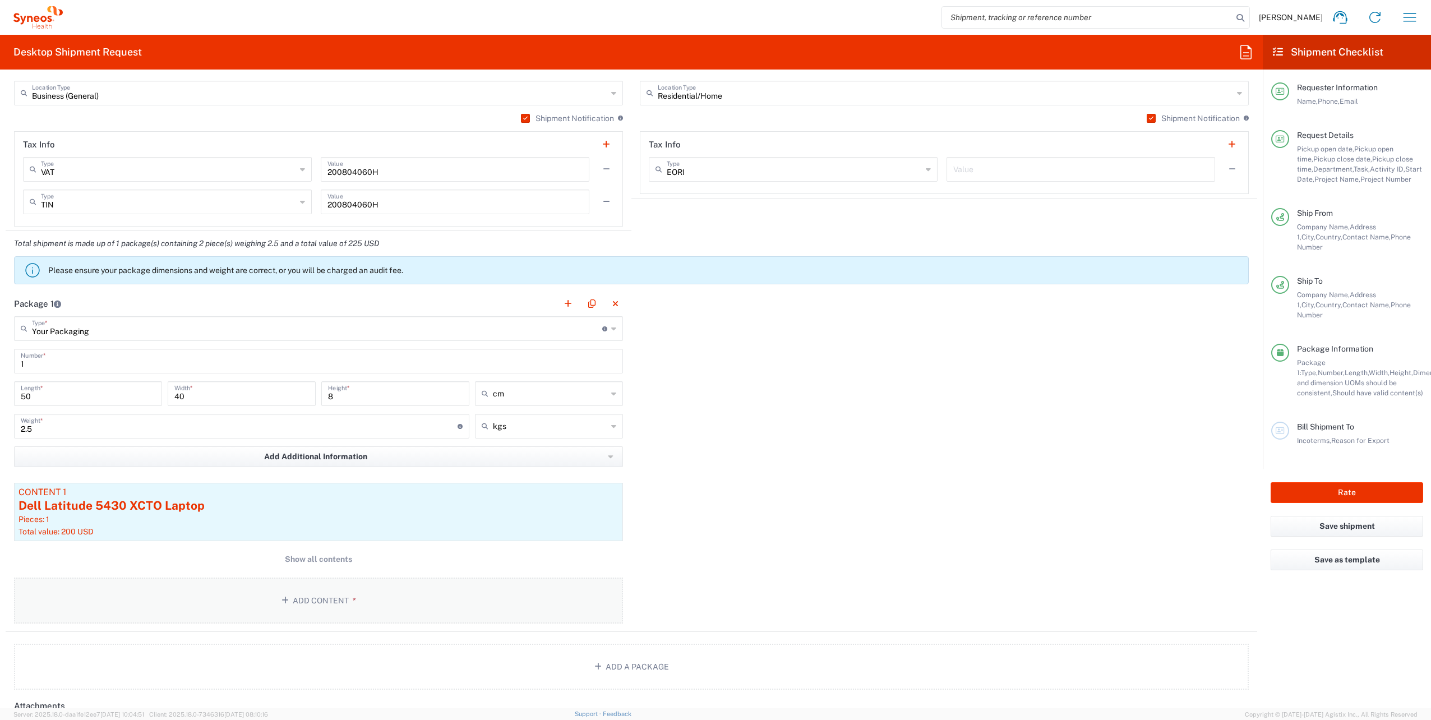
click at [430, 586] on button "Add Content *" at bounding box center [318, 600] width 609 height 46
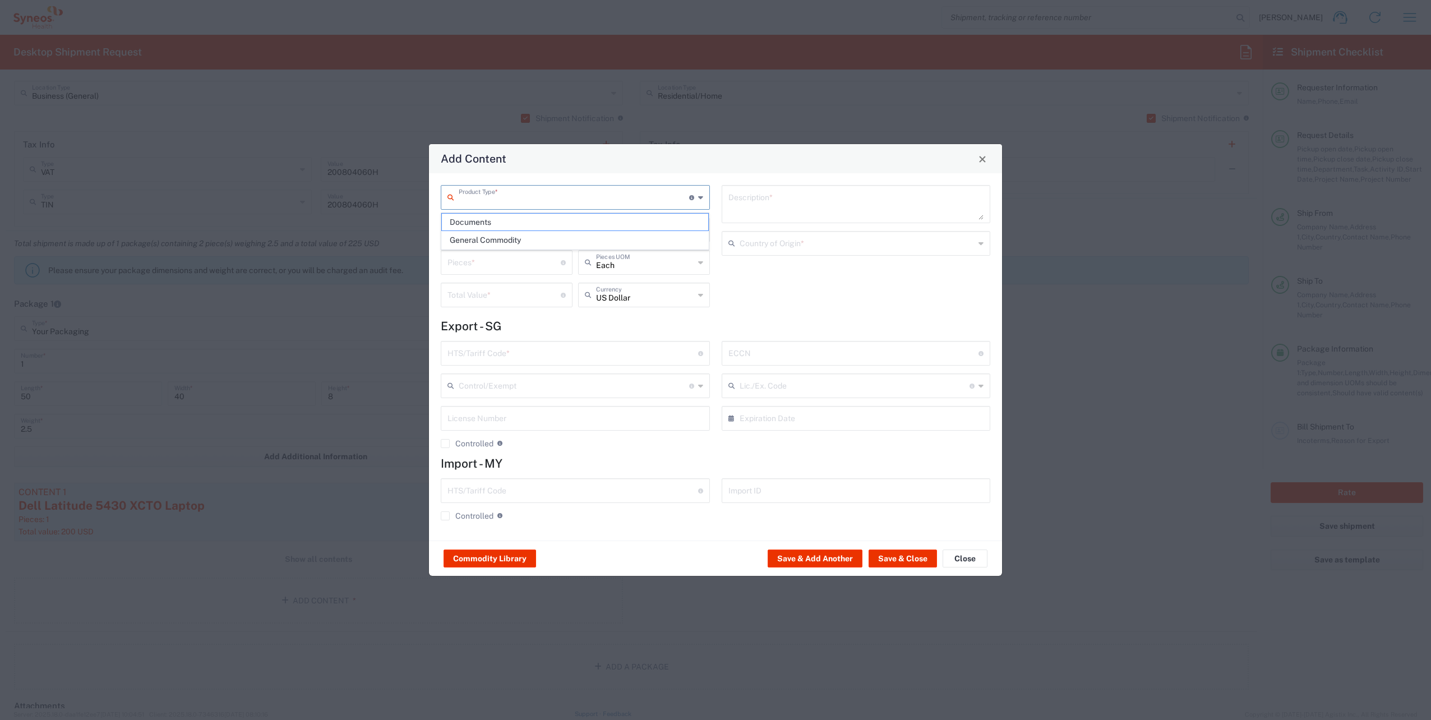
click at [523, 197] on input "text" at bounding box center [574, 197] width 230 height 20
click at [538, 244] on span "General Commodity" at bounding box center [575, 240] width 267 height 17
type input "General Commodity"
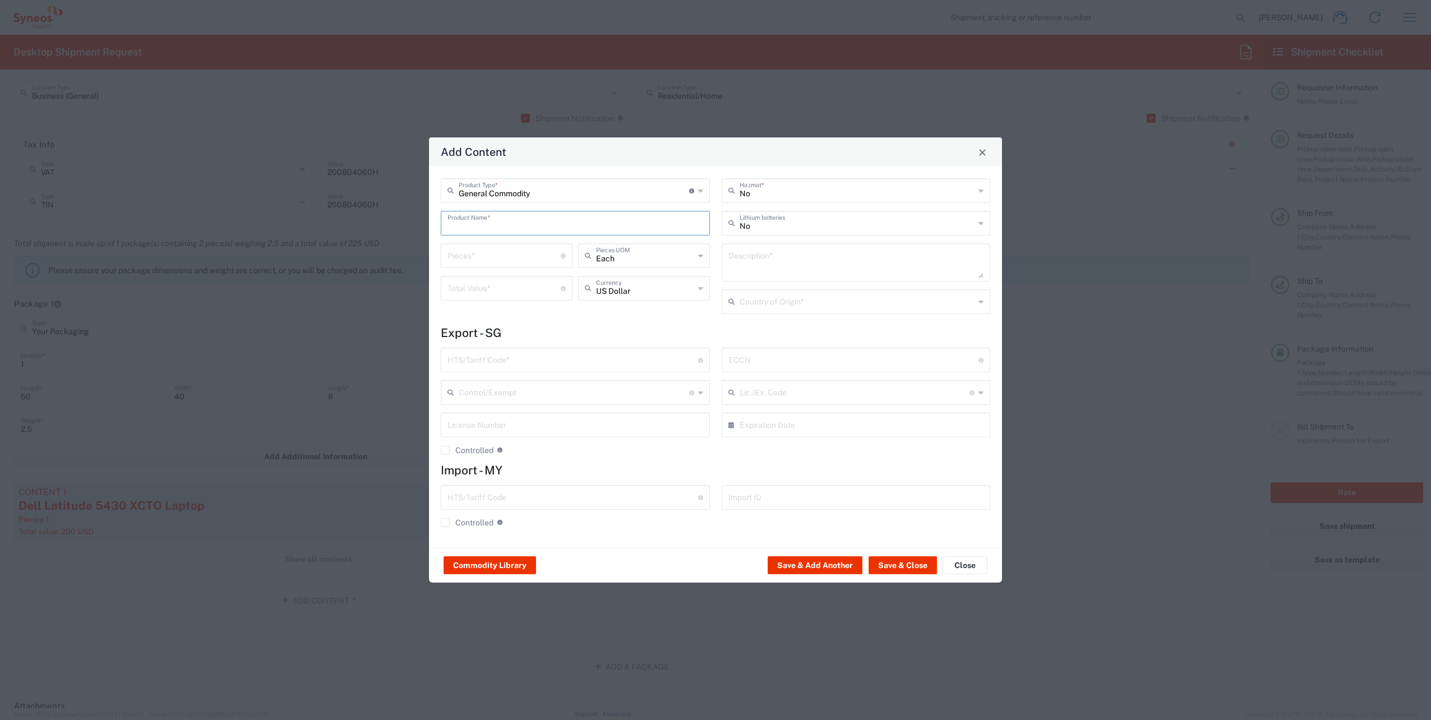
click at [511, 226] on input "text" at bounding box center [575, 222] width 256 height 20
click at [529, 254] on div "Logitech Keyboard and Folio case" at bounding box center [575, 249] width 267 height 19
type input "Logitech Keyboard and Folio case"
type input "1"
type textarea "Logitech Keyboard and Folio case"
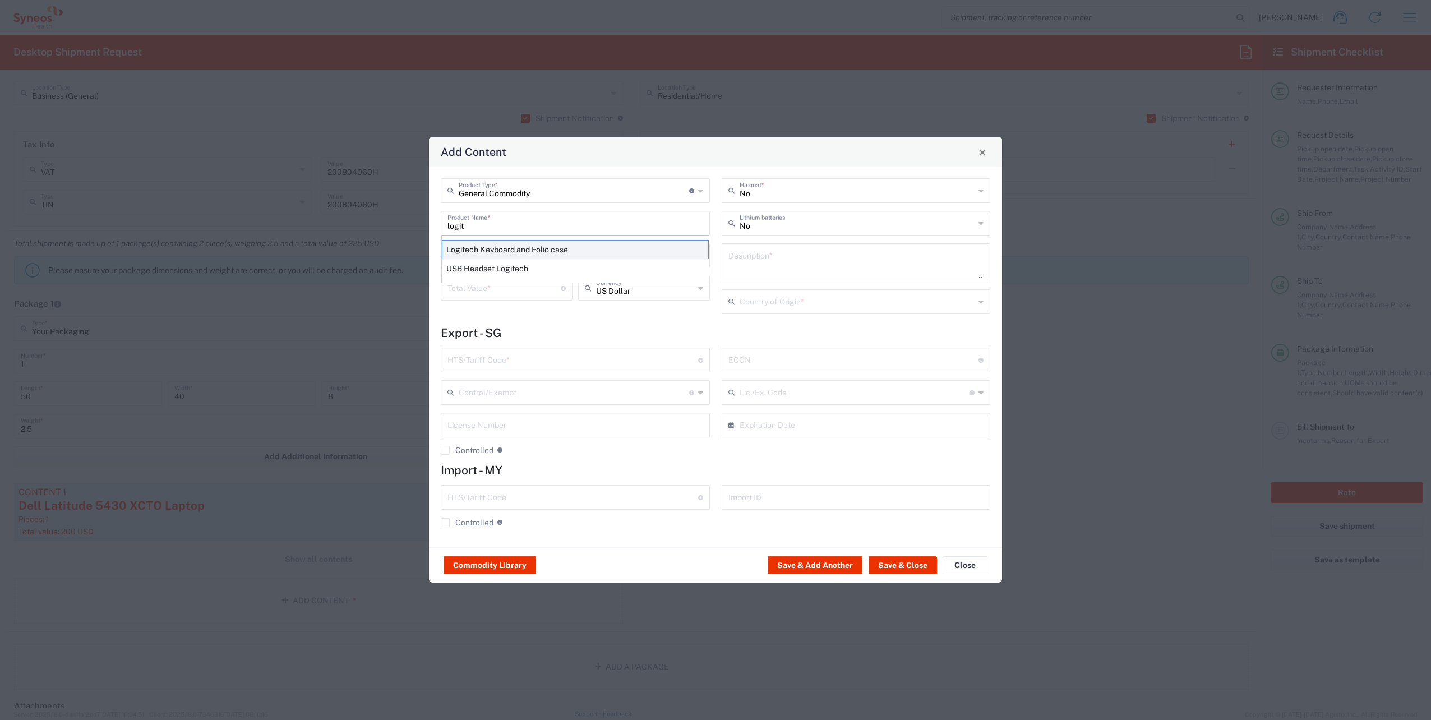
type input "China"
type input "8471.60.0050"
type input "BIS"
type input "EAR99"
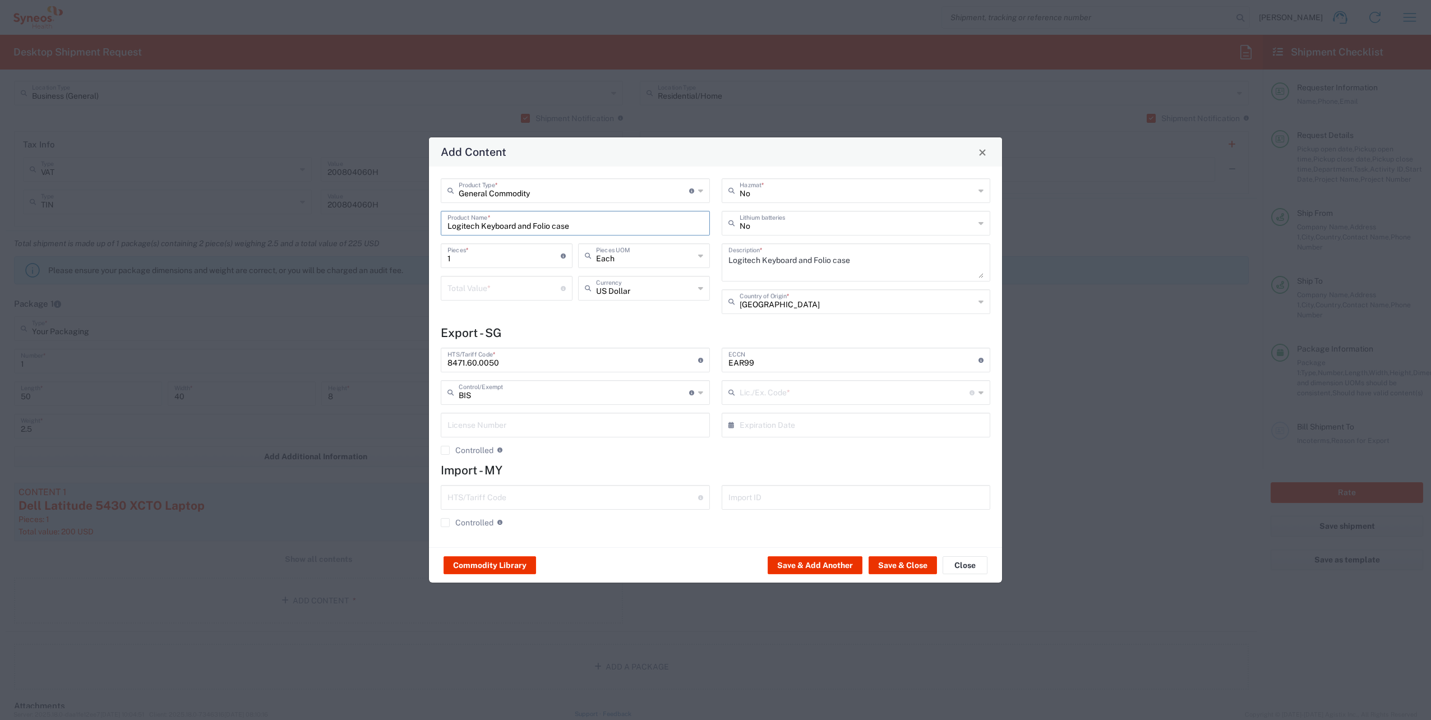
type input "NLR - No License Required"
click at [511, 293] on input "number" at bounding box center [503, 288] width 113 height 20
type input "25"
click at [903, 566] on button "Save & Close" at bounding box center [902, 565] width 68 height 18
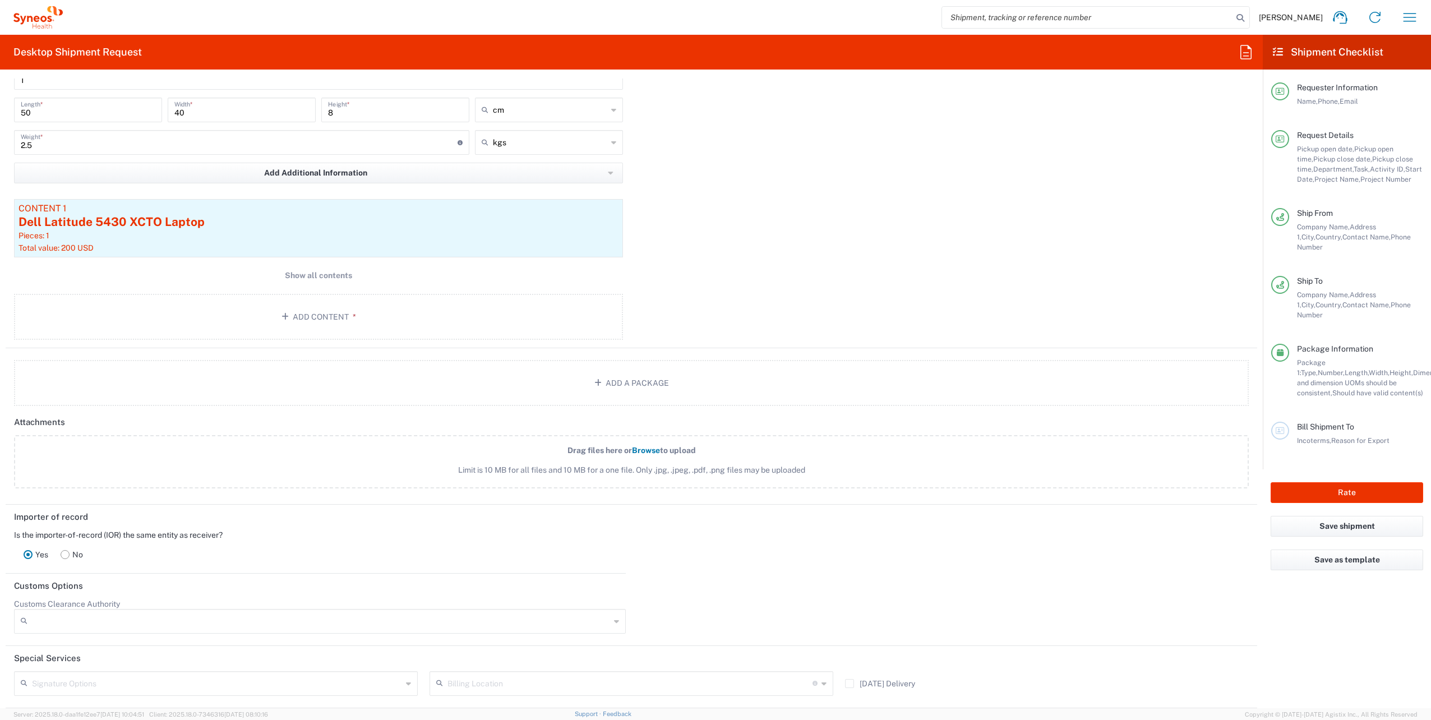
scroll to position [1395, 0]
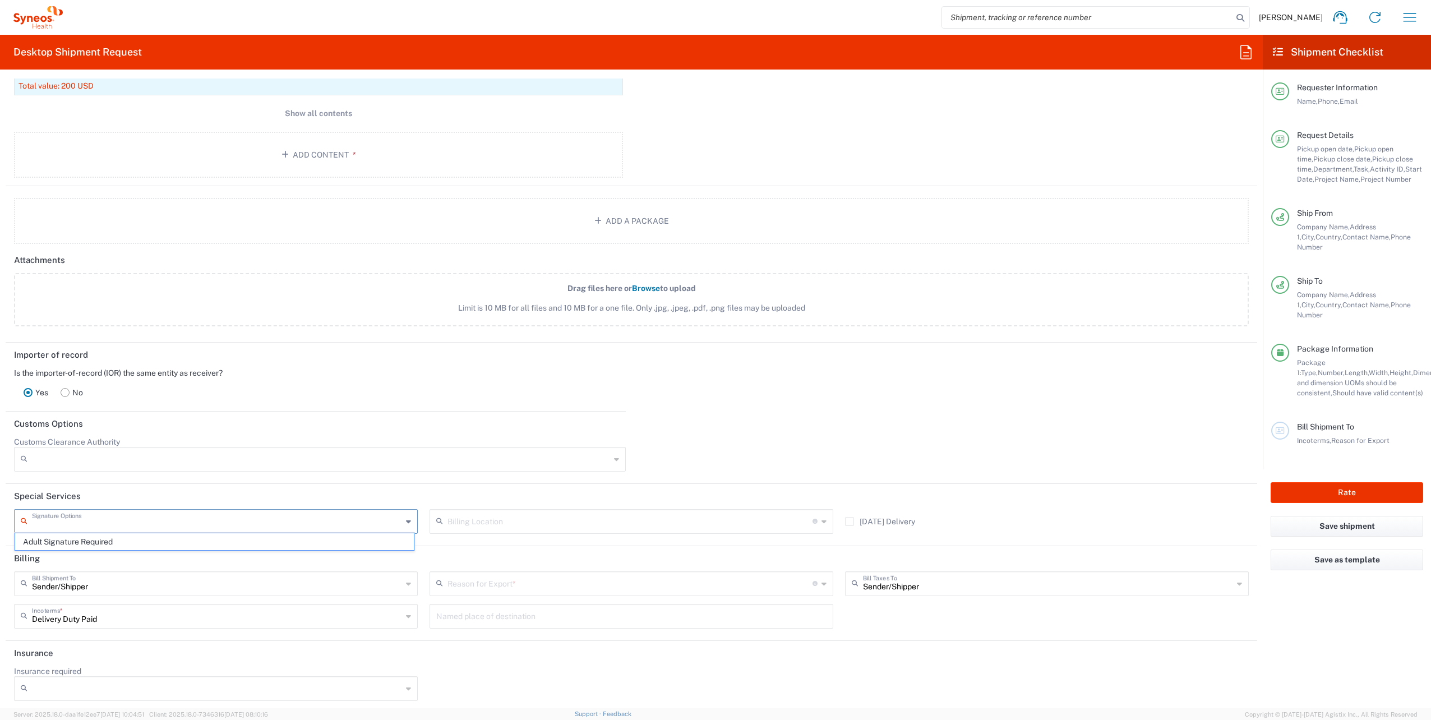
click at [323, 513] on input "text" at bounding box center [217, 521] width 370 height 20
click at [167, 546] on span "Adult Signature Required" at bounding box center [214, 541] width 399 height 17
type input "Adult Signature Required"
drag, startPoint x: 502, startPoint y: 594, endPoint x: 480, endPoint y: 574, distance: 29.8
click at [480, 574] on div "Reason for Export * Gift Not Sold Personal Effects Repair/Warranty Return Sold" at bounding box center [631, 587] width 415 height 33
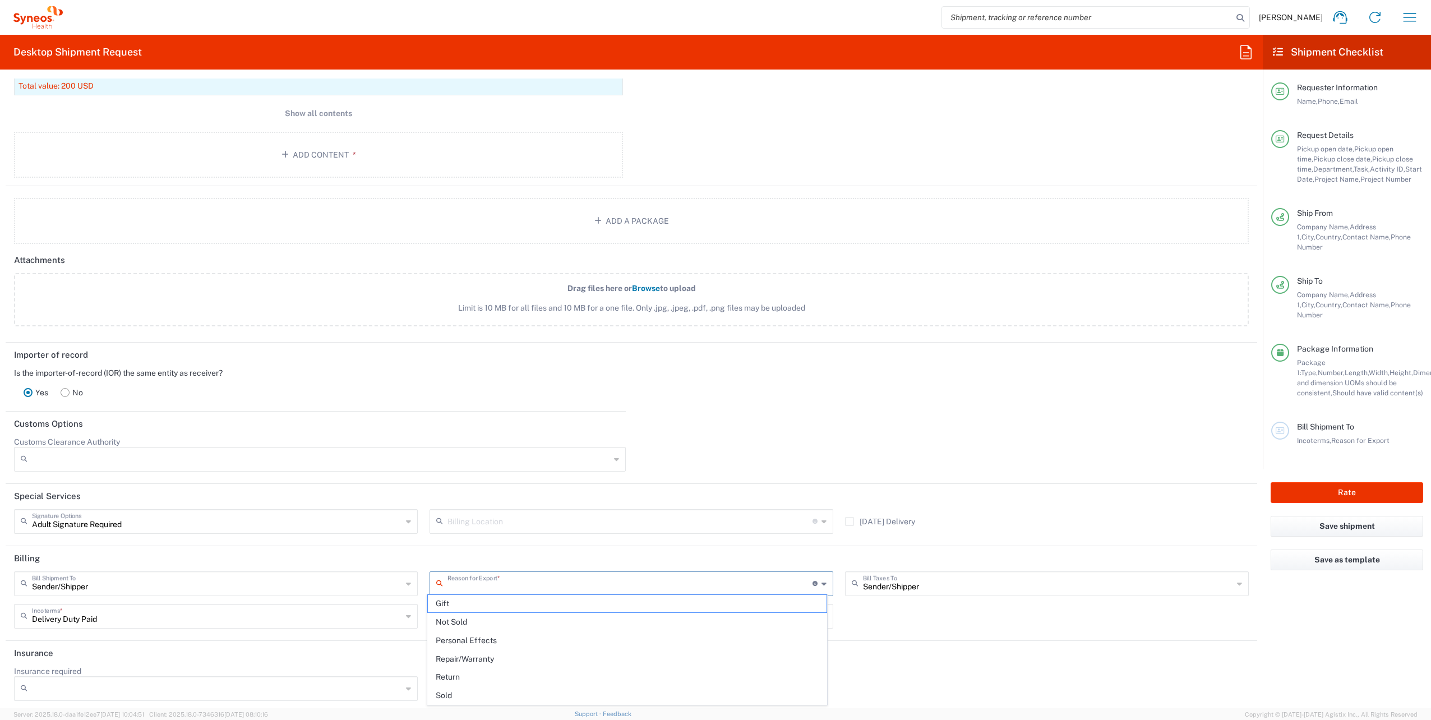
click at [480, 574] on input "text" at bounding box center [629, 583] width 365 height 20
click at [510, 613] on span "Not Sold" at bounding box center [627, 621] width 399 height 17
type input "Not Sold"
click at [1363, 482] on button "Rate" at bounding box center [1346, 492] width 152 height 21
type input "4510 DEPARTMENTAL EXPENSE"
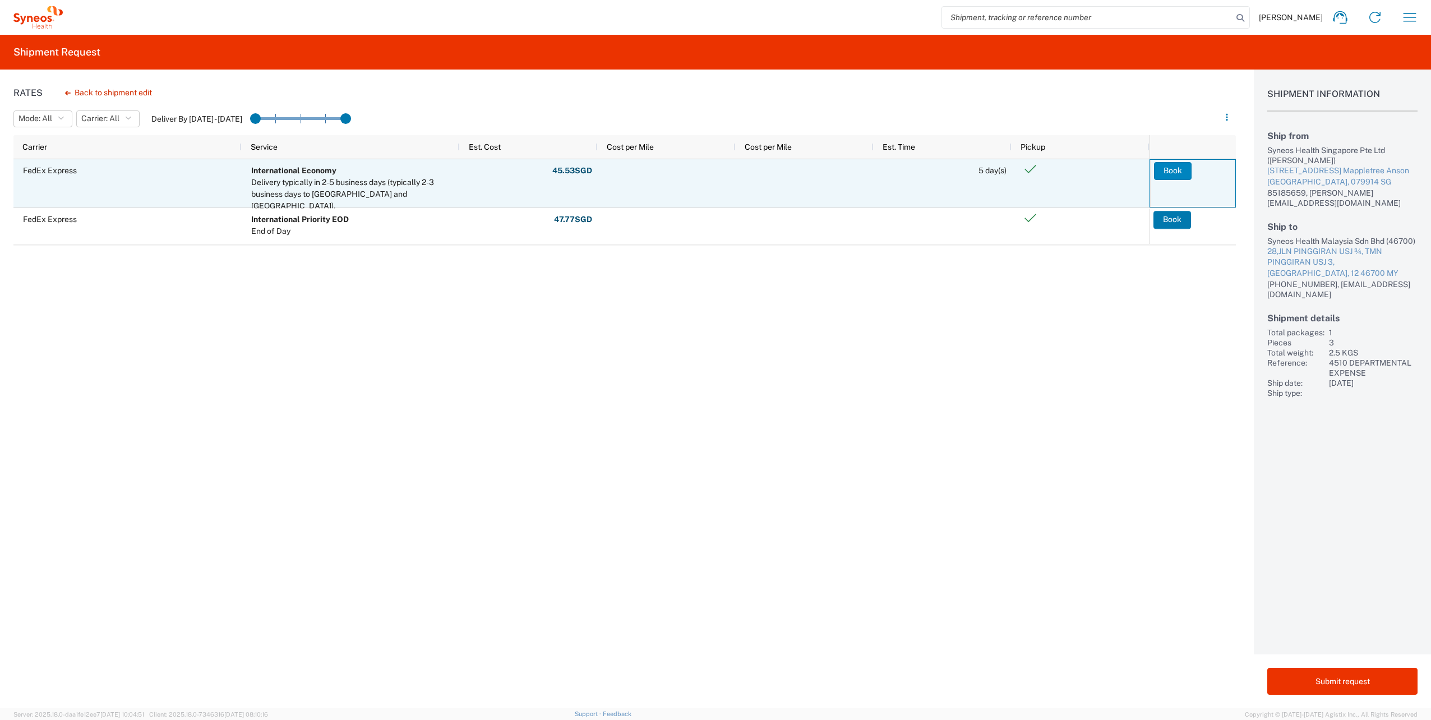
click at [1170, 171] on button "Book" at bounding box center [1173, 171] width 38 height 18
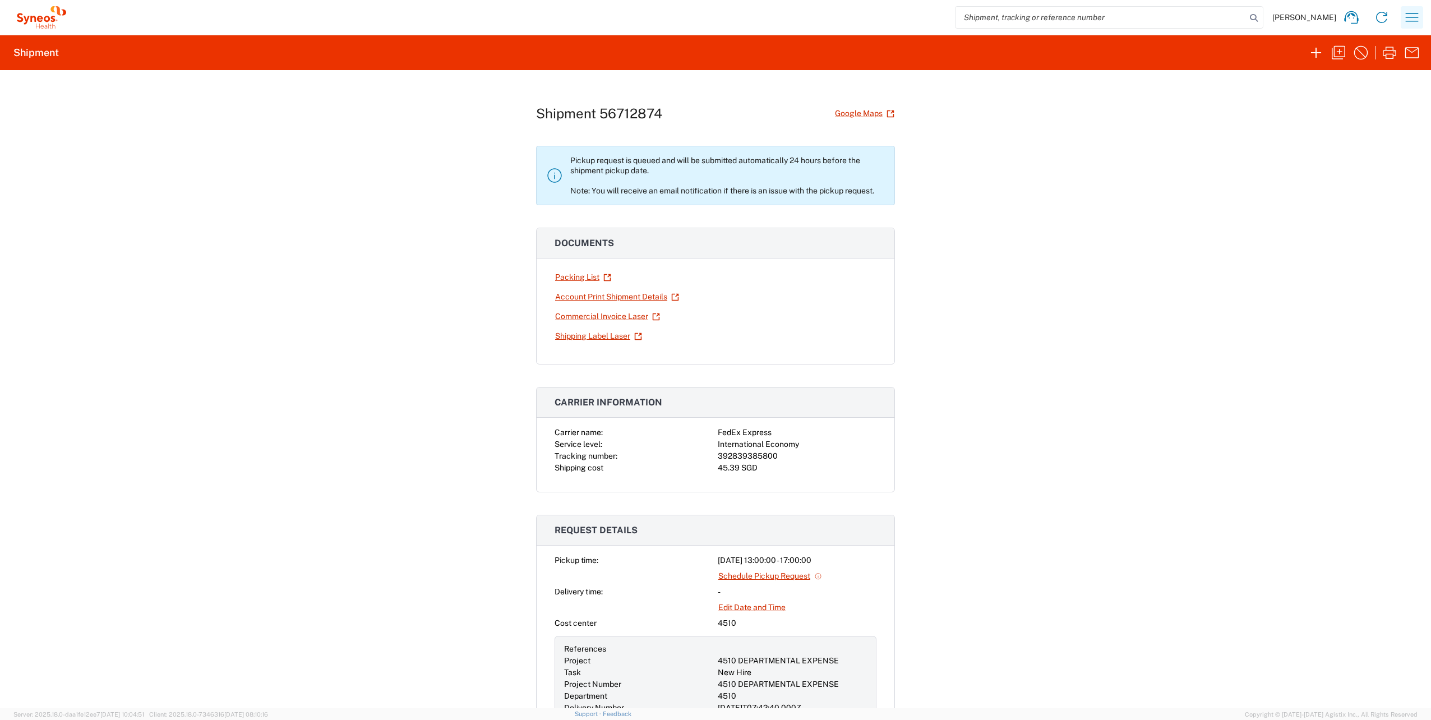
click at [1415, 20] on icon "button" at bounding box center [1412, 17] width 18 height 18
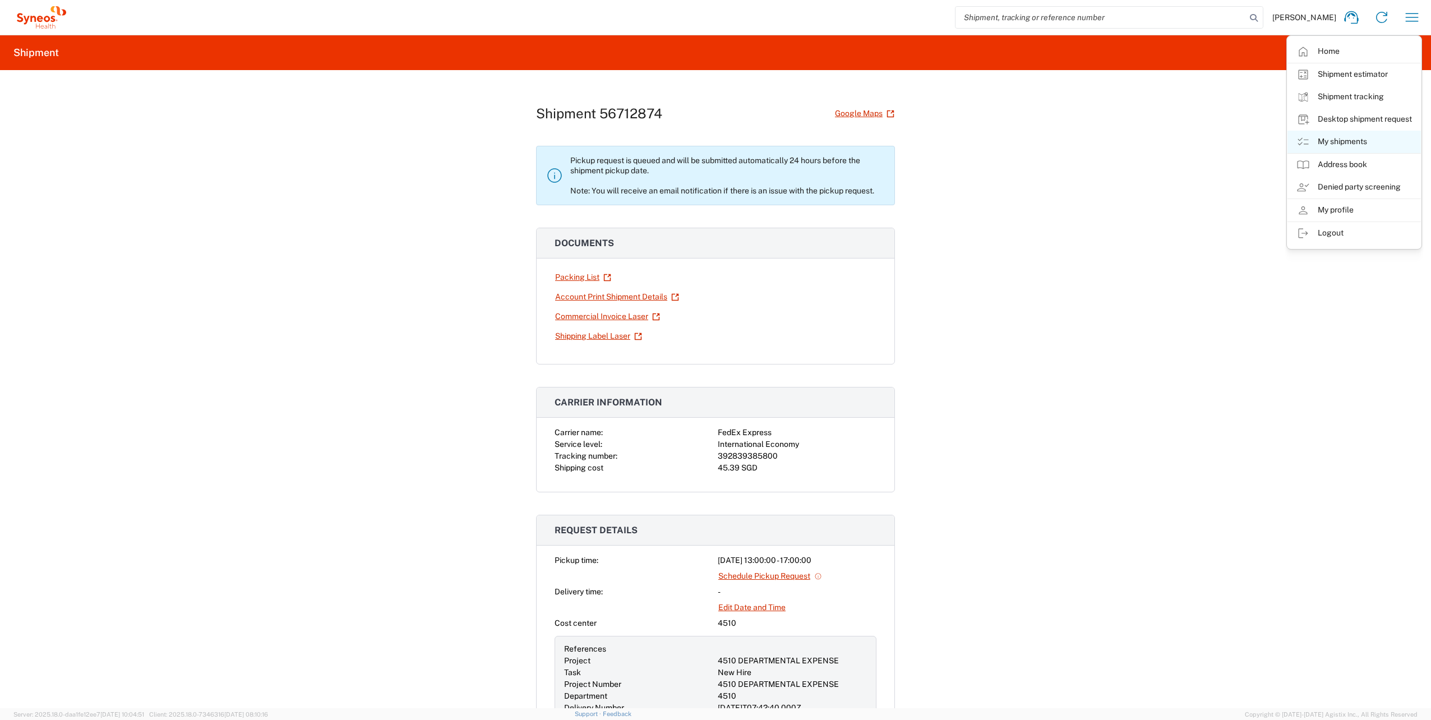
click at [1348, 139] on link "My shipments" at bounding box center [1353, 142] width 133 height 22
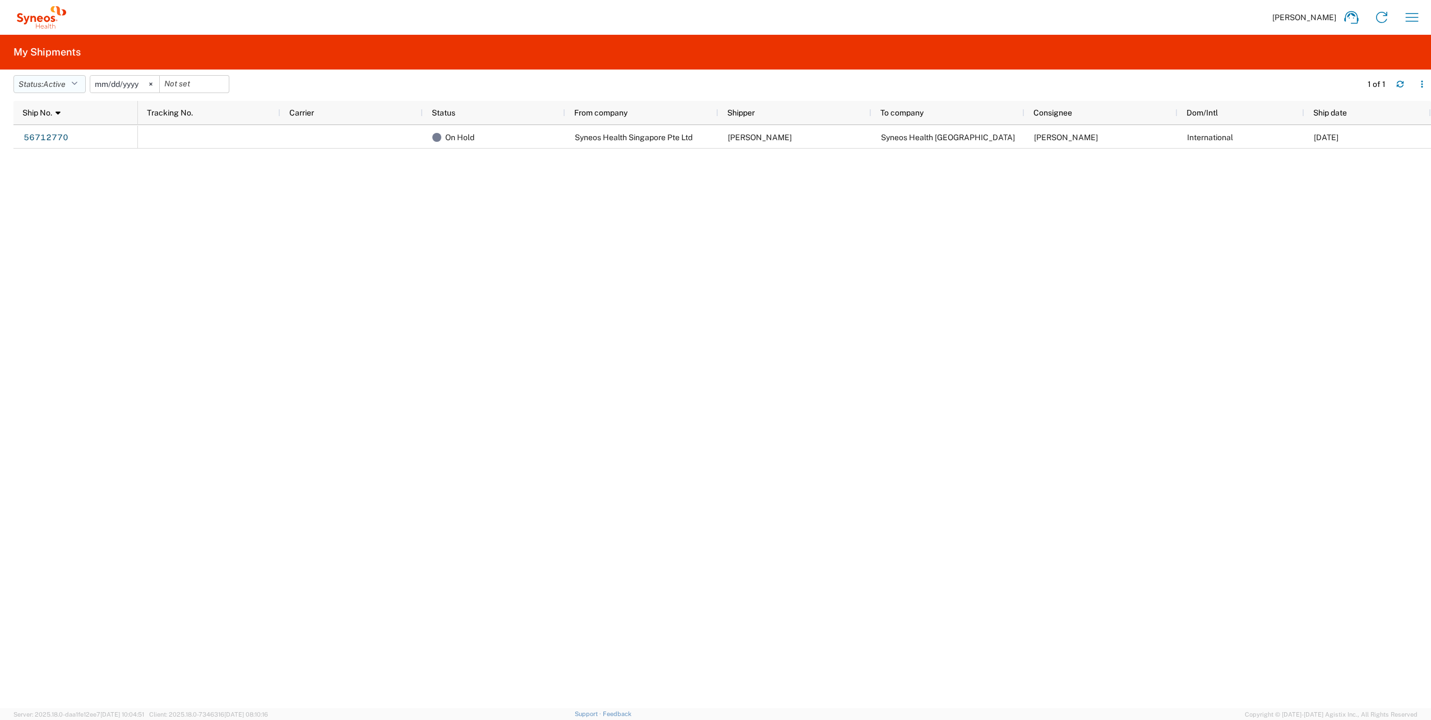
click at [77, 81] on icon "button" at bounding box center [74, 84] width 6 height 8
click at [38, 142] on span "All" at bounding box center [79, 143] width 131 height 17
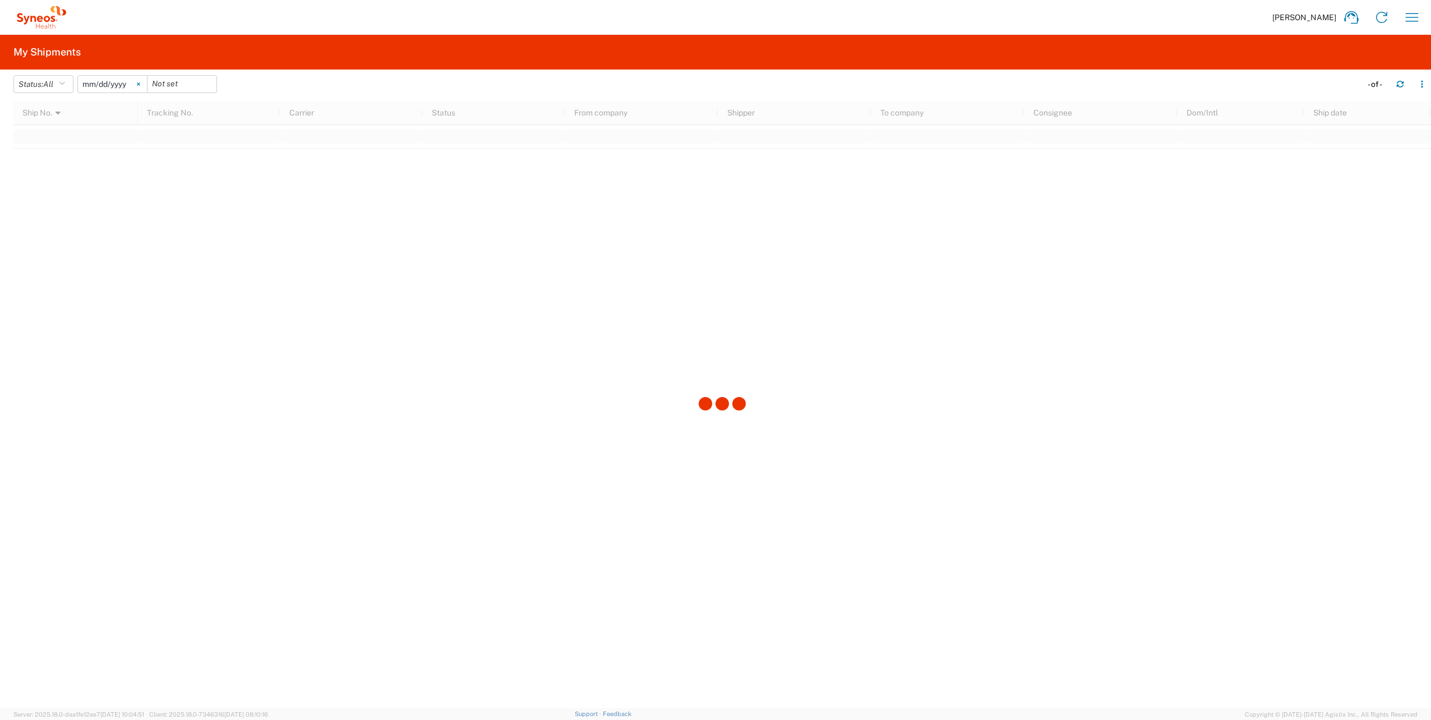
click at [141, 82] on svg-icon at bounding box center [138, 84] width 17 height 17
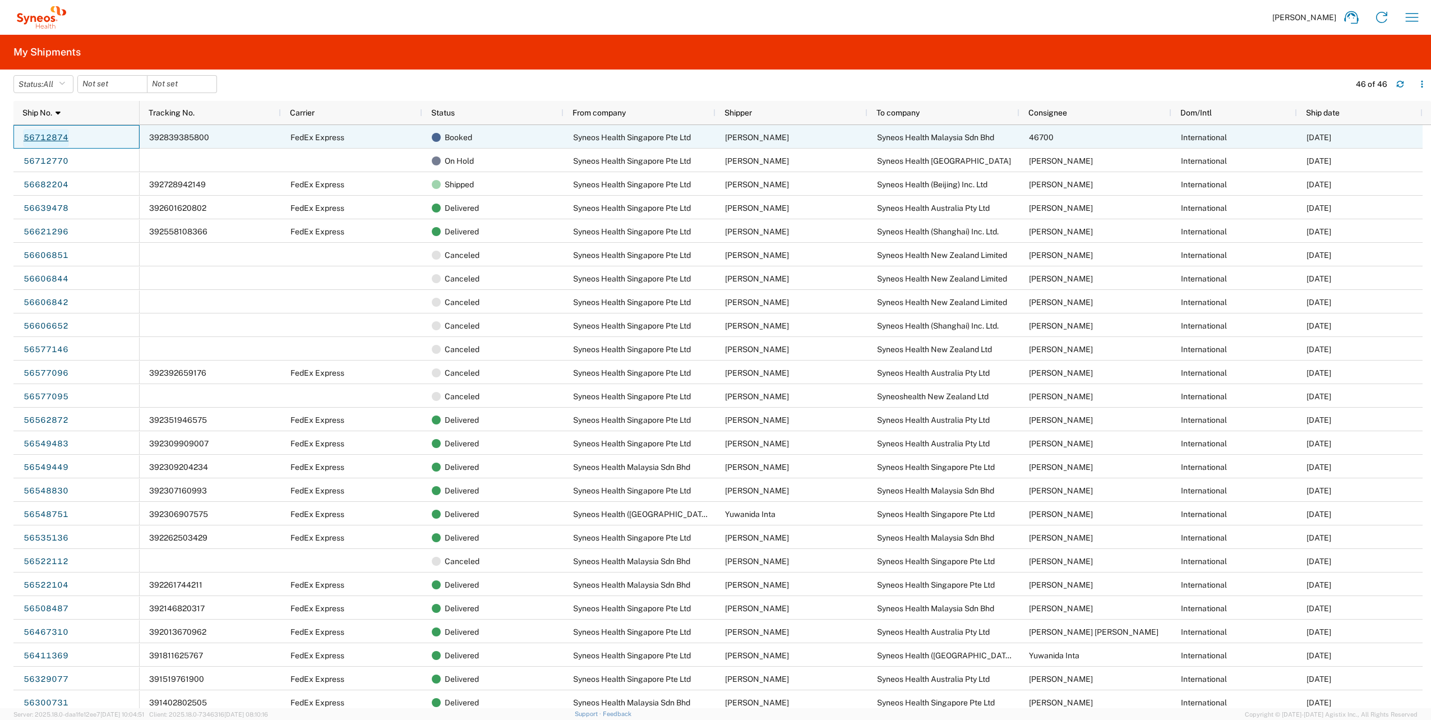
click at [56, 136] on link "56712874" at bounding box center [46, 138] width 46 height 18
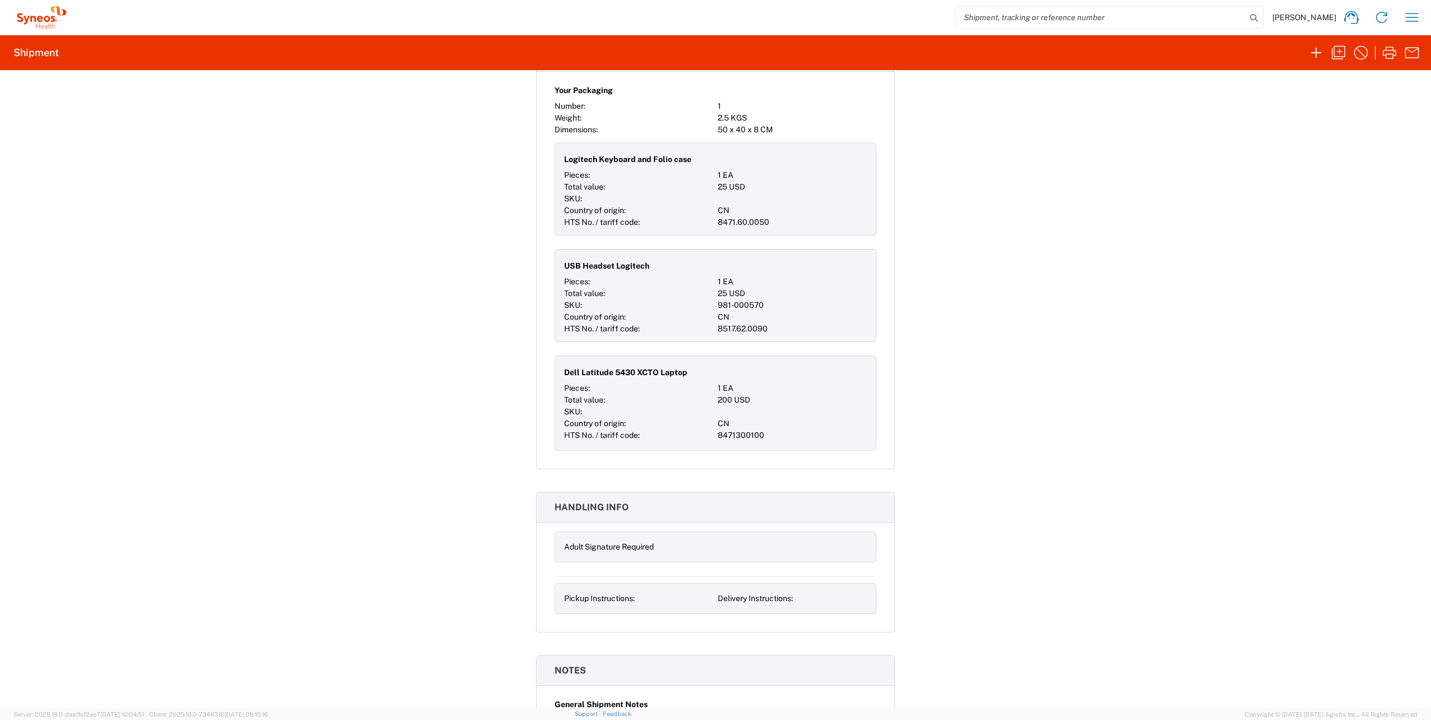
scroll to position [1106, 0]
click at [1237, 165] on div "Shipment 56712874 Google Maps Pickup request is queued and will be submitted au…" at bounding box center [715, 389] width 1431 height 638
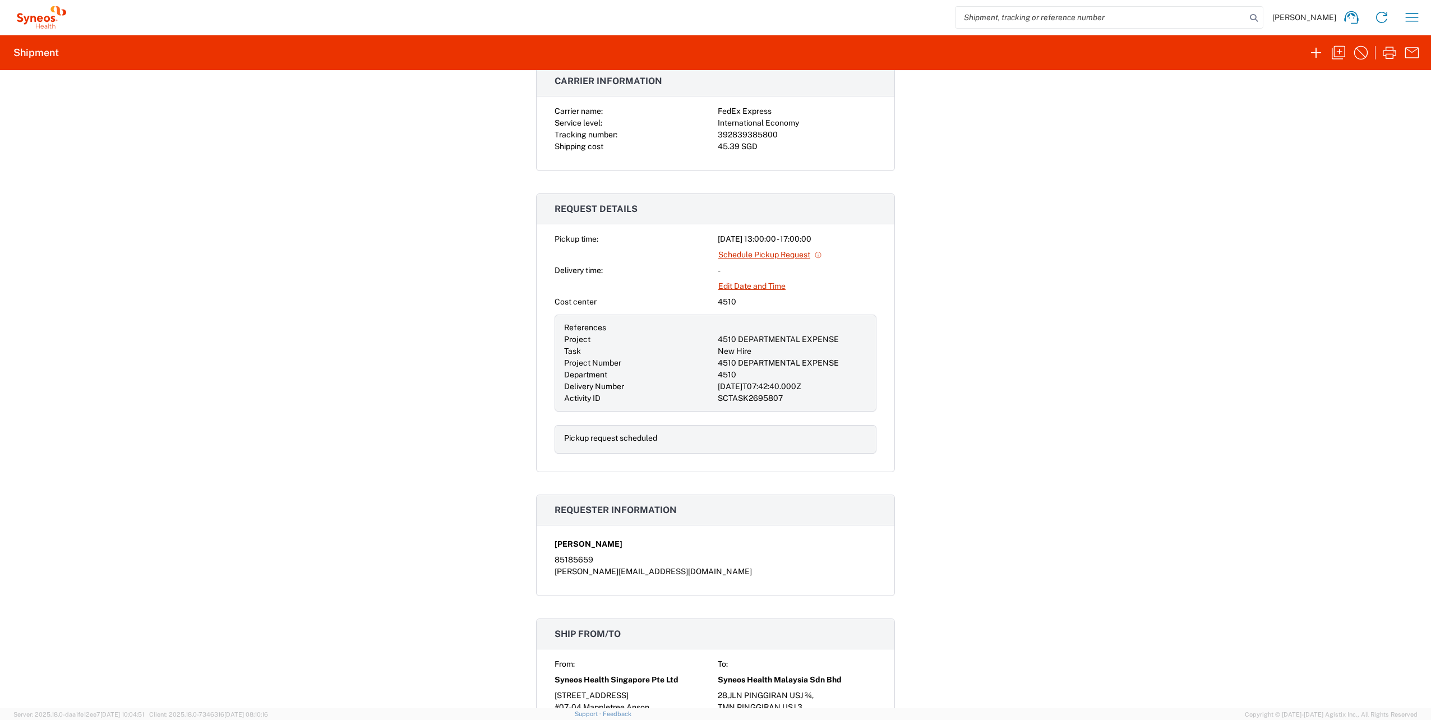
scroll to position [0, 0]
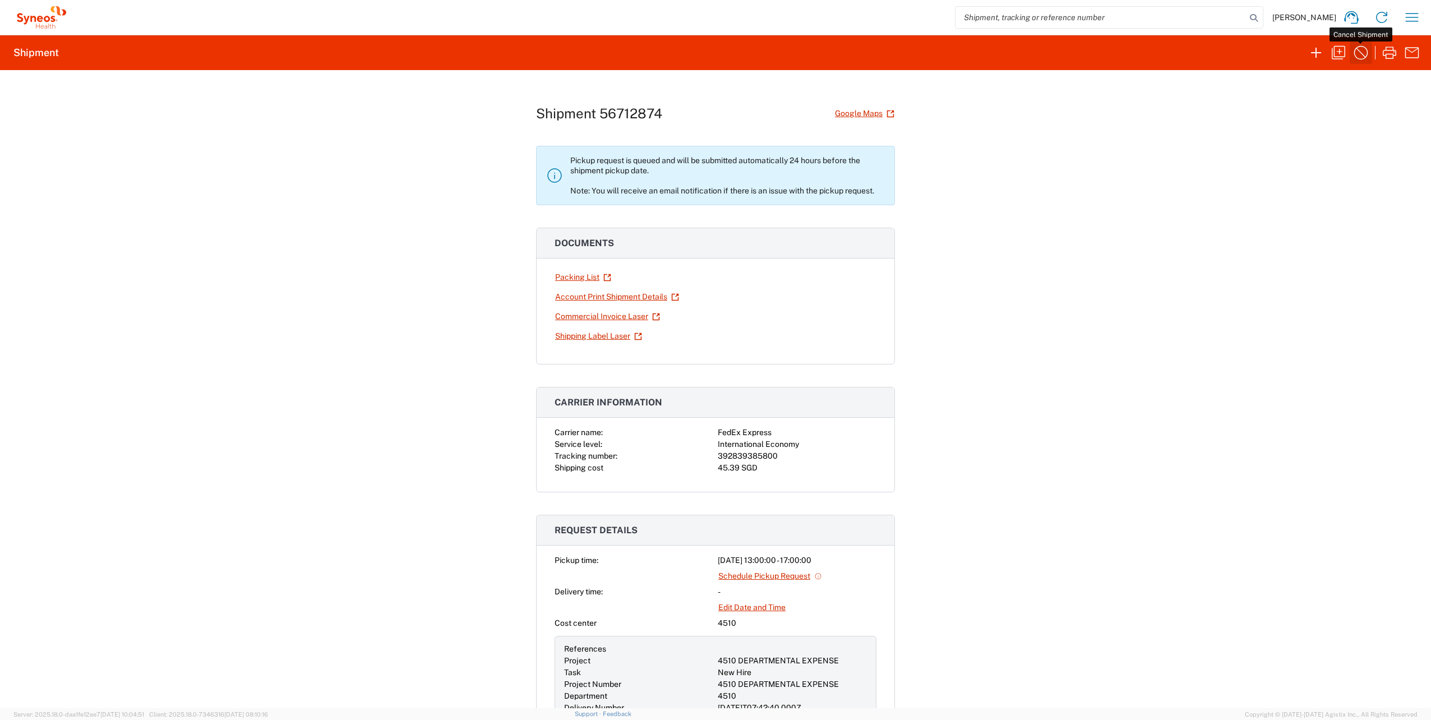
click at [1363, 56] on icon "button" at bounding box center [1361, 53] width 18 height 18
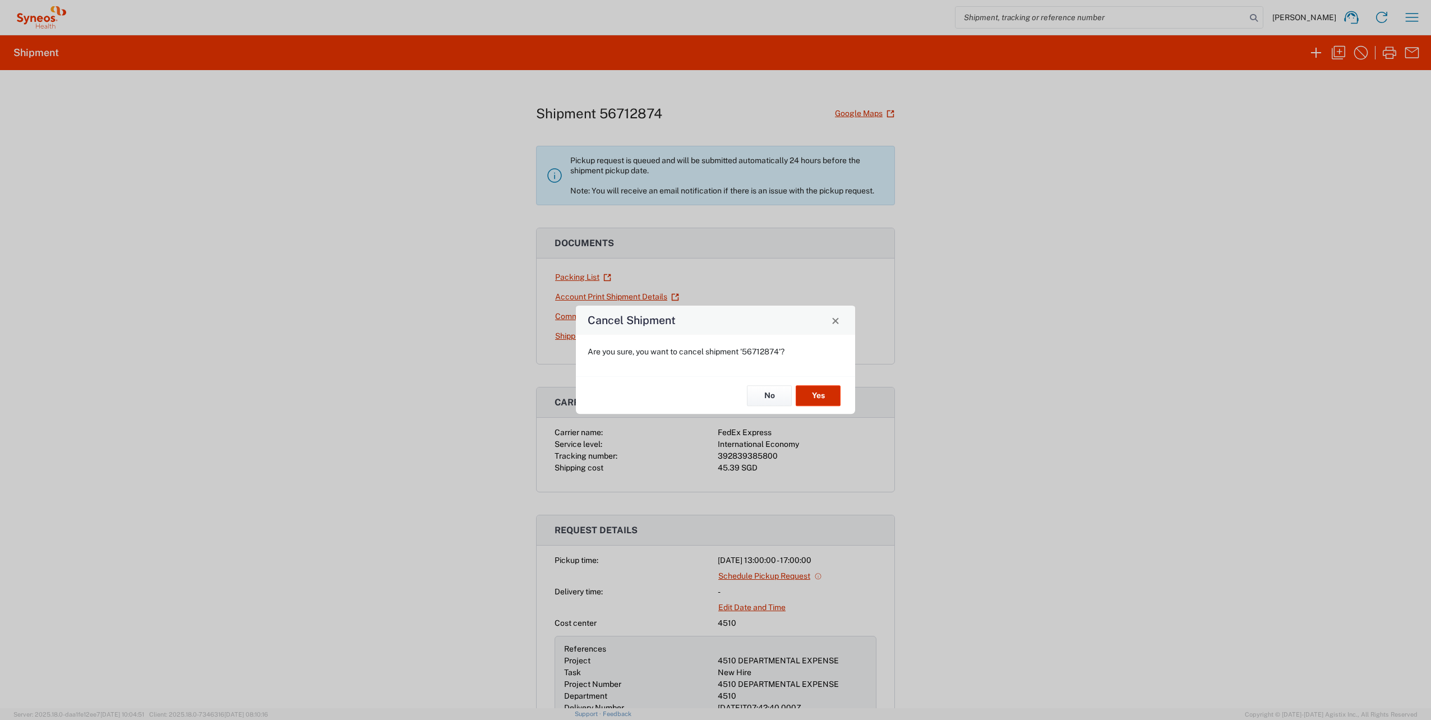
click at [829, 401] on button "Yes" at bounding box center [818, 395] width 45 height 21
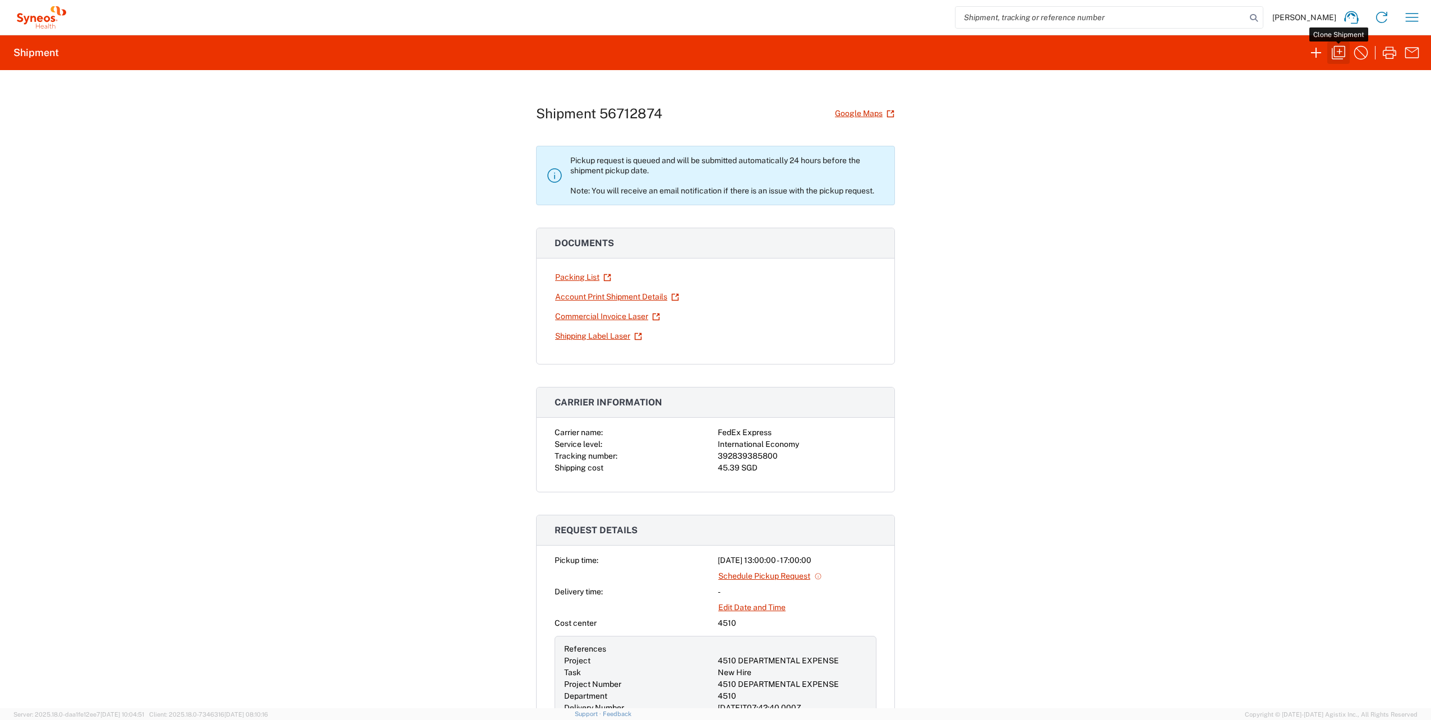
click at [1341, 49] on icon "button" at bounding box center [1338, 53] width 18 height 18
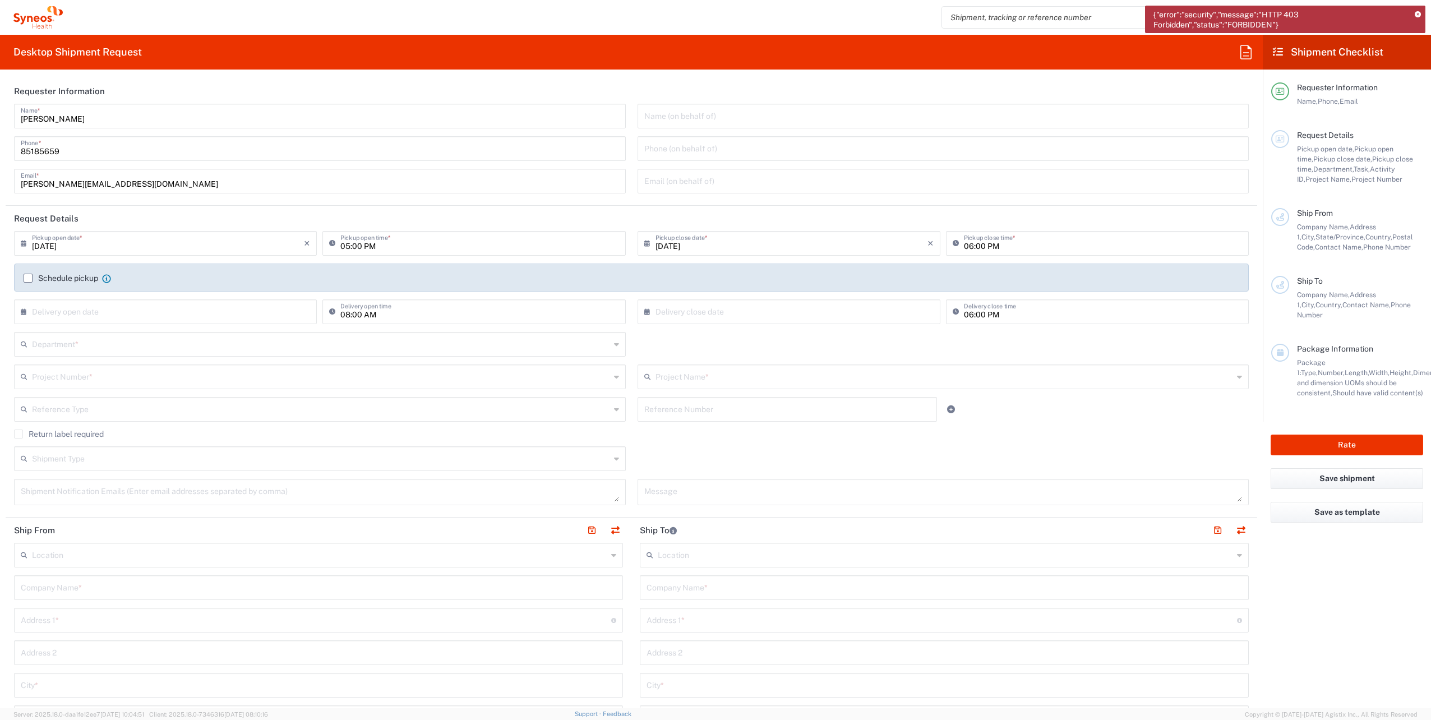
click at [1418, 12] on icon at bounding box center [1417, 15] width 6 height 6
click at [304, 244] on icon "×" at bounding box center [307, 243] width 6 height 18
click at [239, 241] on input "text" at bounding box center [168, 243] width 272 height 20
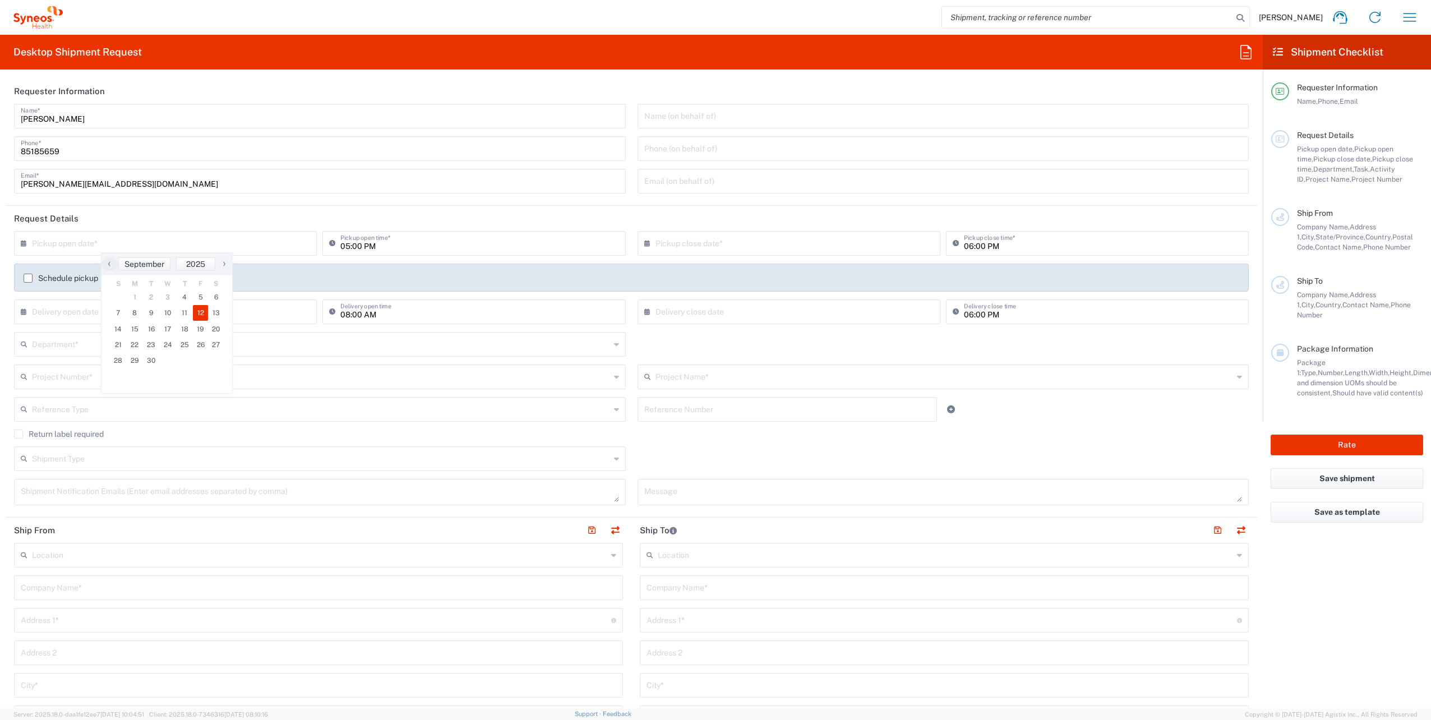
click at [204, 320] on span "12" at bounding box center [201, 313] width 16 height 16
type input "[DATE]"
click at [346, 247] on input "05:00 PM" at bounding box center [479, 243] width 278 height 20
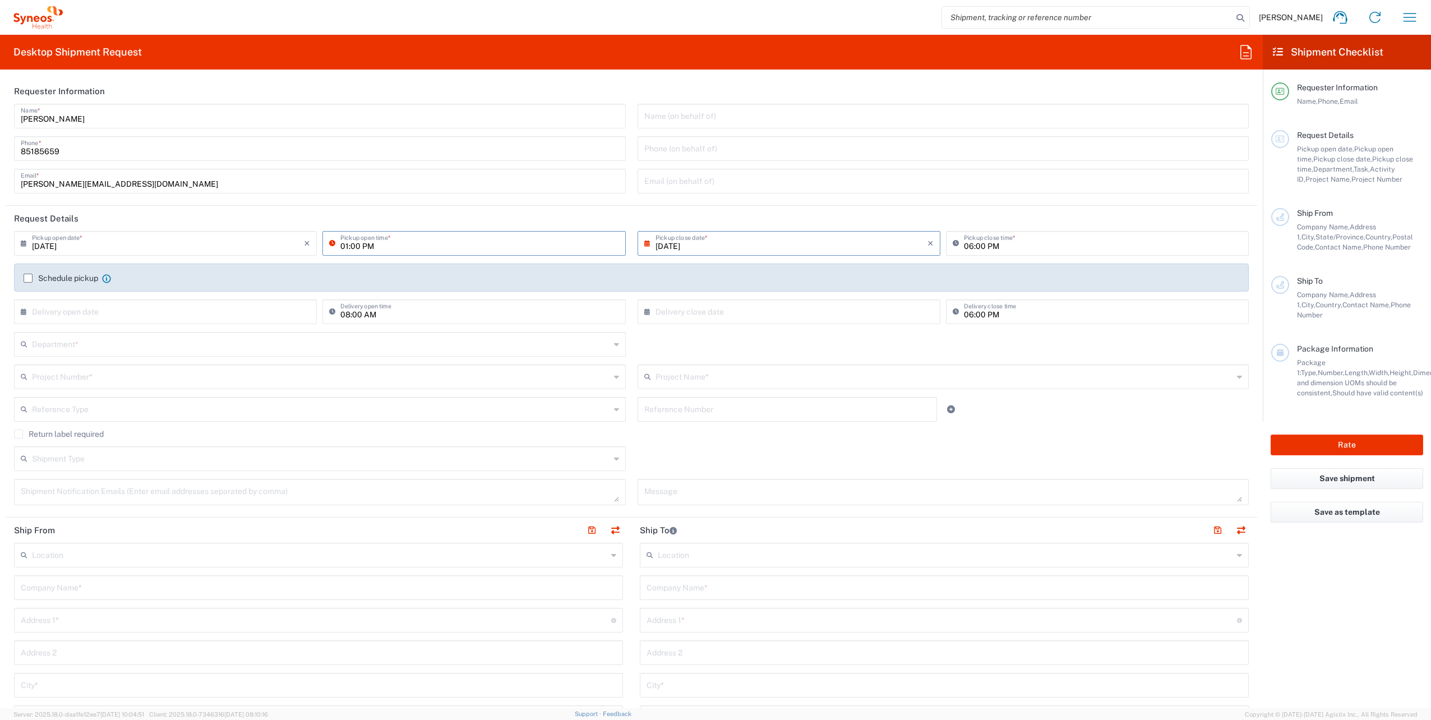
type input "01:00 PM"
click at [964, 246] on input "06:00 PM" at bounding box center [1103, 243] width 278 height 20
type input "56:00 PM"
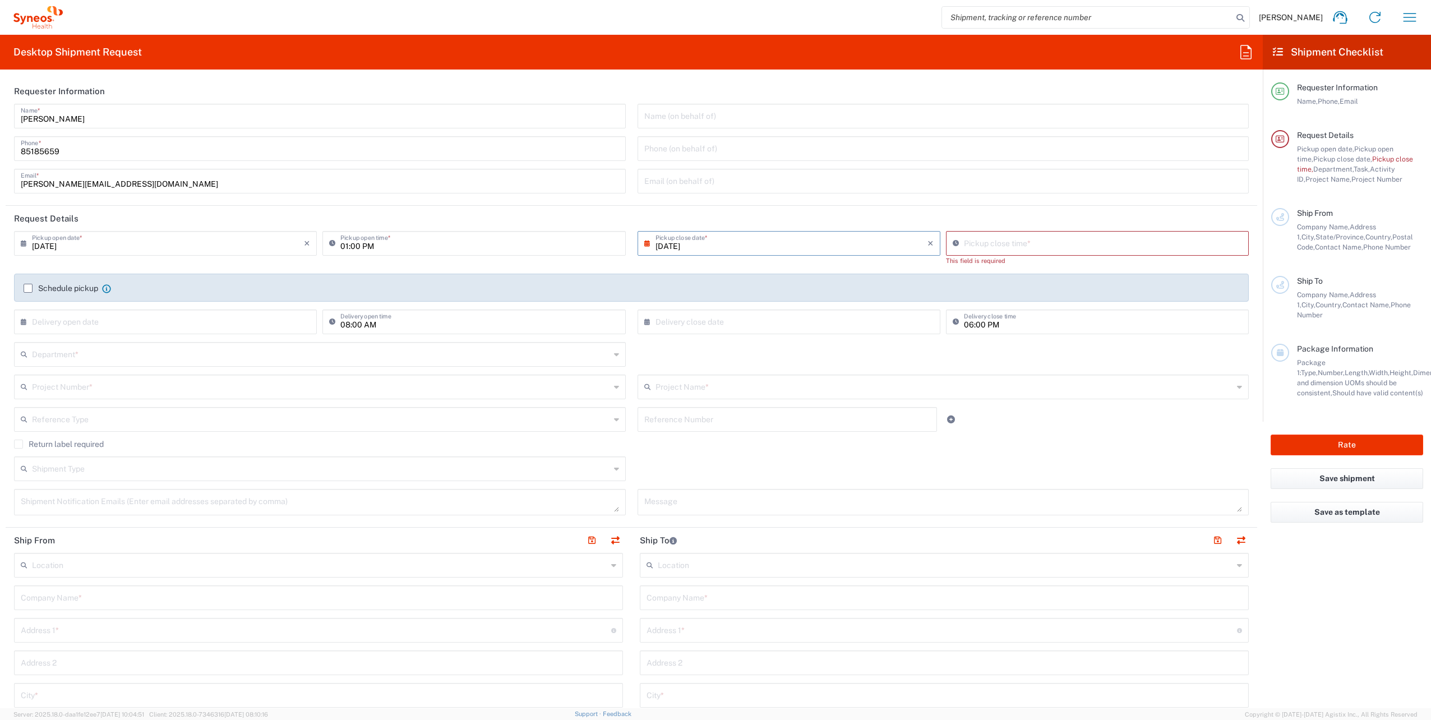
click at [649, 349] on div "Department * 3000 3100 3109 3110 3111 3112 3125 3130 3135 3136 3150 3155 3165 3…" at bounding box center [631, 358] width 1246 height 33
click at [25, 286] on label "Schedule pickup" at bounding box center [61, 288] width 75 height 9
click at [28, 288] on input "Schedule pickup" at bounding box center [28, 288] width 0 height 0
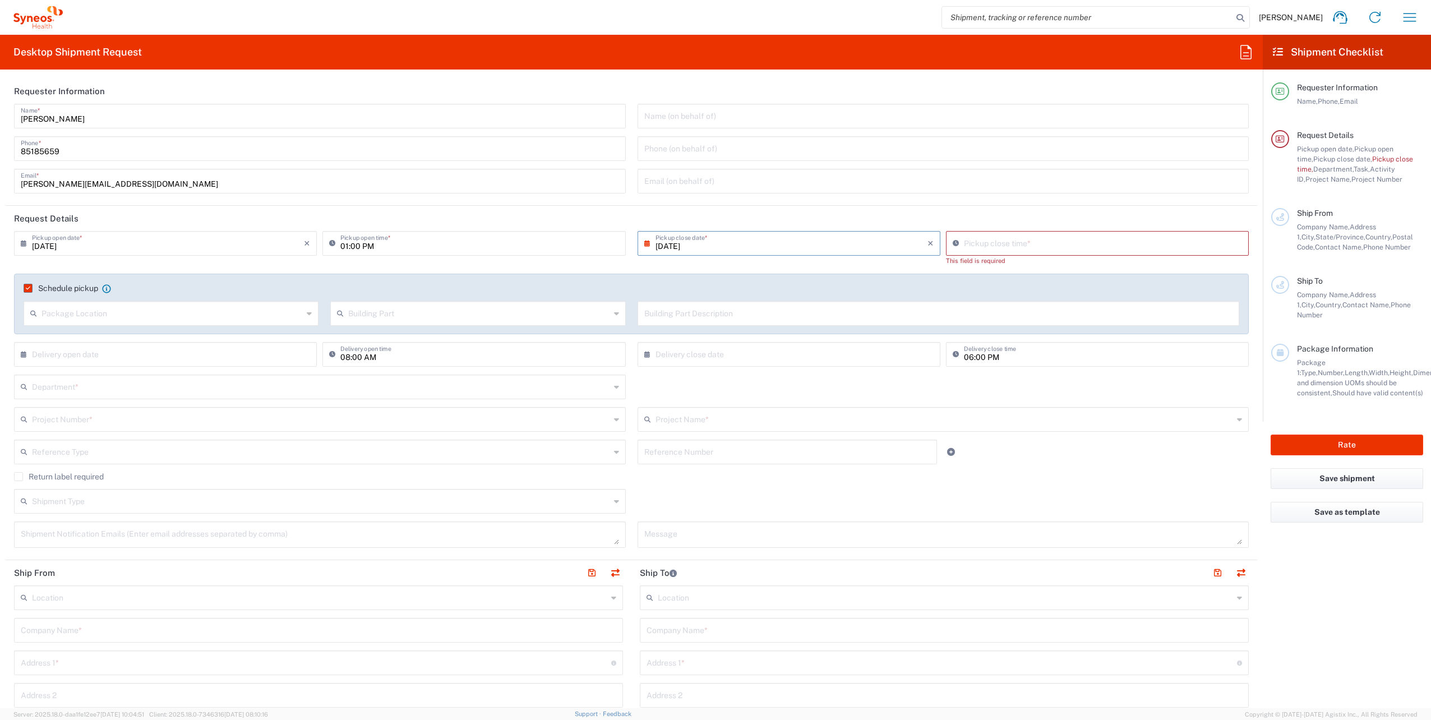
click at [98, 394] on input "text" at bounding box center [321, 386] width 578 height 20
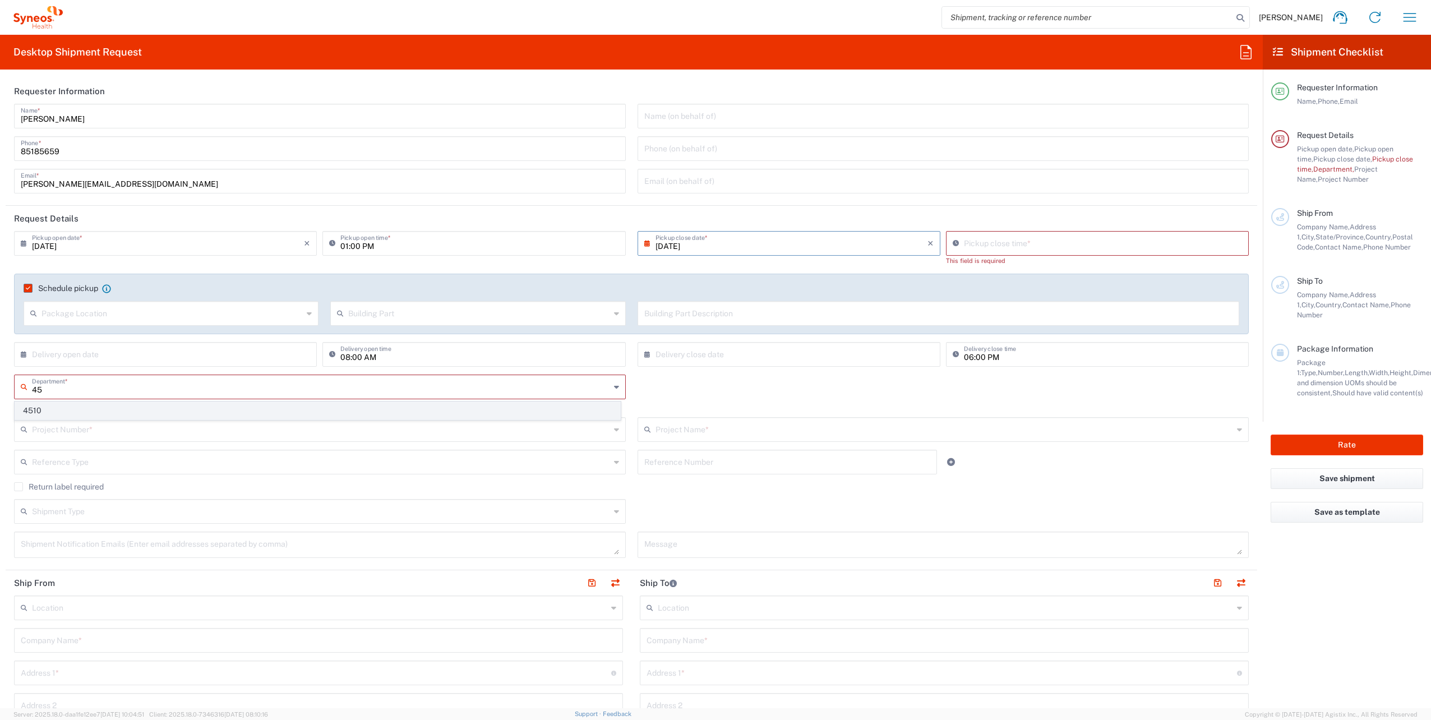
type input "4"
click at [94, 431] on span "3100" at bounding box center [317, 428] width 605 height 17
drag, startPoint x: 124, startPoint y: 387, endPoint x: -2, endPoint y: 386, distance: 126.1
click at [0, 386] on html "Arturo Medina Home Shipment estimator Shipment tracking Desktop shipment reques…" at bounding box center [715, 360] width 1431 height 720
type input "451"
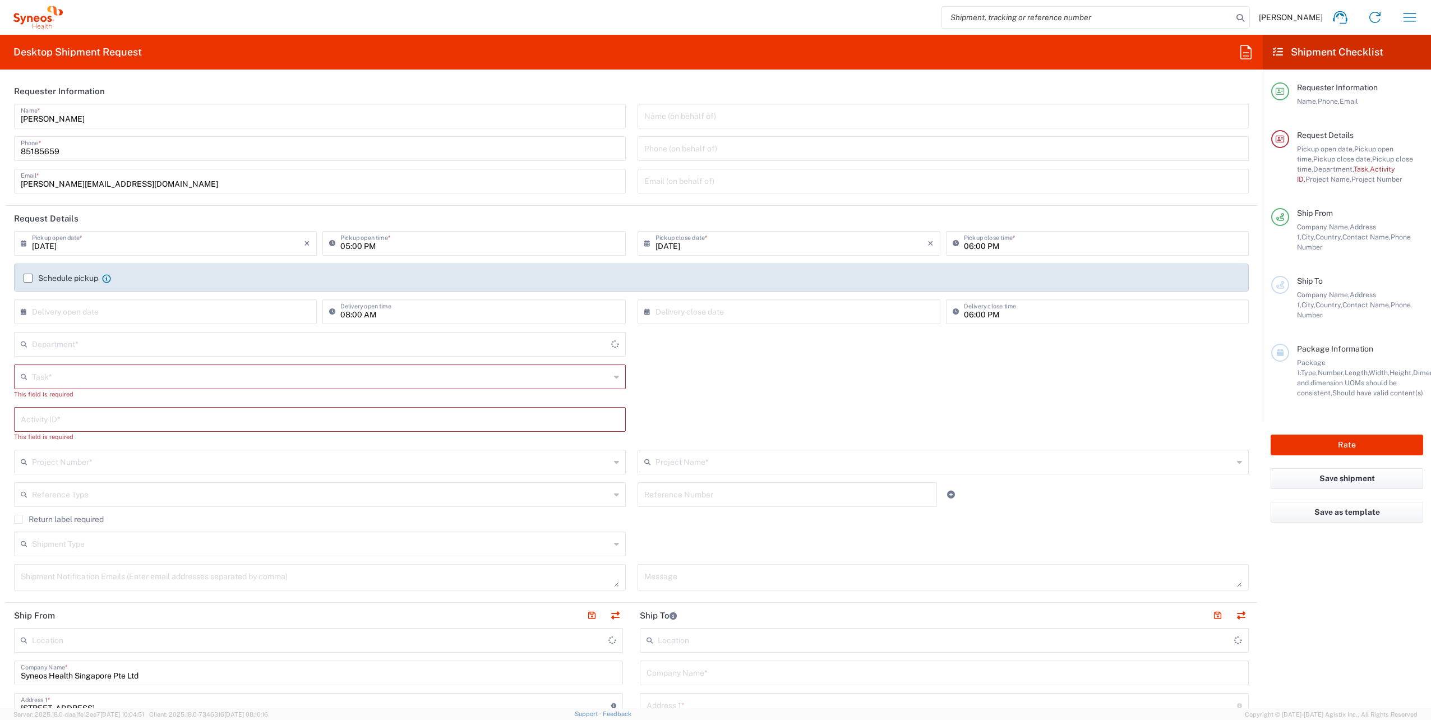
type input "4510"
type input "[GEOGRAPHIC_DATA]"
click at [1407, 20] on icon "button" at bounding box center [1409, 17] width 18 height 18
type input "Syneos Health Singapore PteLtd"
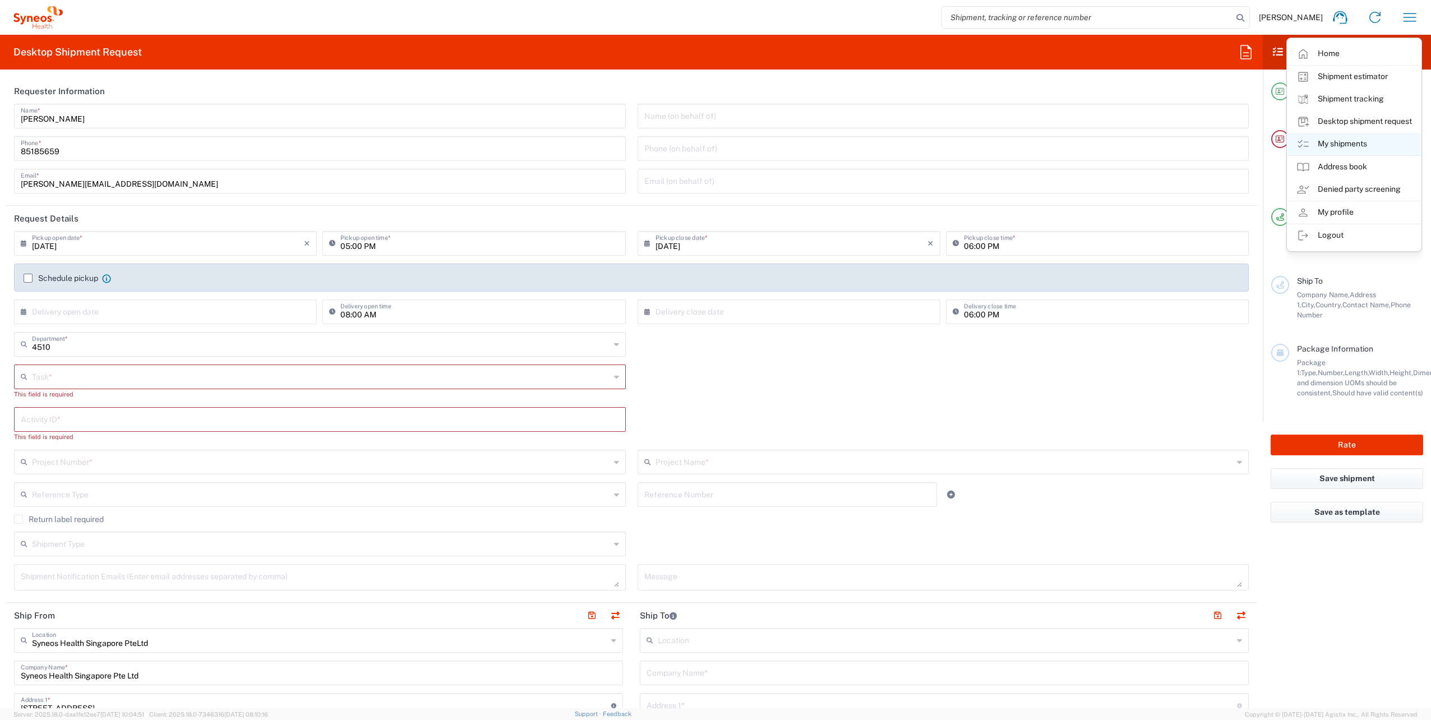
click at [1345, 140] on link "My shipments" at bounding box center [1353, 144] width 133 height 22
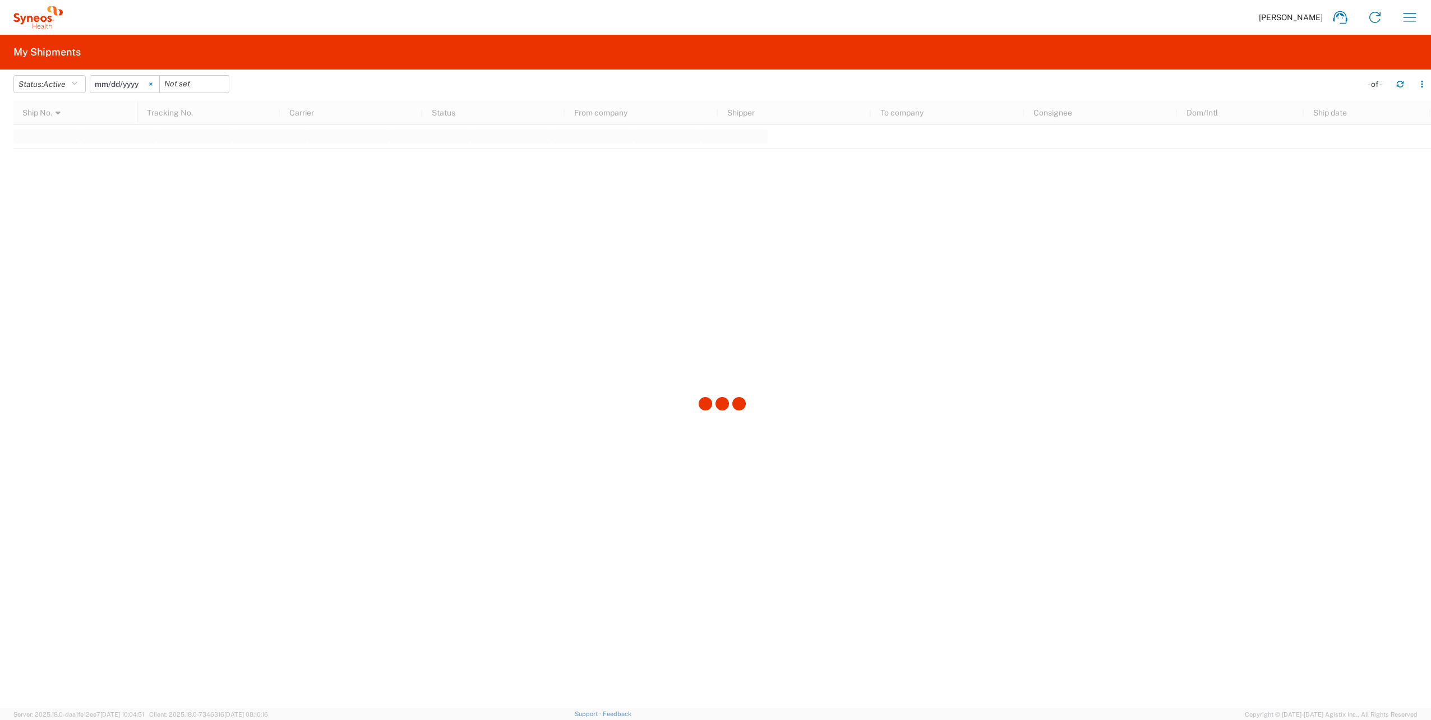
click at [152, 82] on icon at bounding box center [150, 83] width 3 height 3
click at [77, 79] on button "Status: Active" at bounding box center [49, 84] width 72 height 18
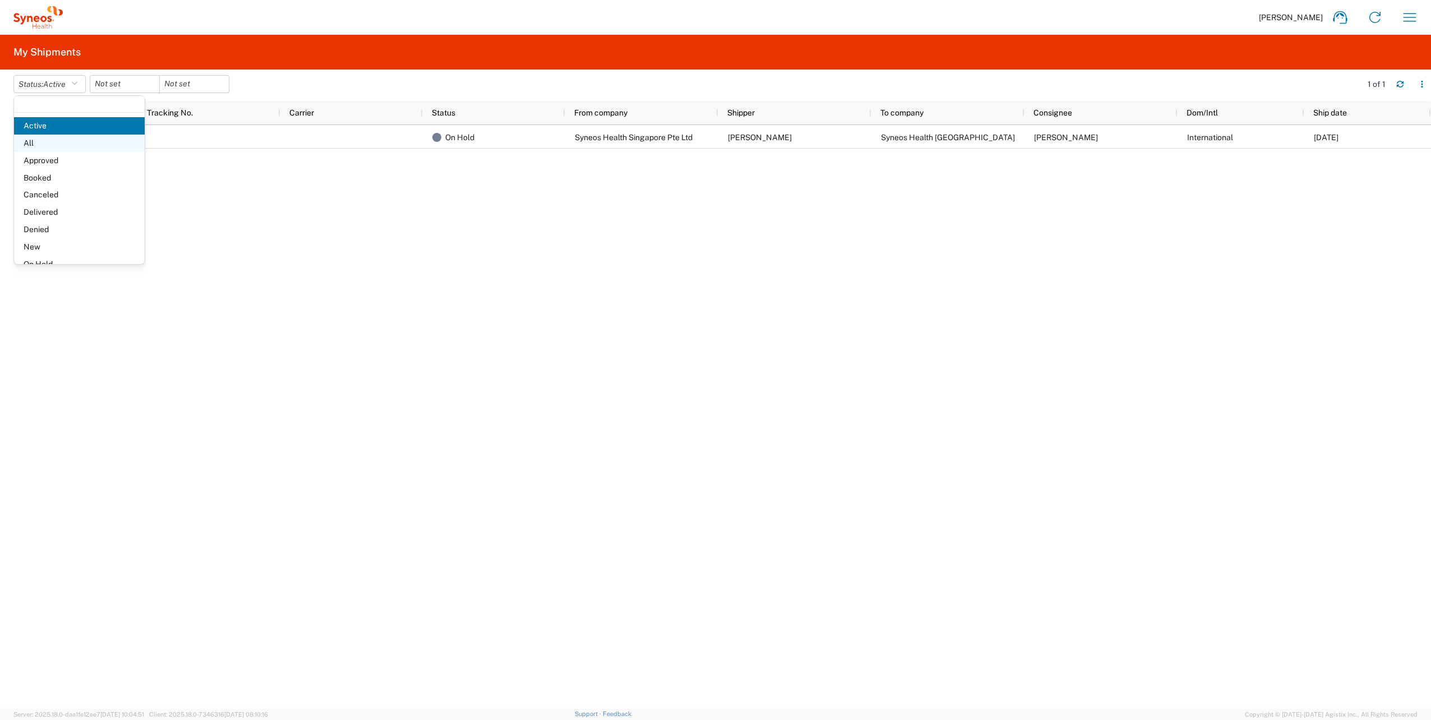
click at [38, 145] on span "All" at bounding box center [79, 143] width 131 height 17
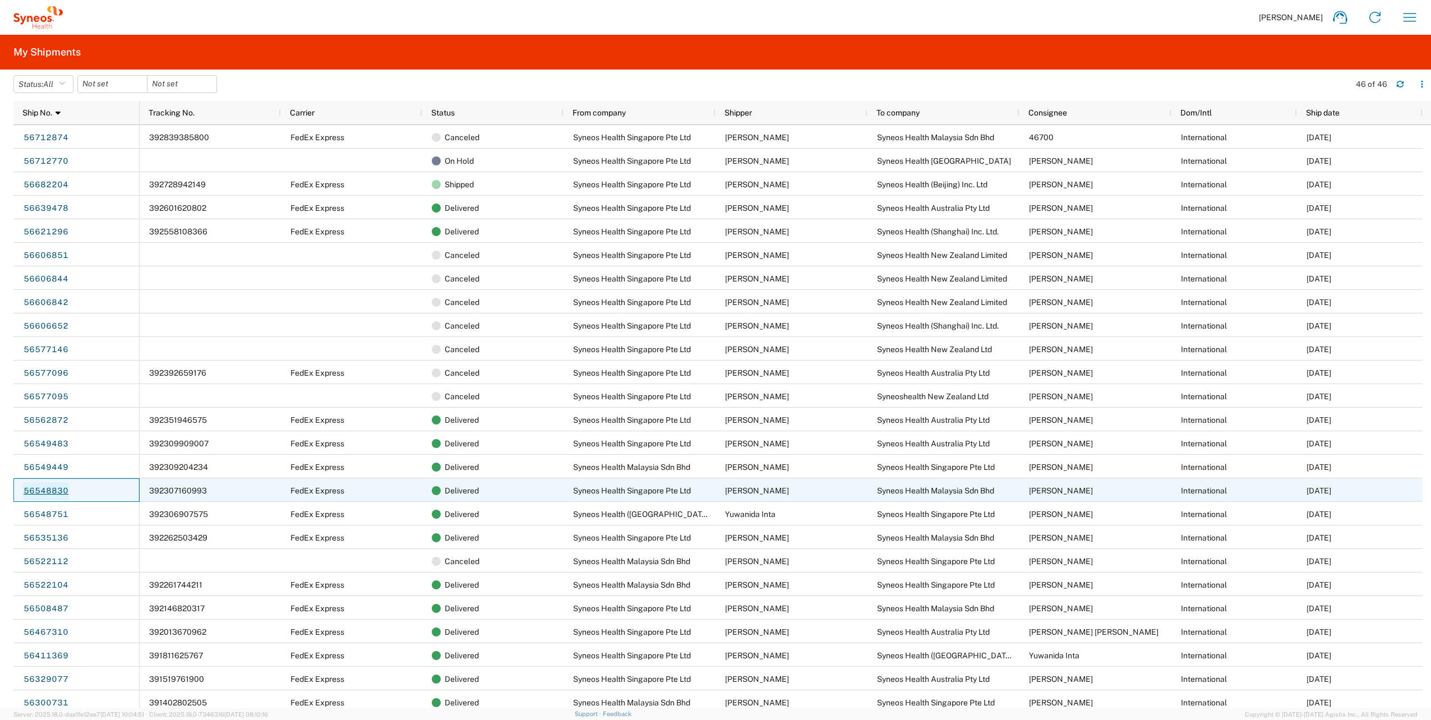
click at [53, 492] on link "56548830" at bounding box center [46, 491] width 46 height 18
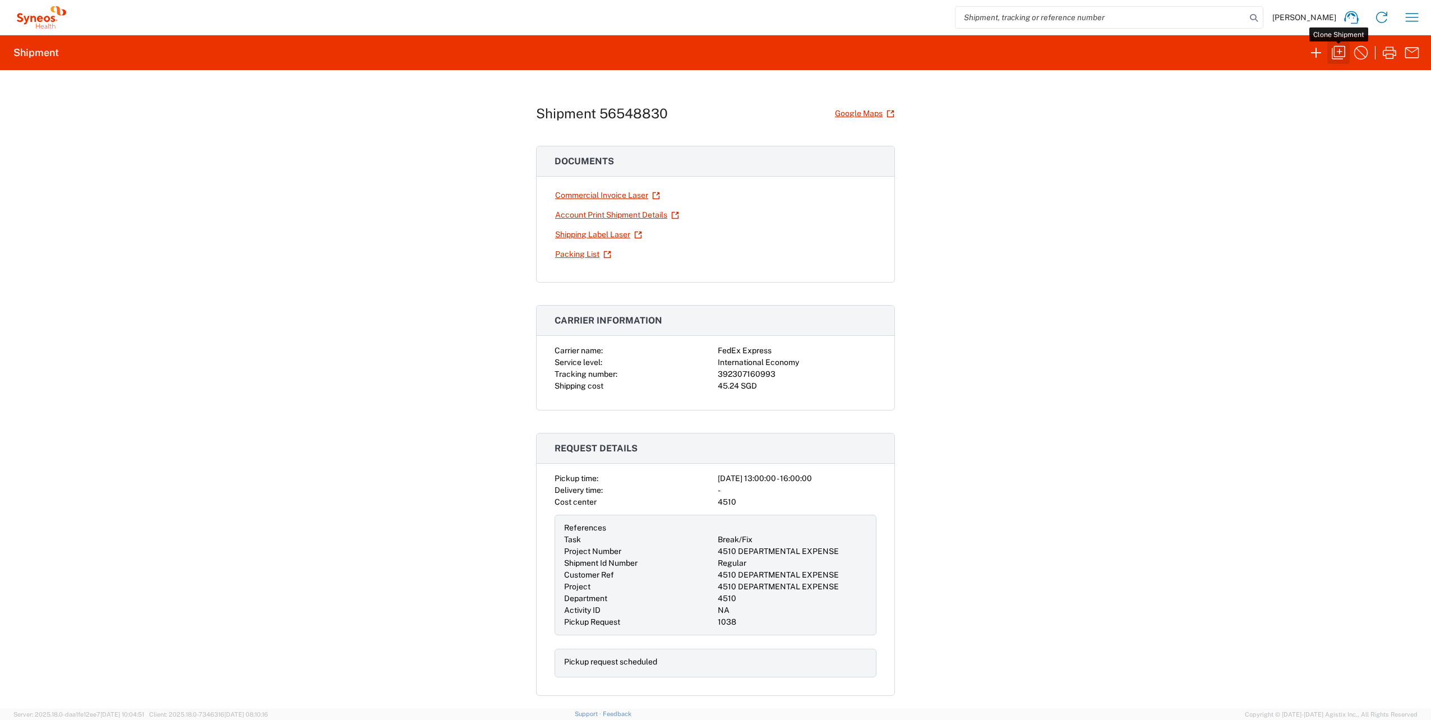
click at [1343, 54] on icon "button" at bounding box center [1338, 53] width 18 height 18
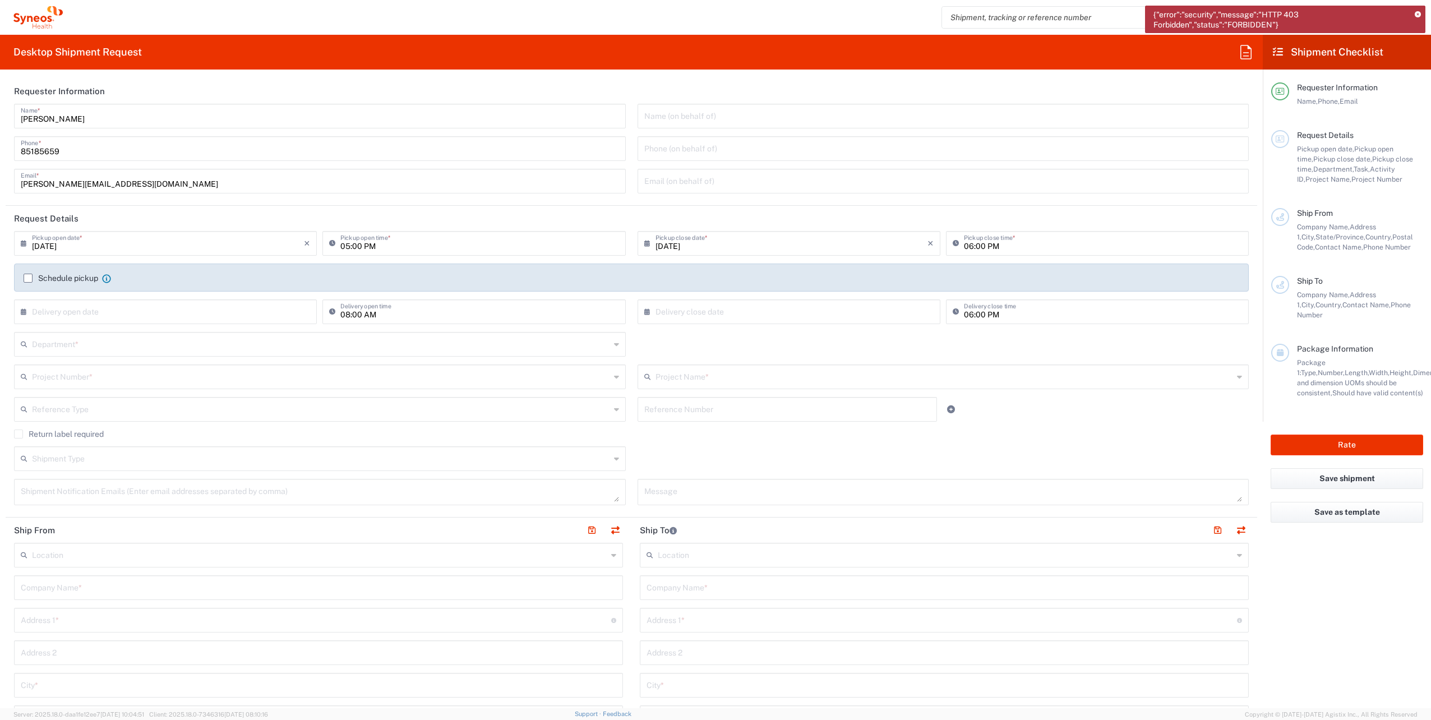
click at [1416, 16] on icon at bounding box center [1417, 15] width 6 height 6
click at [1411, 12] on icon "button" at bounding box center [1409, 17] width 18 height 18
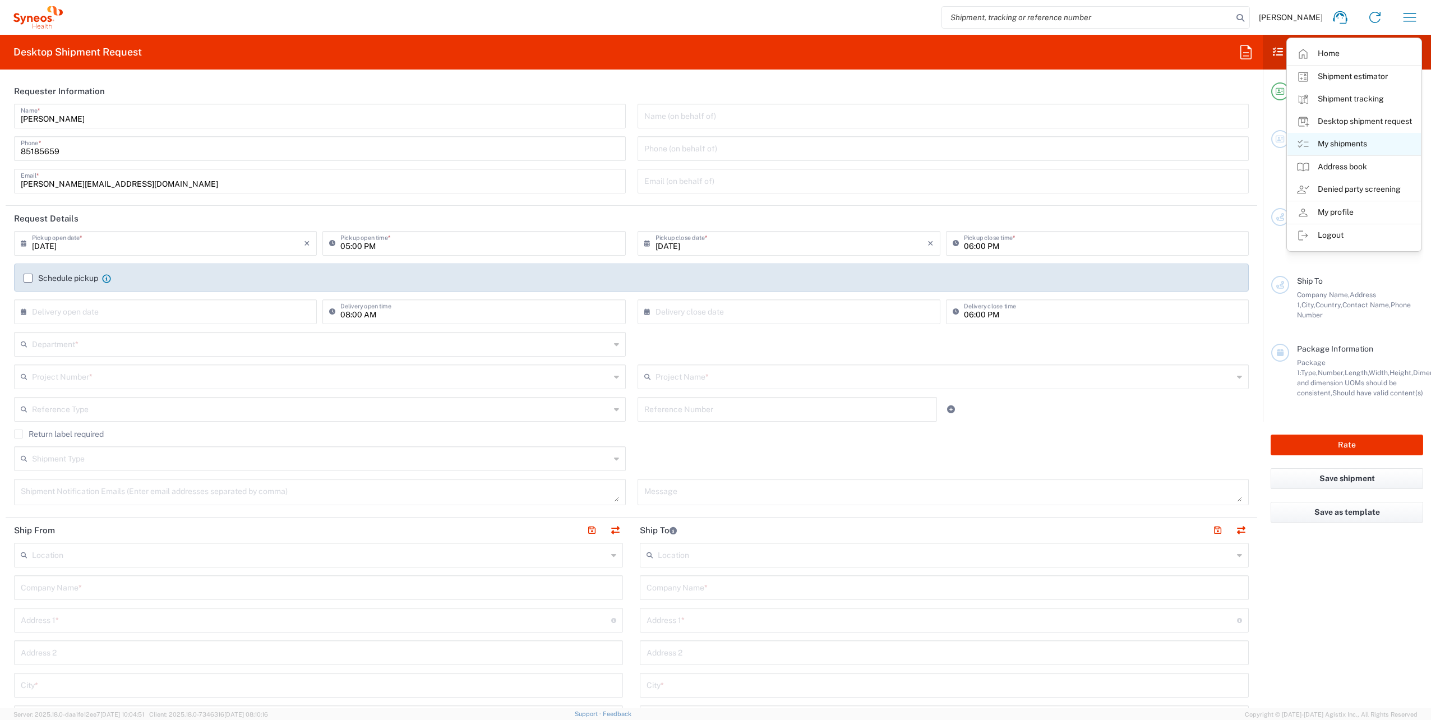
click at [1324, 148] on link "My shipments" at bounding box center [1353, 144] width 133 height 22
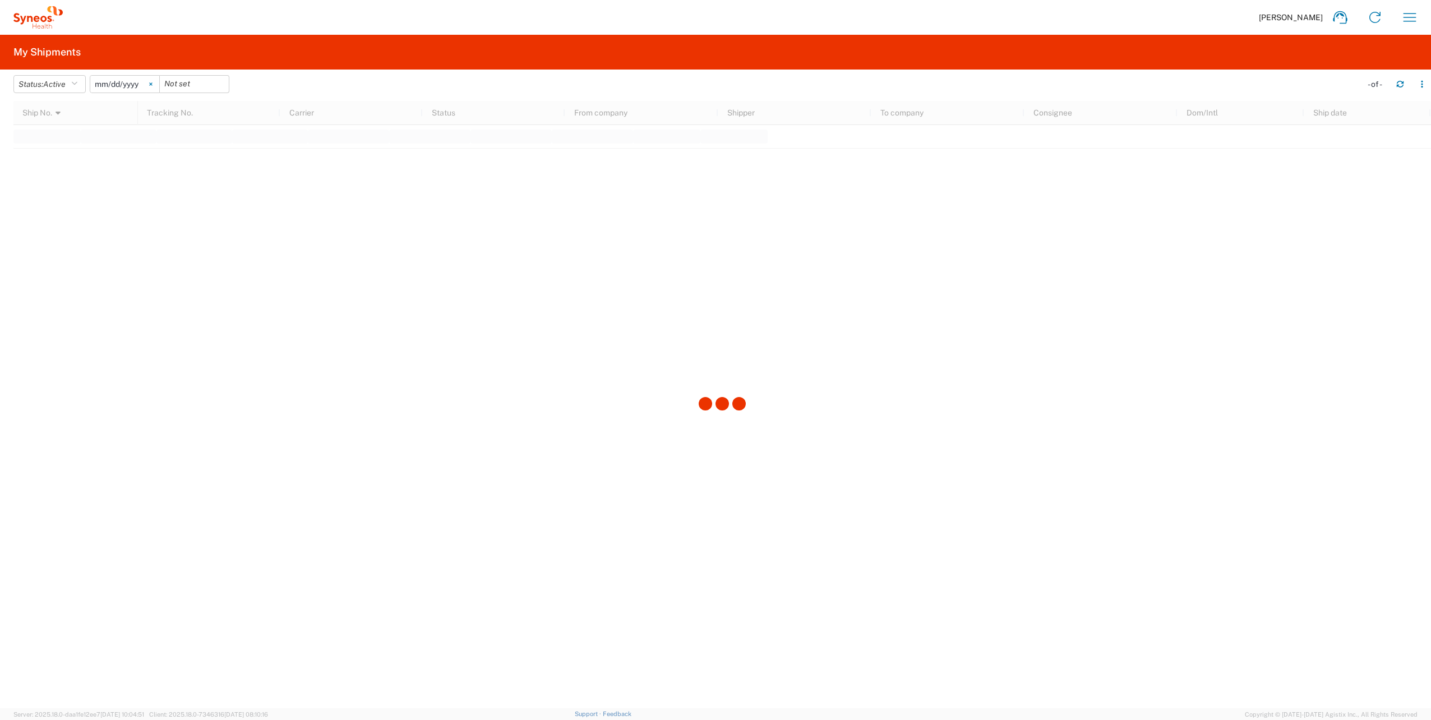
click at [152, 85] on icon at bounding box center [150, 84] width 3 height 3
click at [81, 84] on button "Status: Active" at bounding box center [49, 84] width 72 height 18
click at [44, 144] on span "All" at bounding box center [79, 143] width 131 height 17
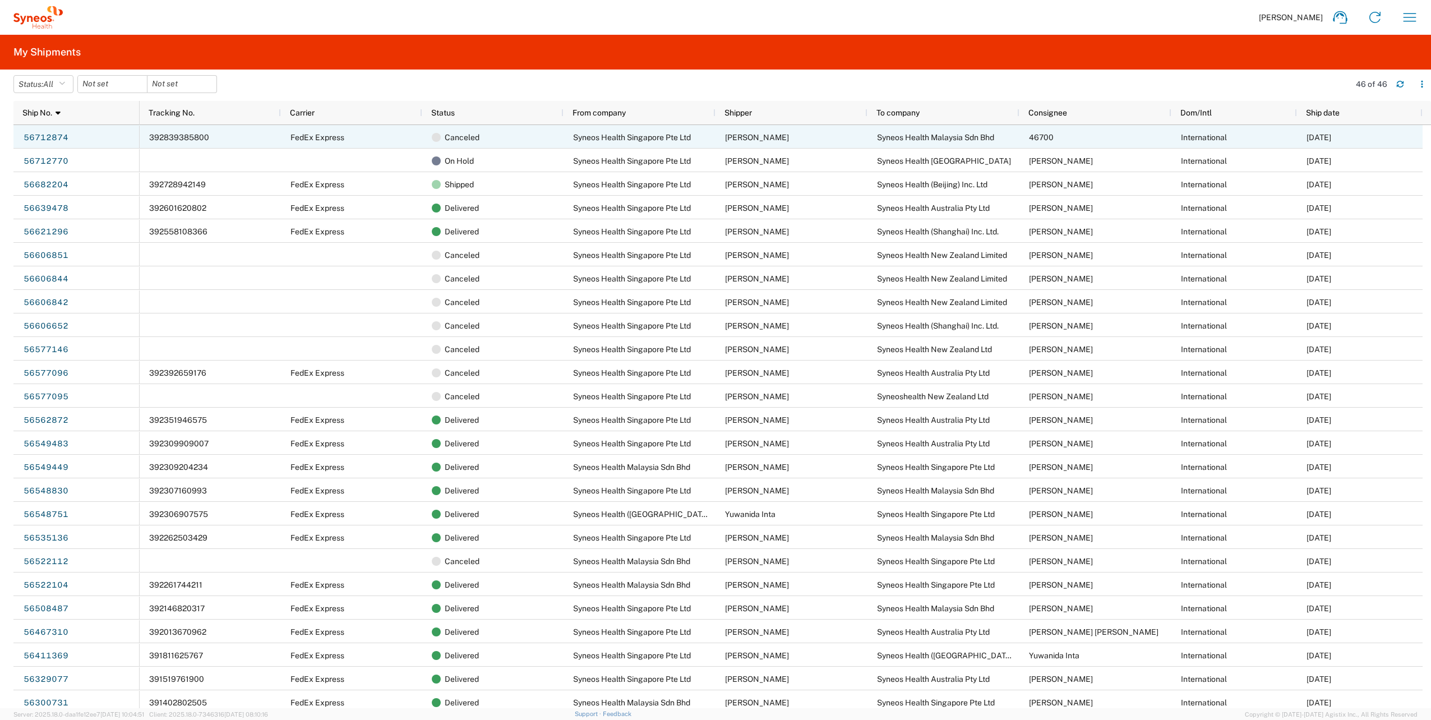
click at [106, 134] on div "56712874" at bounding box center [76, 137] width 126 height 24
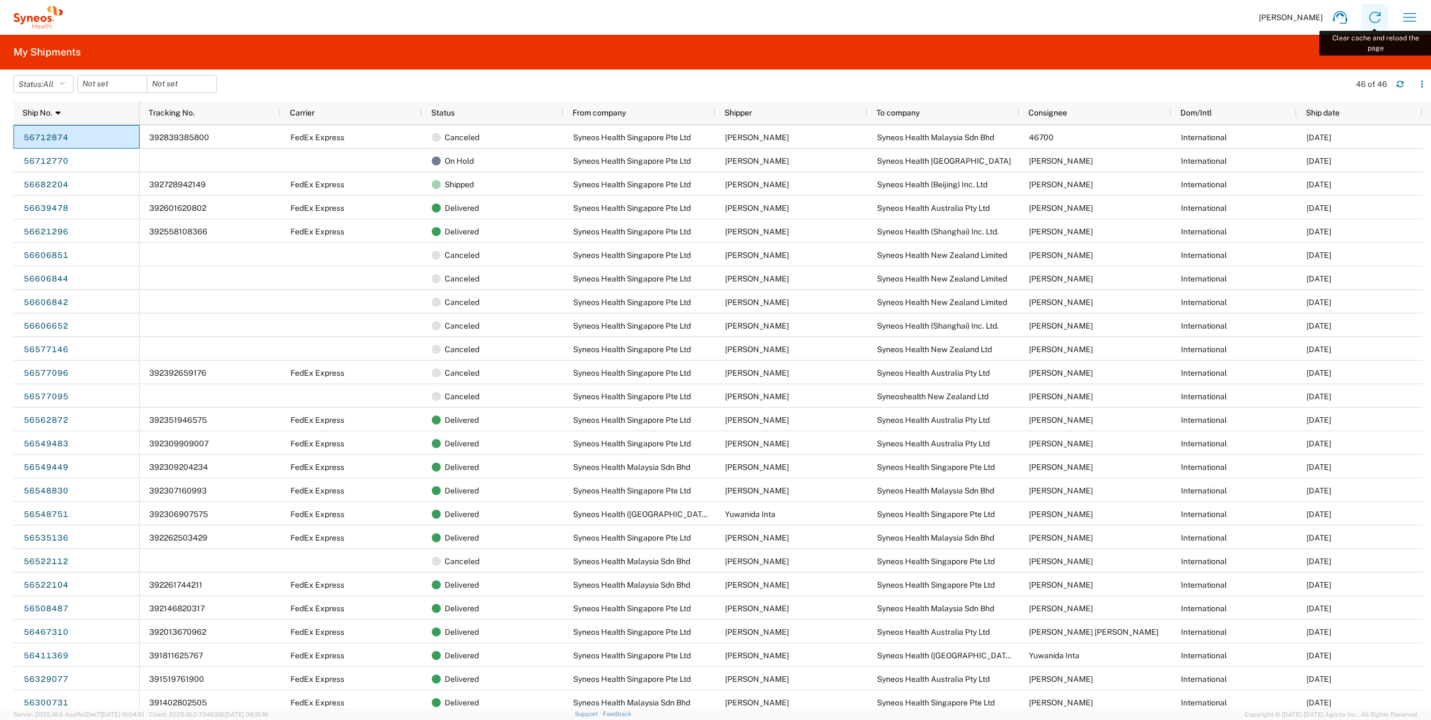
click at [1372, 16] on icon at bounding box center [1375, 17] width 18 height 18
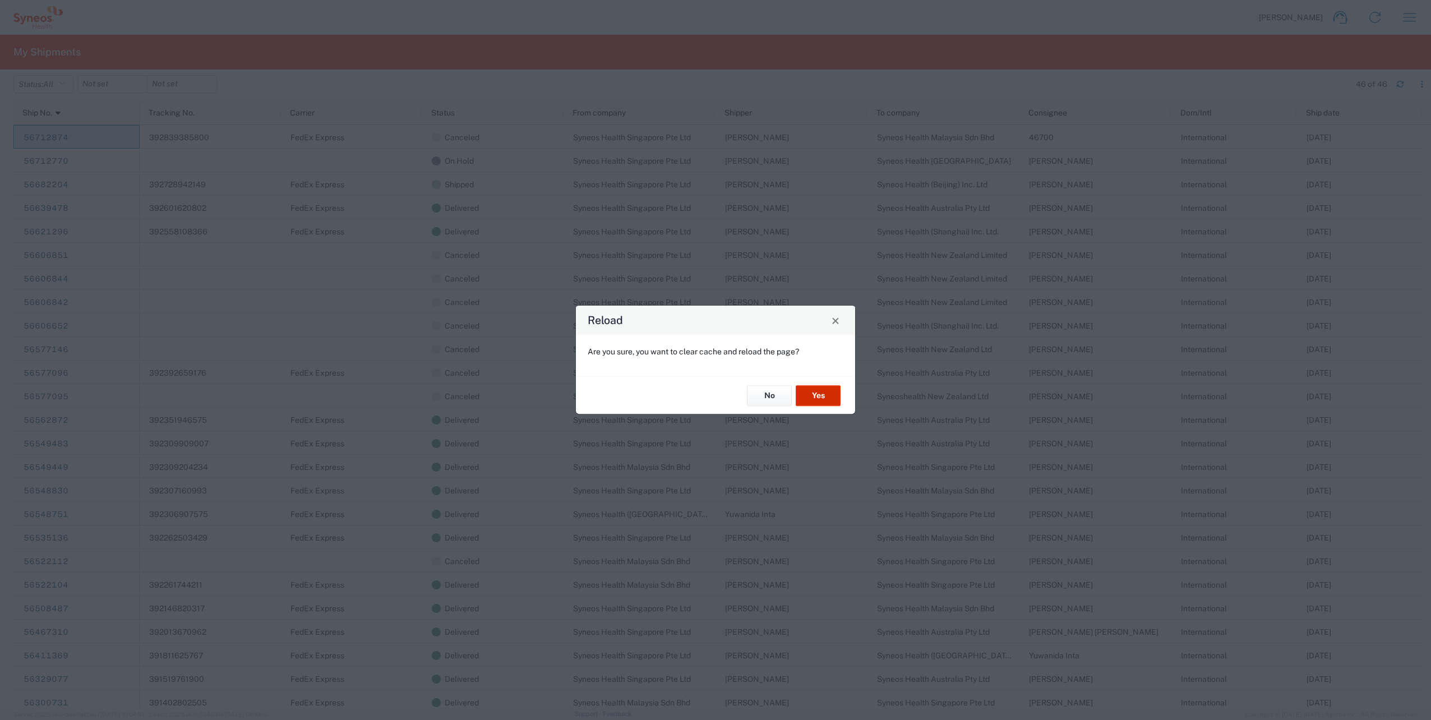
click at [825, 395] on button "Yes" at bounding box center [818, 395] width 45 height 21
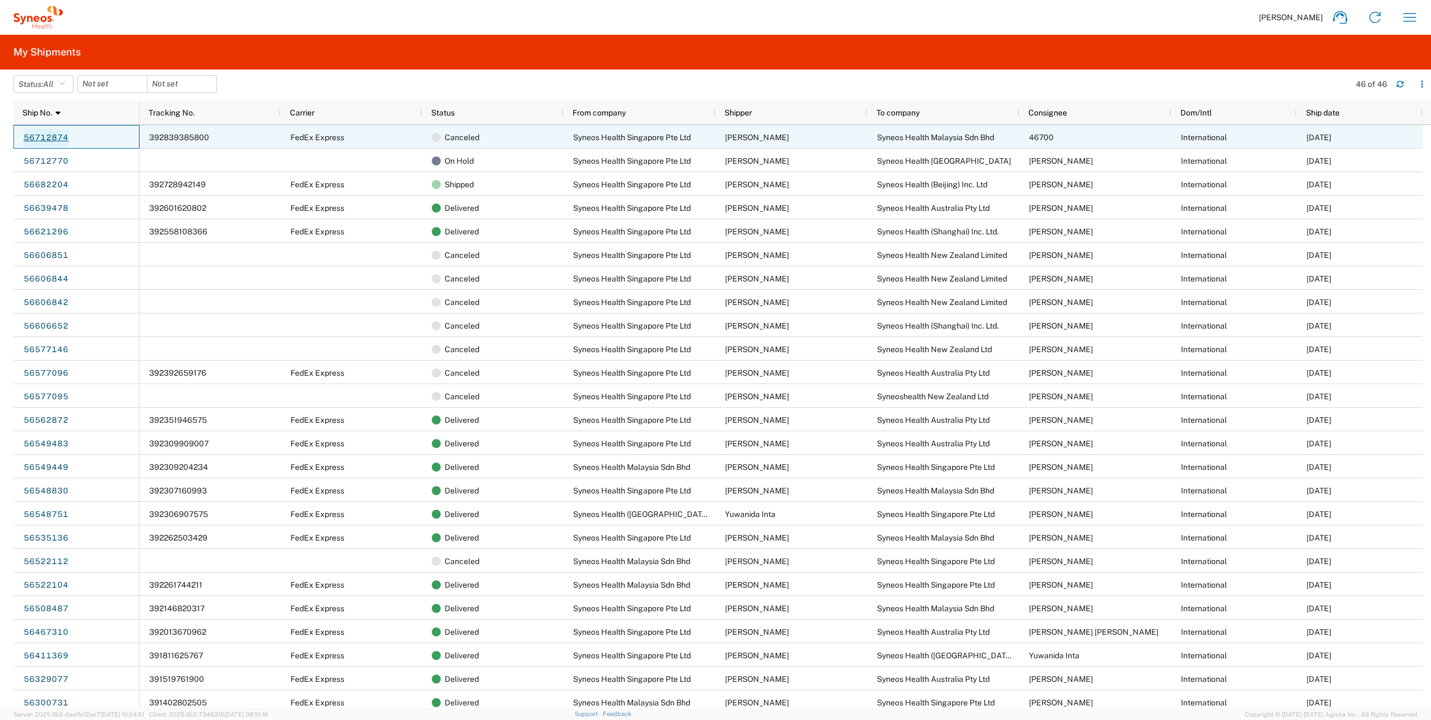
click at [45, 137] on link "56712874" at bounding box center [46, 138] width 46 height 18
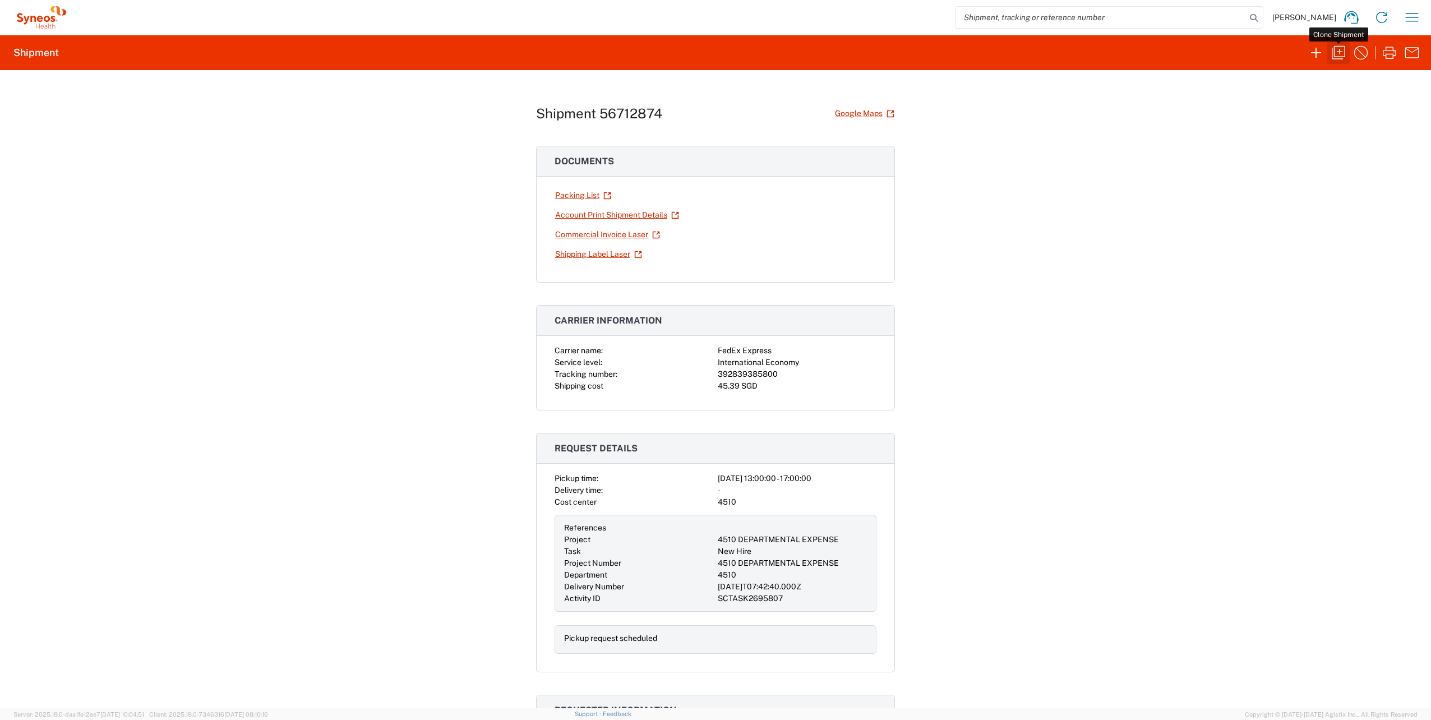
click at [1343, 53] on icon "button" at bounding box center [1338, 53] width 18 height 18
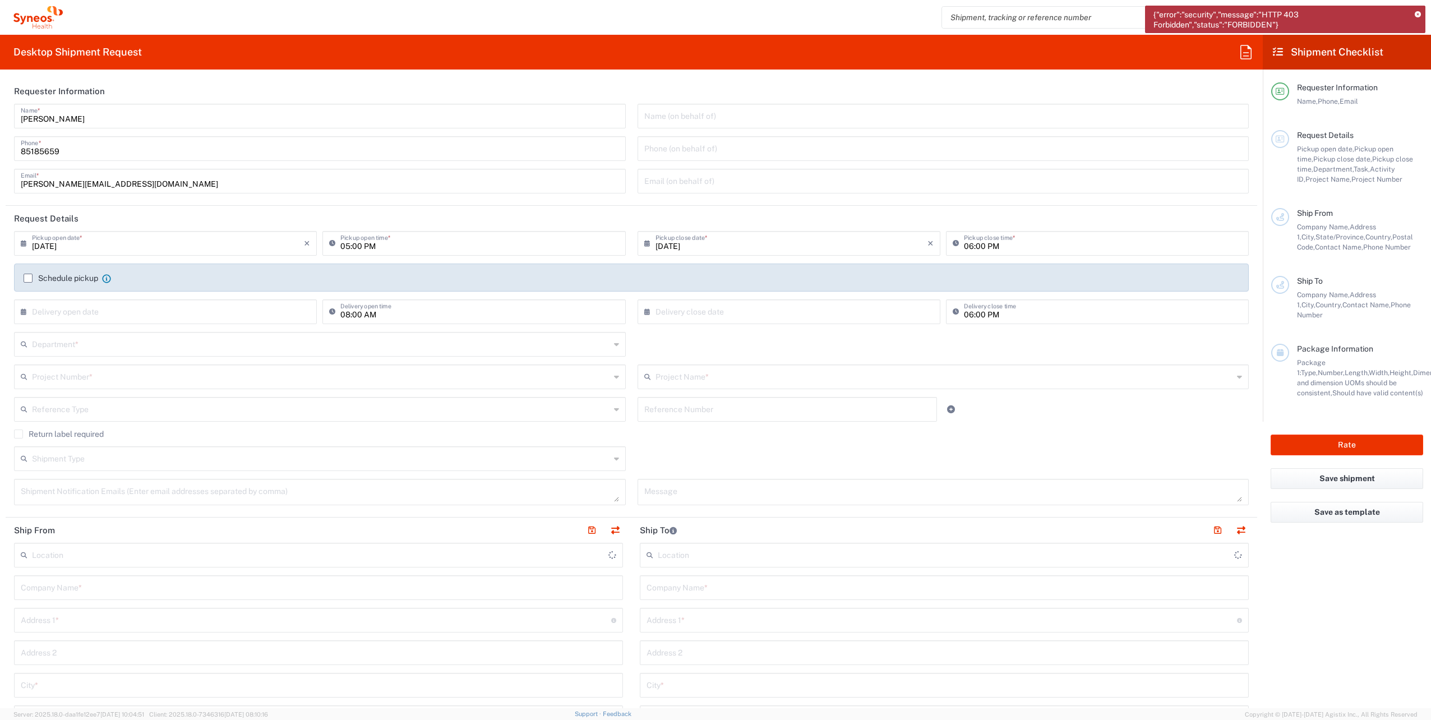
type input "United States"
click at [1421, 12] on div "{"error":"security","message":"HTTP 403 Forbidden","status":"FORBIDDEN"}" at bounding box center [1285, 19] width 280 height 27
click at [1417, 12] on icon at bounding box center [1417, 15] width 6 height 6
click at [1407, 9] on icon "button" at bounding box center [1409, 17] width 18 height 18
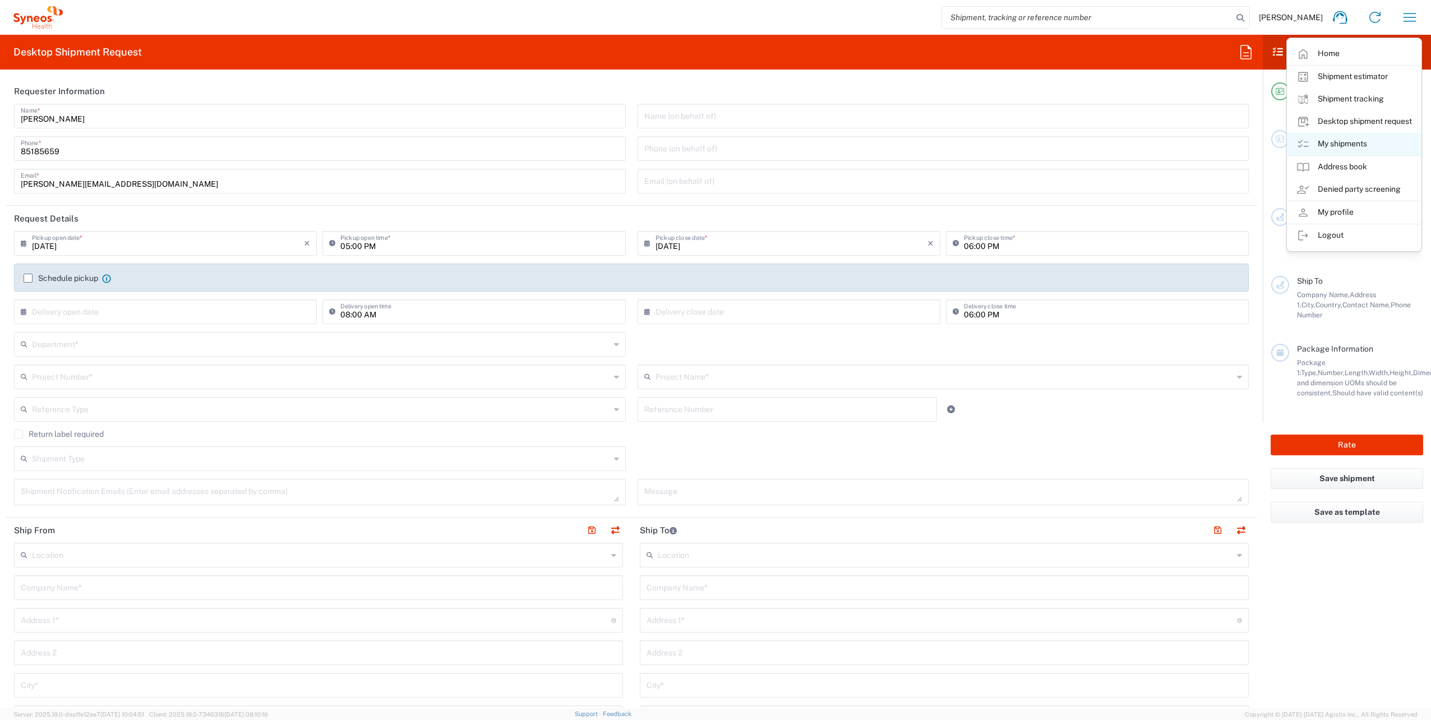
click at [1331, 151] on link "My shipments" at bounding box center [1353, 144] width 133 height 22
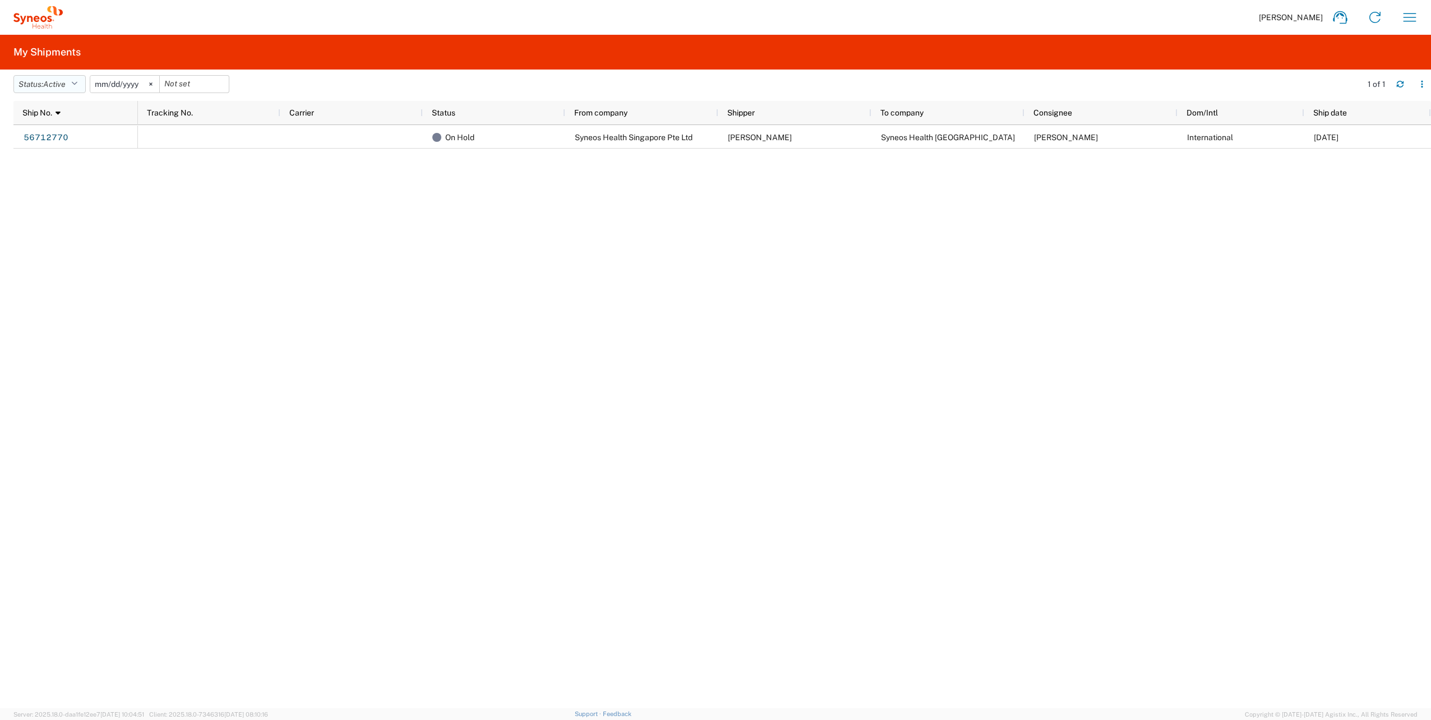
click at [77, 84] on icon "button" at bounding box center [74, 84] width 6 height 8
click at [56, 146] on span "All" at bounding box center [79, 143] width 131 height 17
